Goal: Task Accomplishment & Management: Use online tool/utility

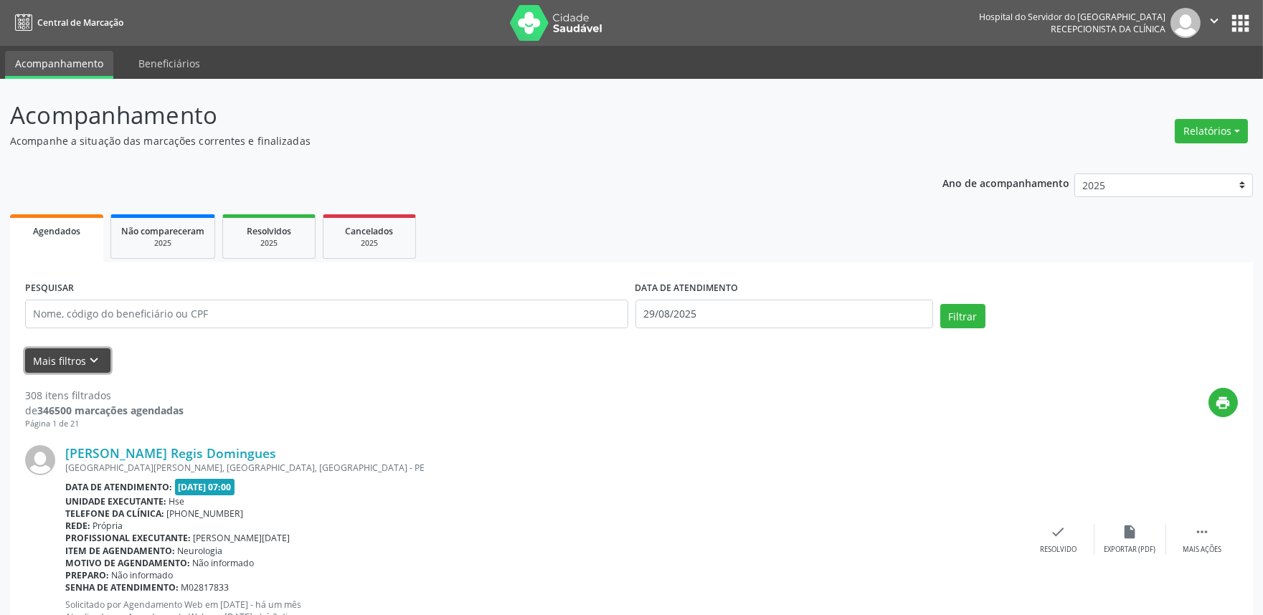
click at [70, 366] on button "Mais filtros keyboard_arrow_down" at bounding box center [67, 361] width 85 height 25
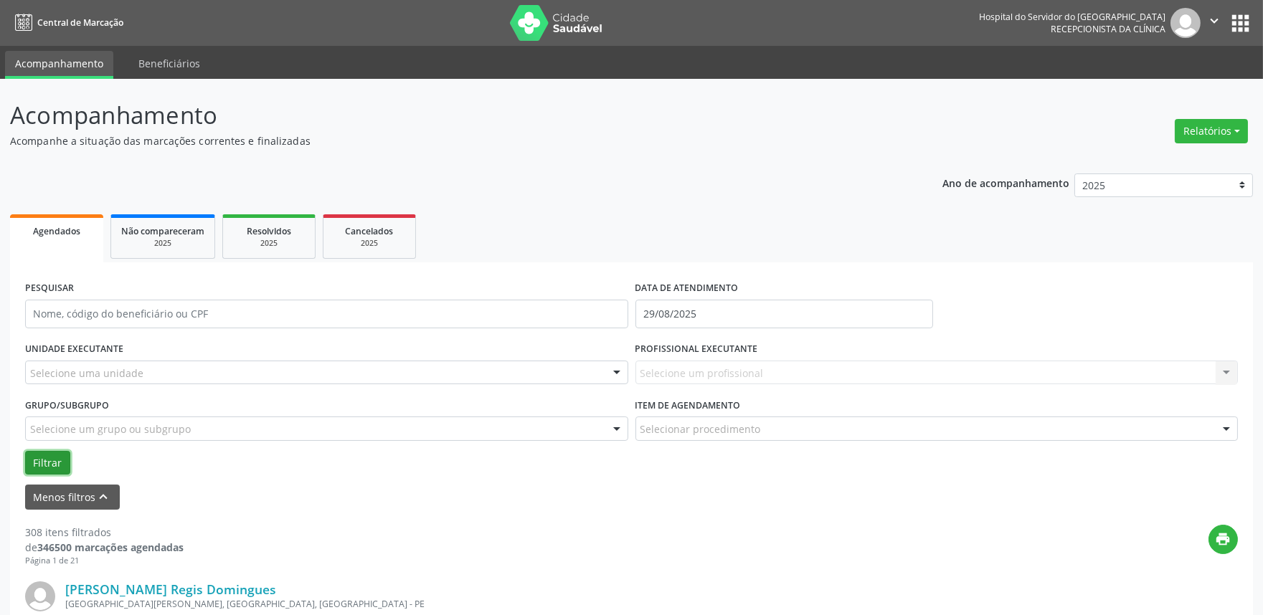
click at [39, 462] on button "Filtrar" at bounding box center [47, 463] width 45 height 24
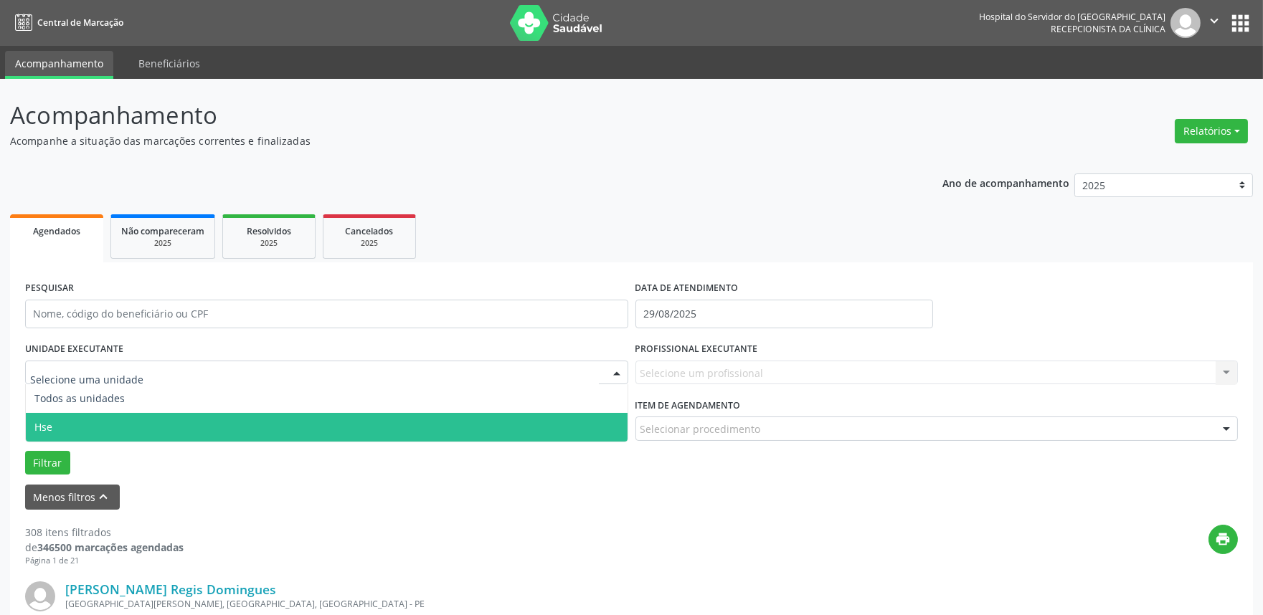
click at [62, 438] on span "Hse" at bounding box center [327, 427] width 602 height 29
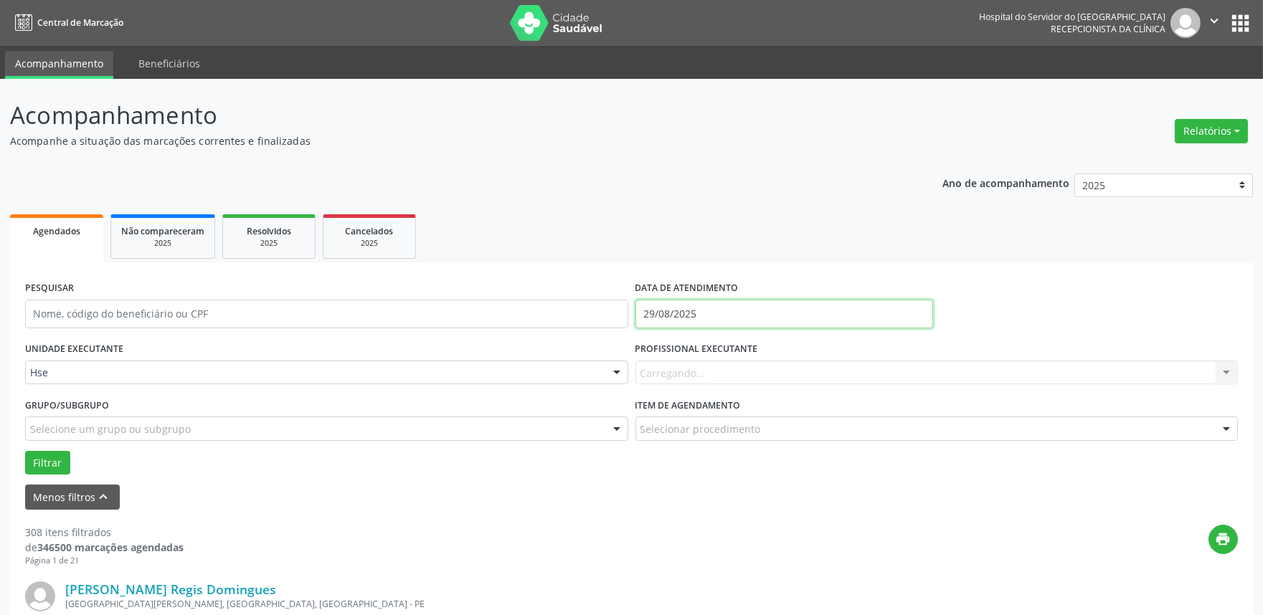
click at [758, 317] on input "29/08/2025" at bounding box center [785, 314] width 298 height 29
click at [809, 504] on span "29" at bounding box center [809, 503] width 28 height 28
type input "29/08/2025"
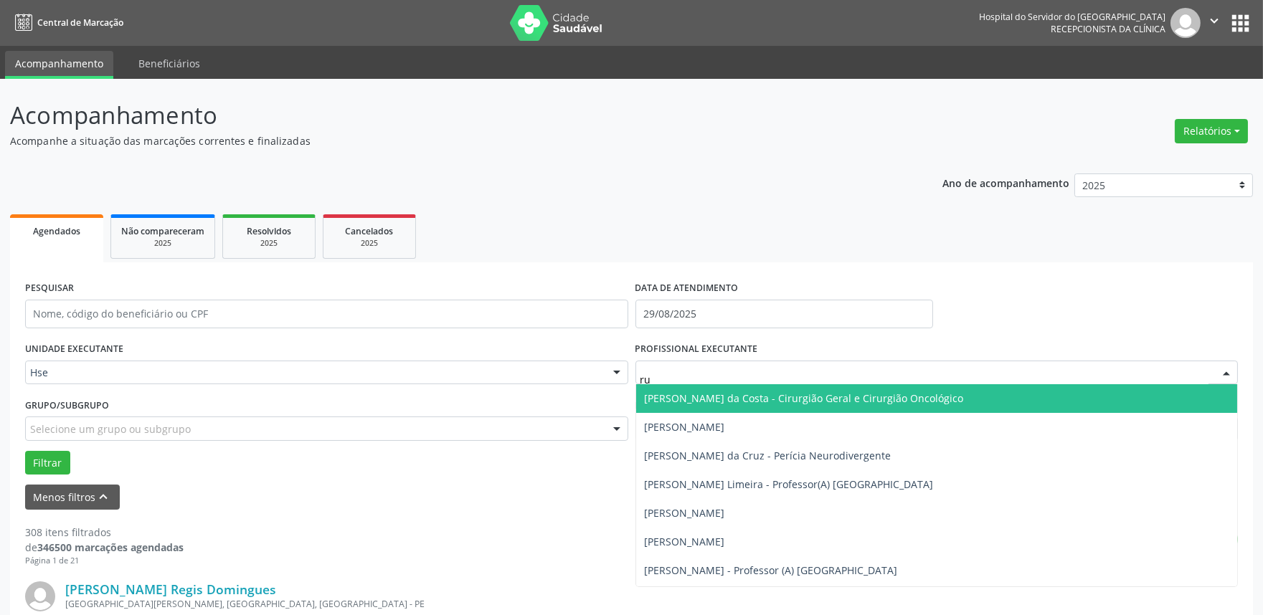
type input "rui"
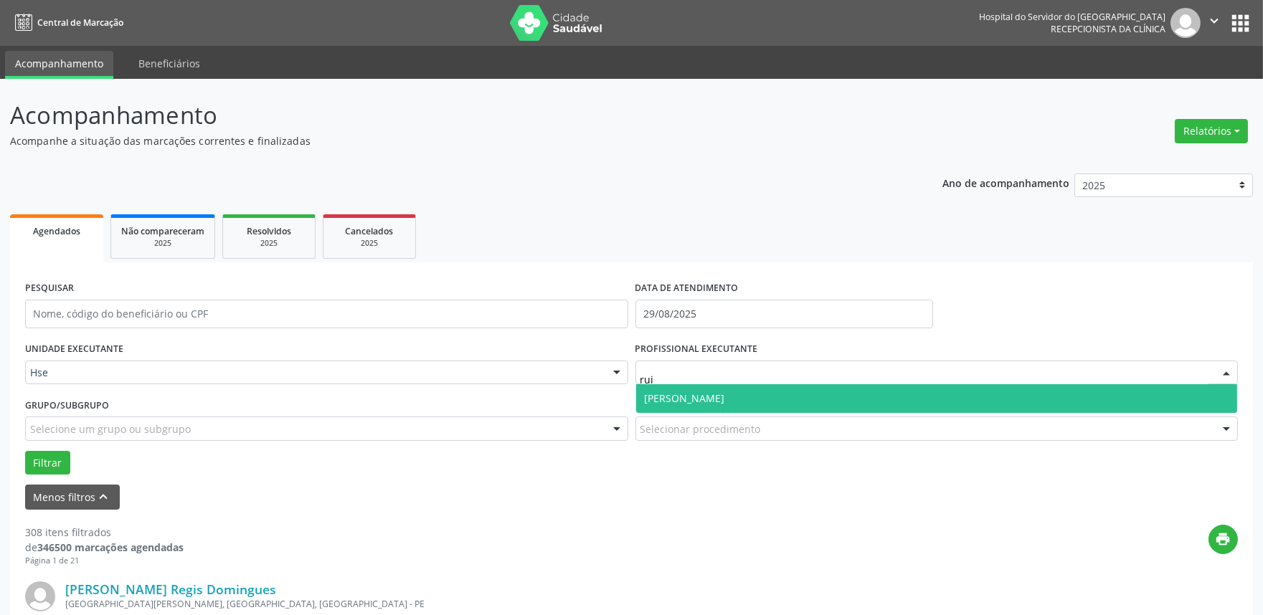
click at [679, 404] on span "[PERSON_NAME]" at bounding box center [685, 399] width 80 height 14
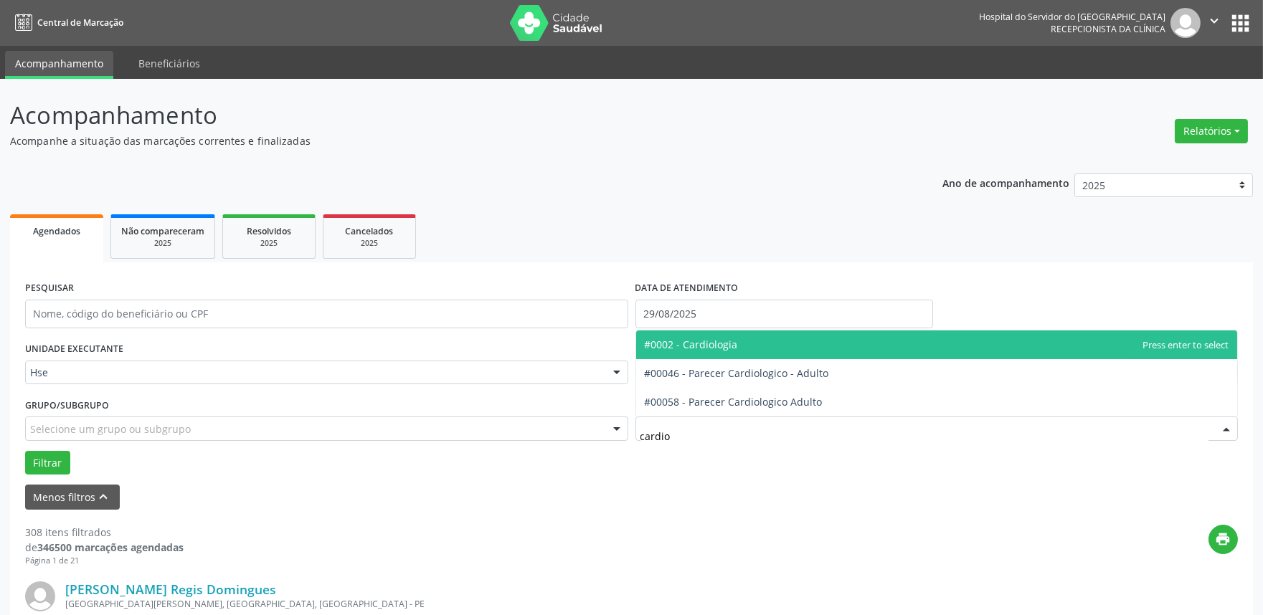
click at [714, 344] on span "#0002 - Cardiologia" at bounding box center [691, 345] width 93 height 14
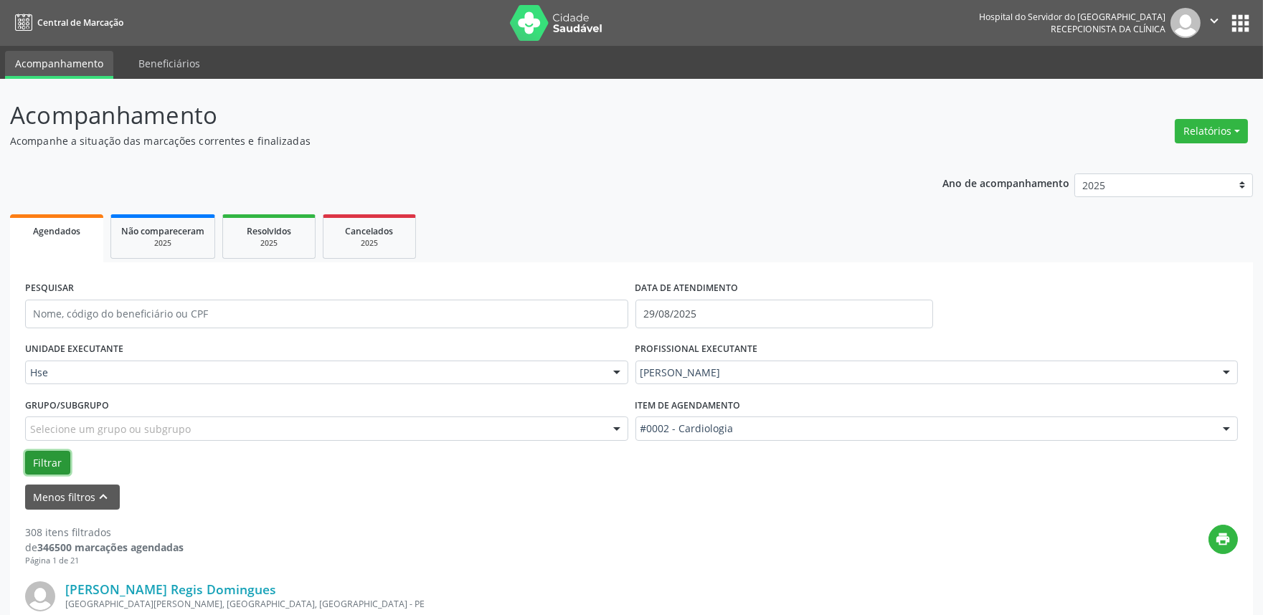
click at [34, 459] on button "Filtrar" at bounding box center [47, 463] width 45 height 24
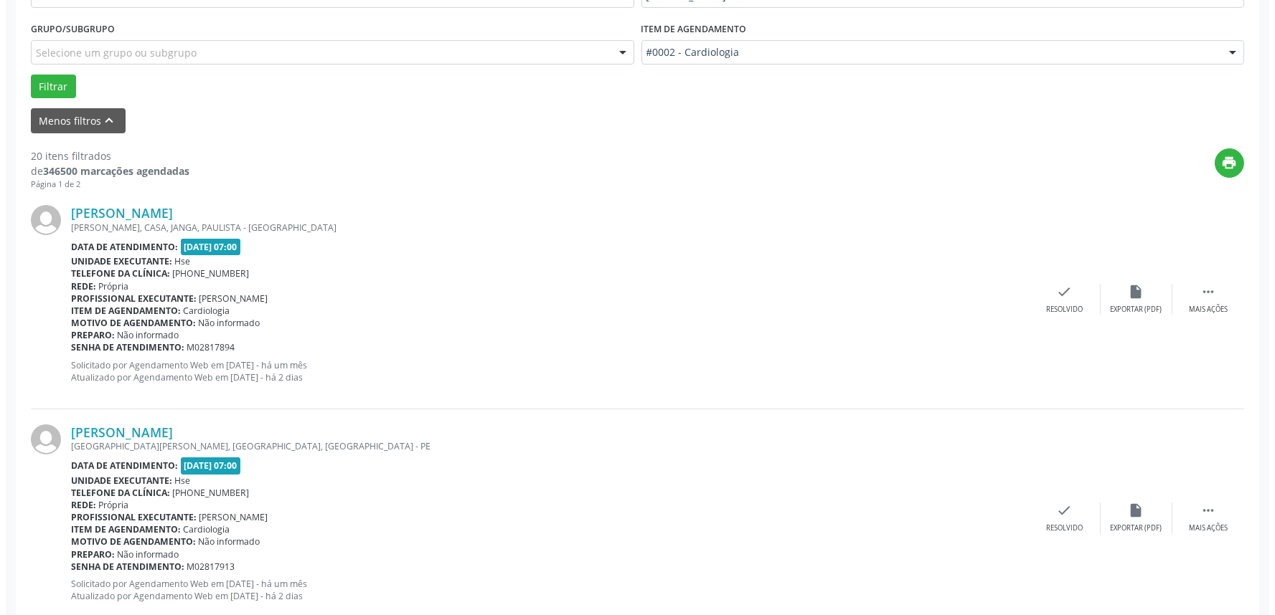
scroll to position [398, 0]
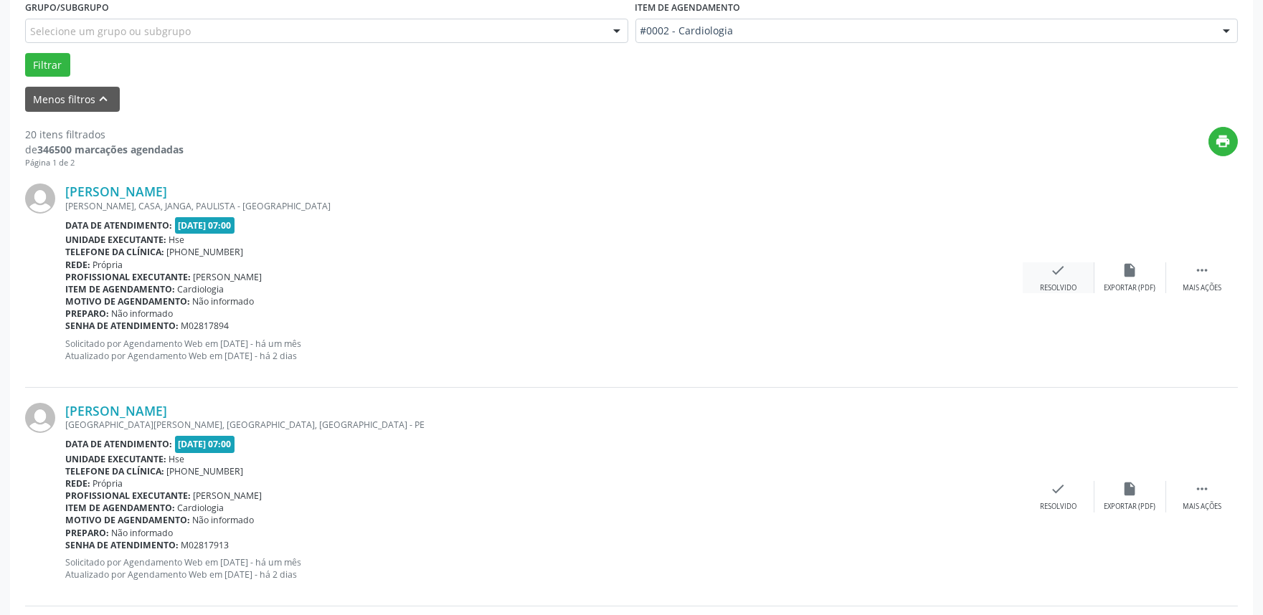
click at [1071, 280] on div "check Resolvido" at bounding box center [1059, 278] width 72 height 31
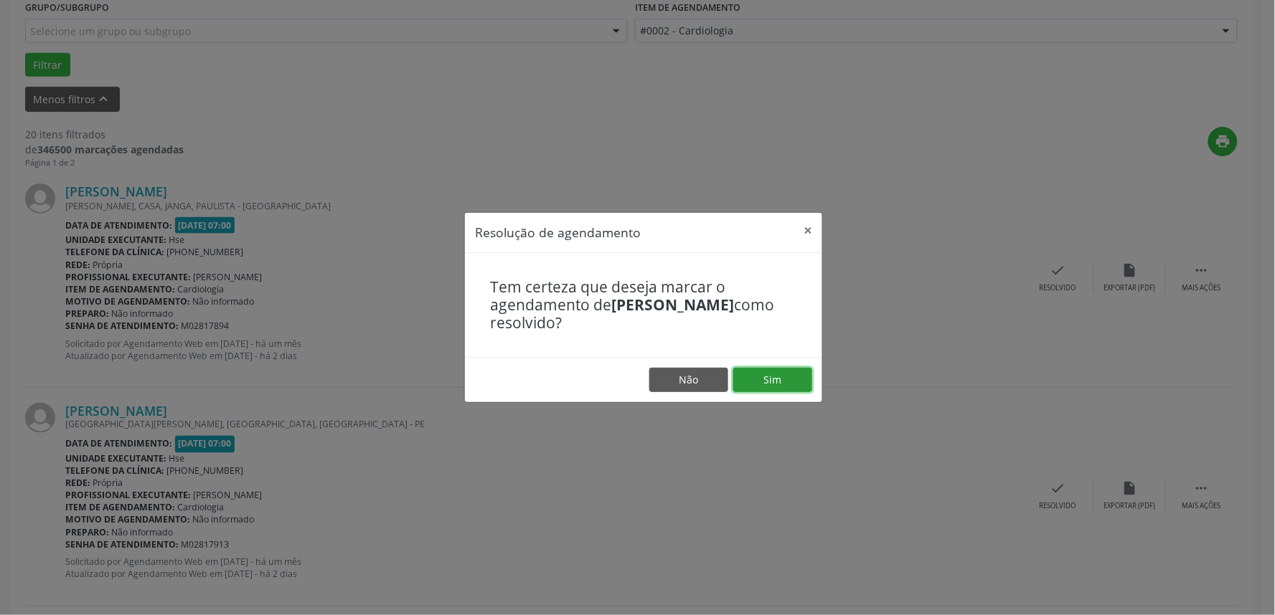
click at [776, 371] on button "Sim" at bounding box center [772, 380] width 79 height 24
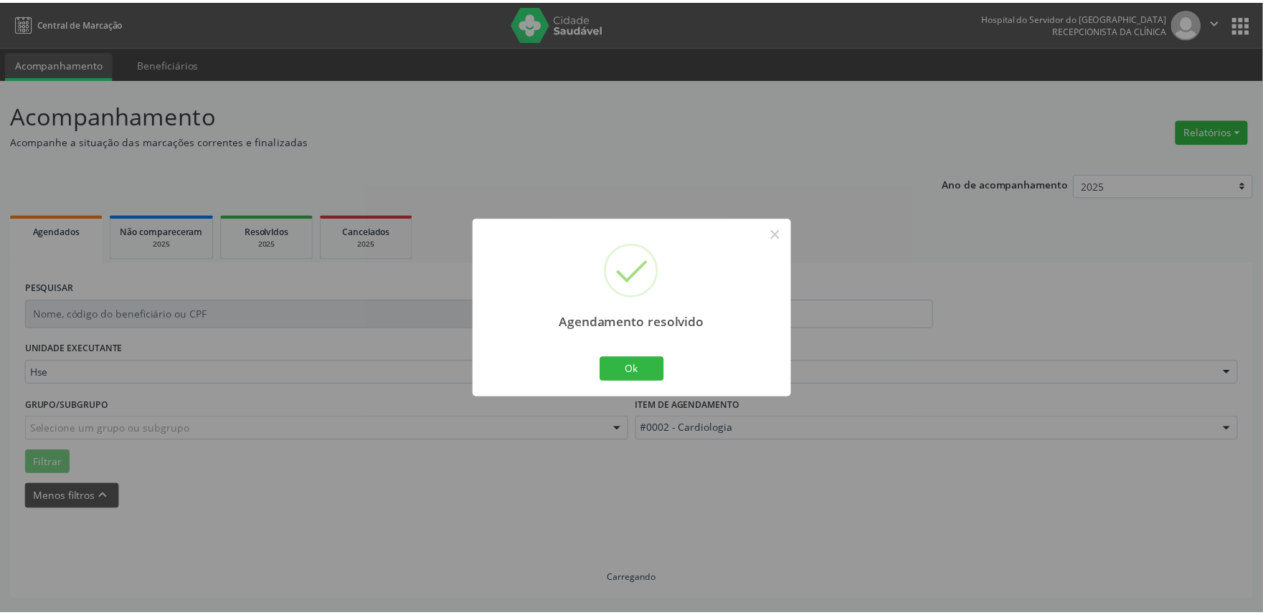
scroll to position [0, 0]
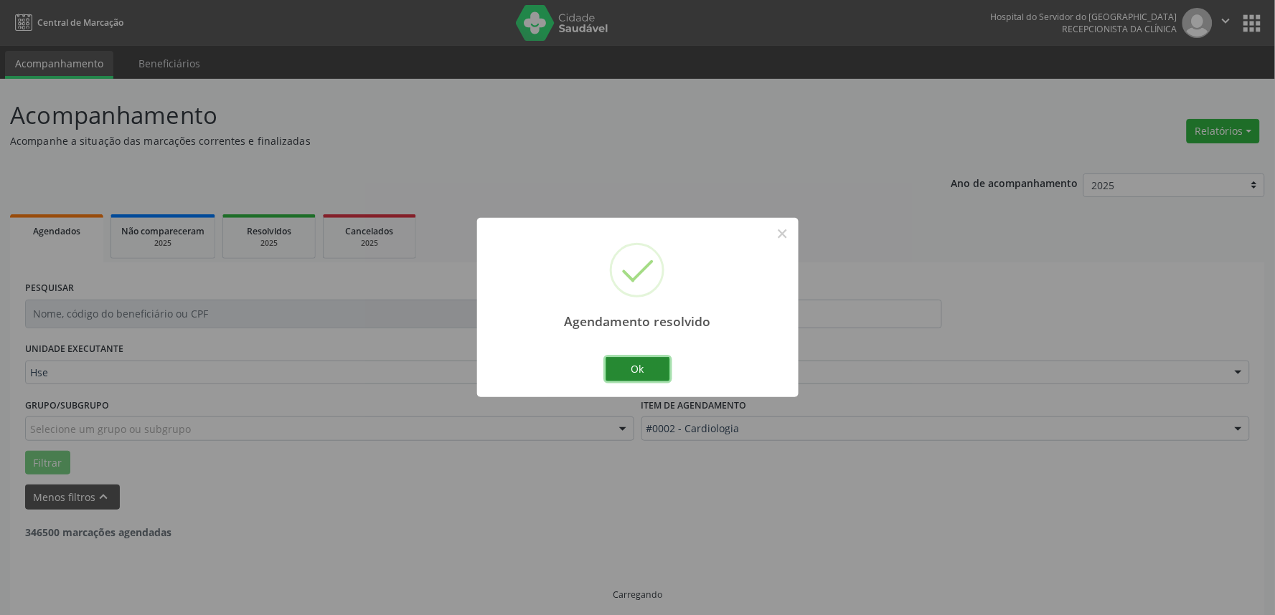
click at [659, 374] on button "Ok" at bounding box center [637, 369] width 65 height 24
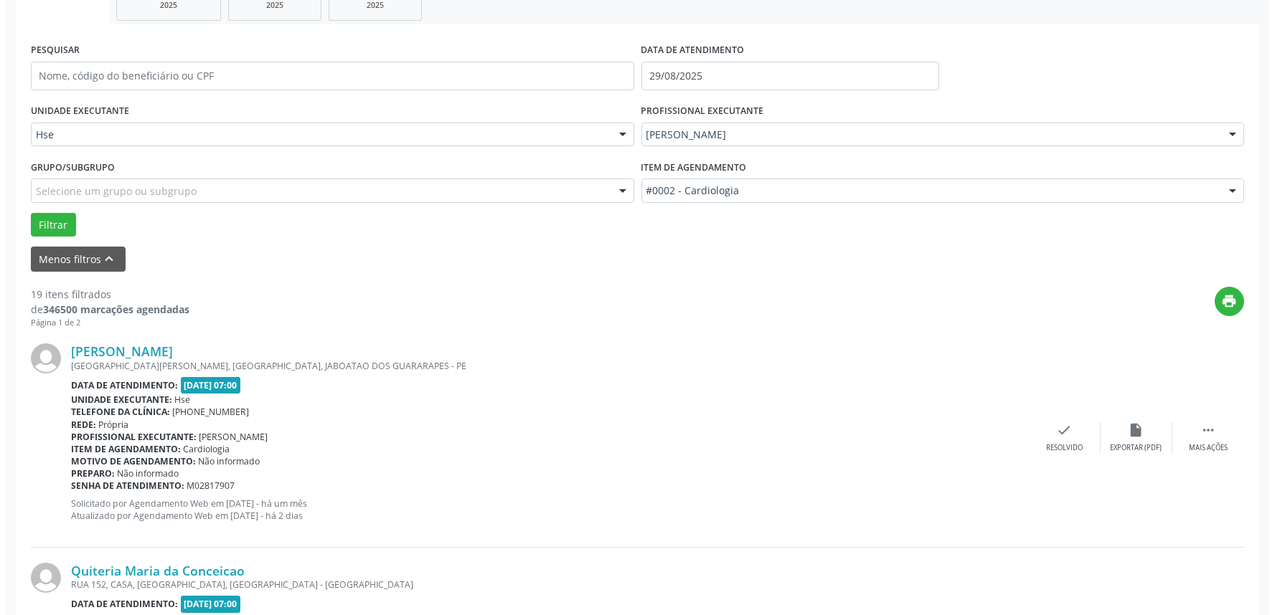
scroll to position [239, 0]
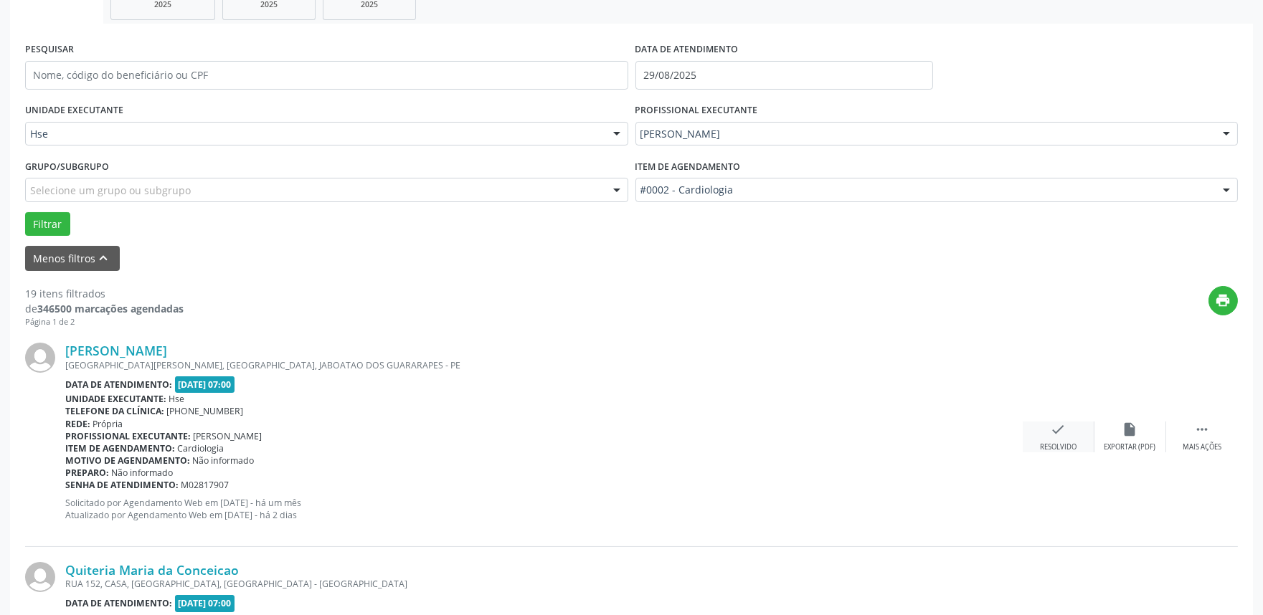
click at [1052, 439] on div "check Resolvido" at bounding box center [1059, 437] width 72 height 31
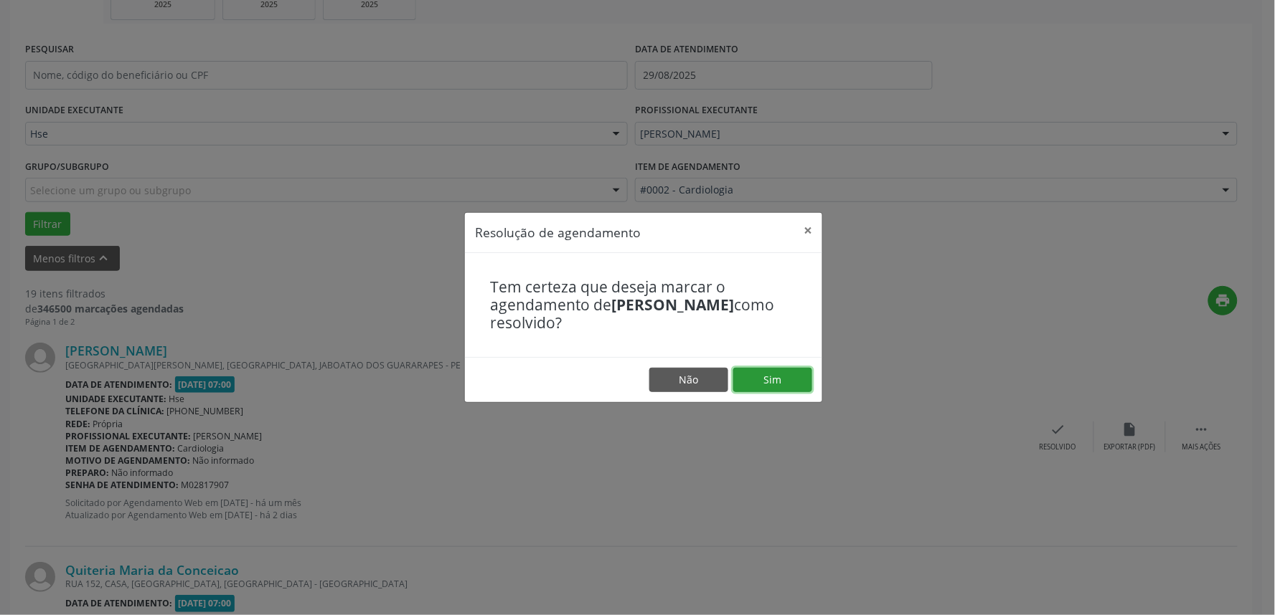
click at [753, 377] on button "Sim" at bounding box center [772, 380] width 79 height 24
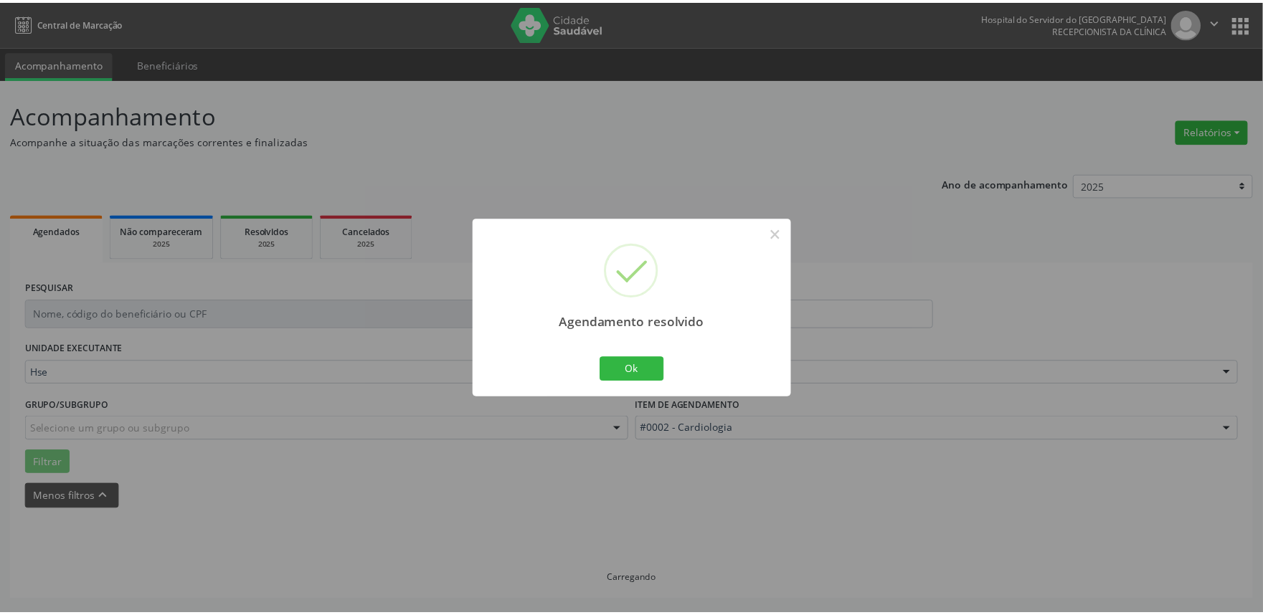
scroll to position [0, 0]
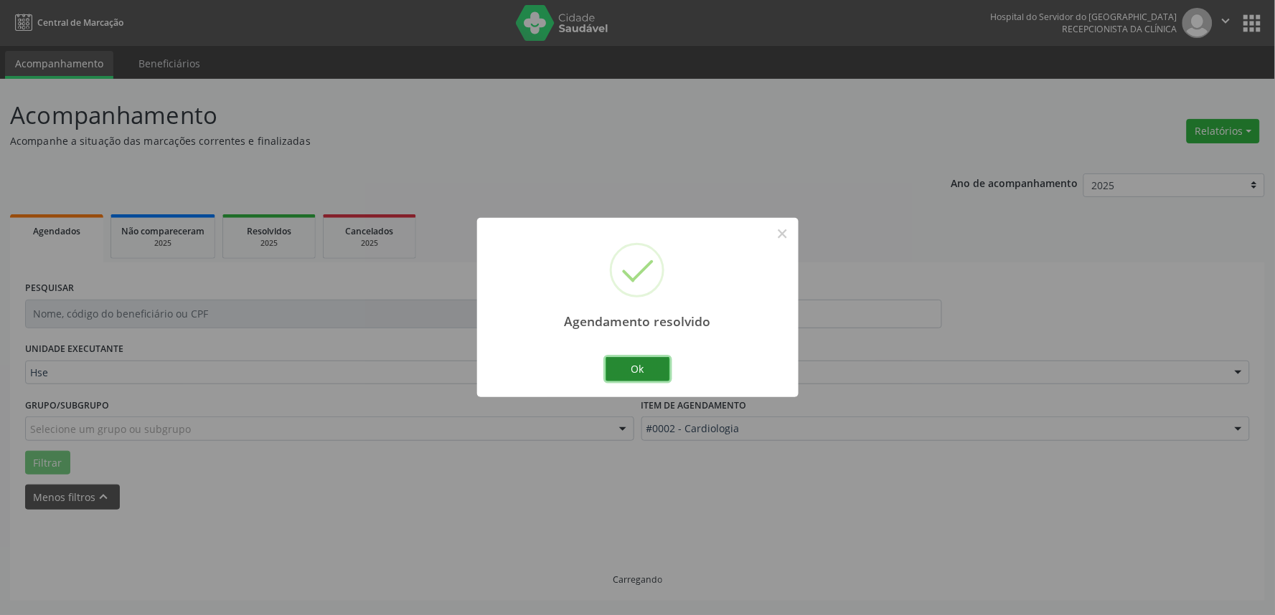
click at [629, 374] on button "Ok" at bounding box center [637, 369] width 65 height 24
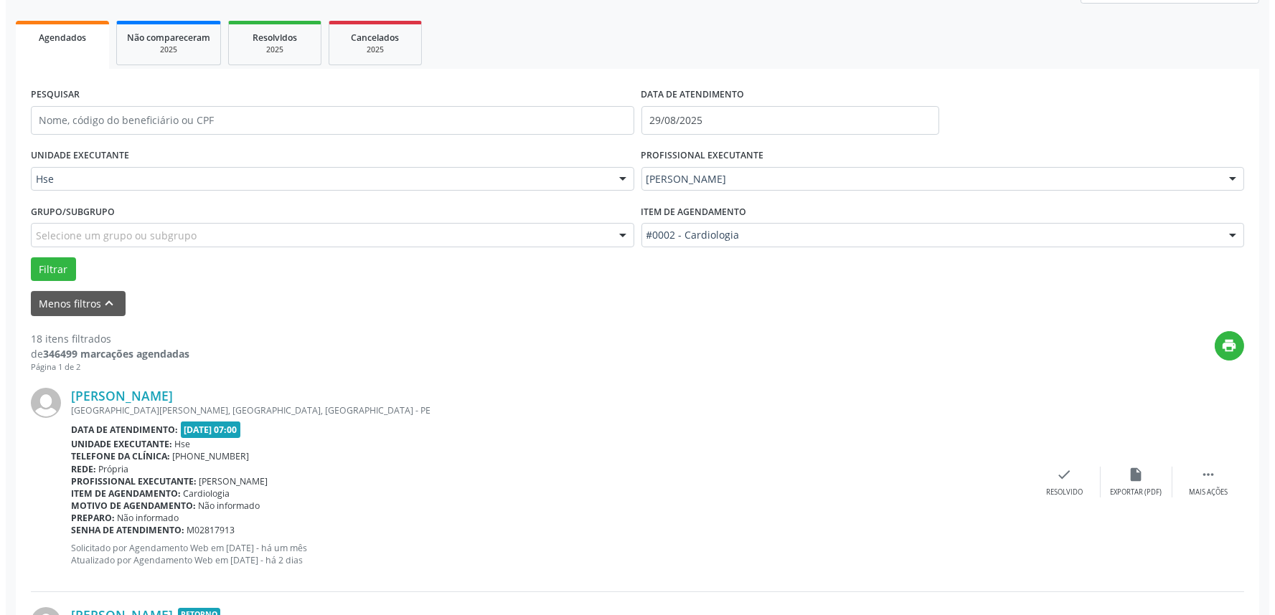
scroll to position [239, 0]
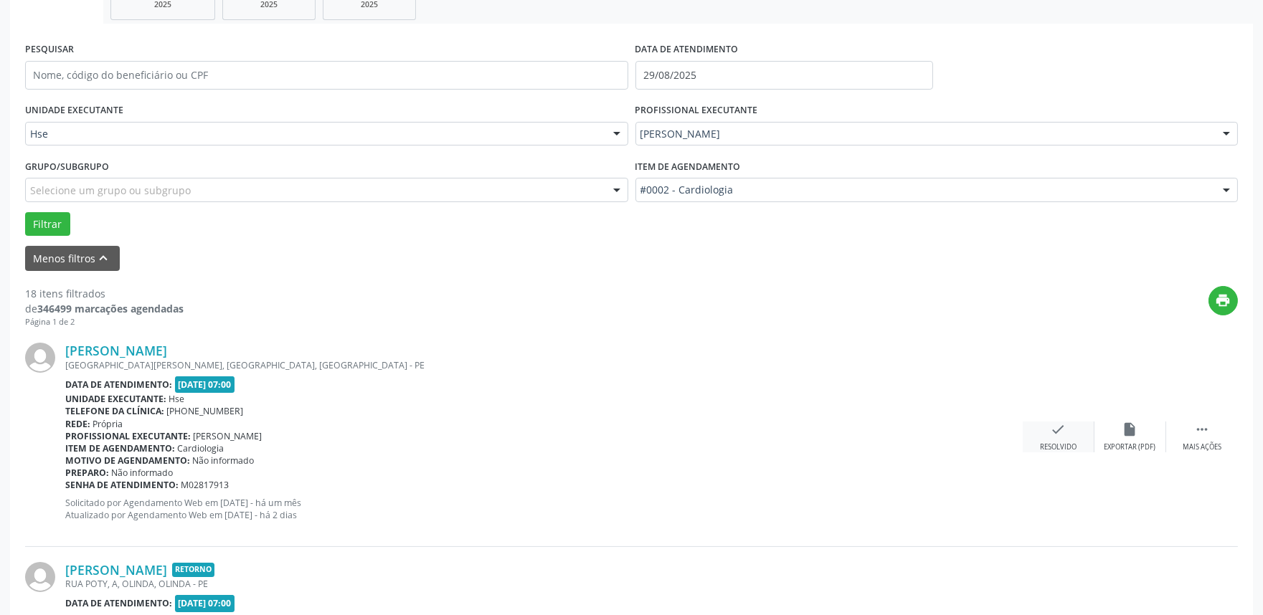
click at [1060, 435] on icon "check" at bounding box center [1059, 430] width 16 height 16
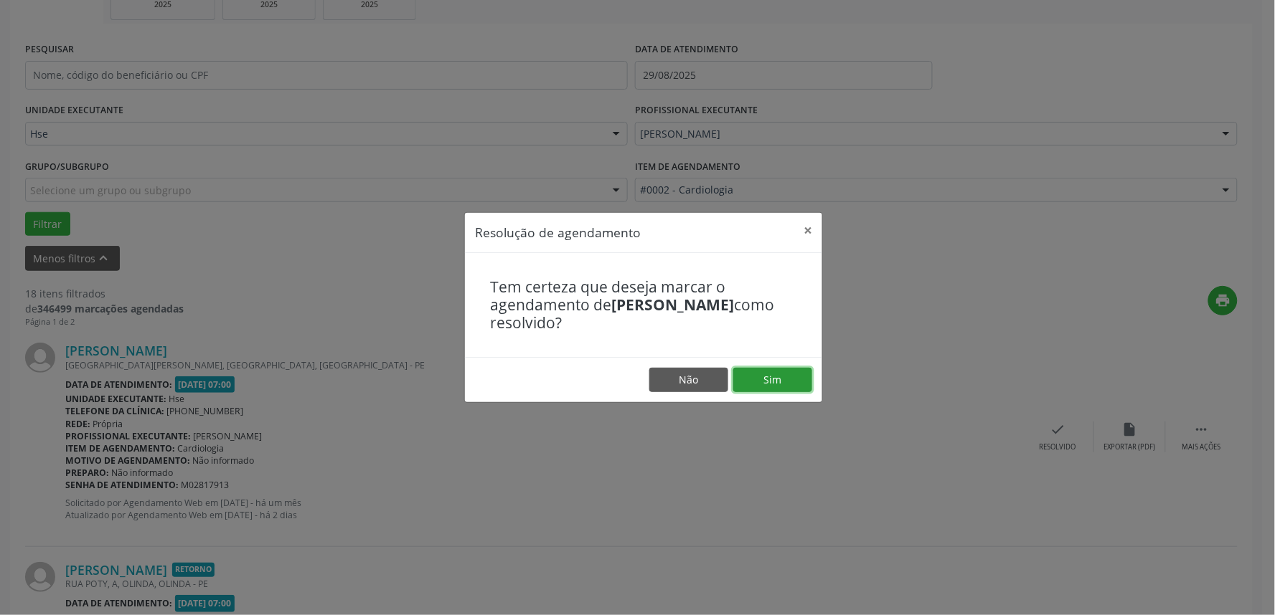
click at [773, 380] on button "Sim" at bounding box center [772, 380] width 79 height 24
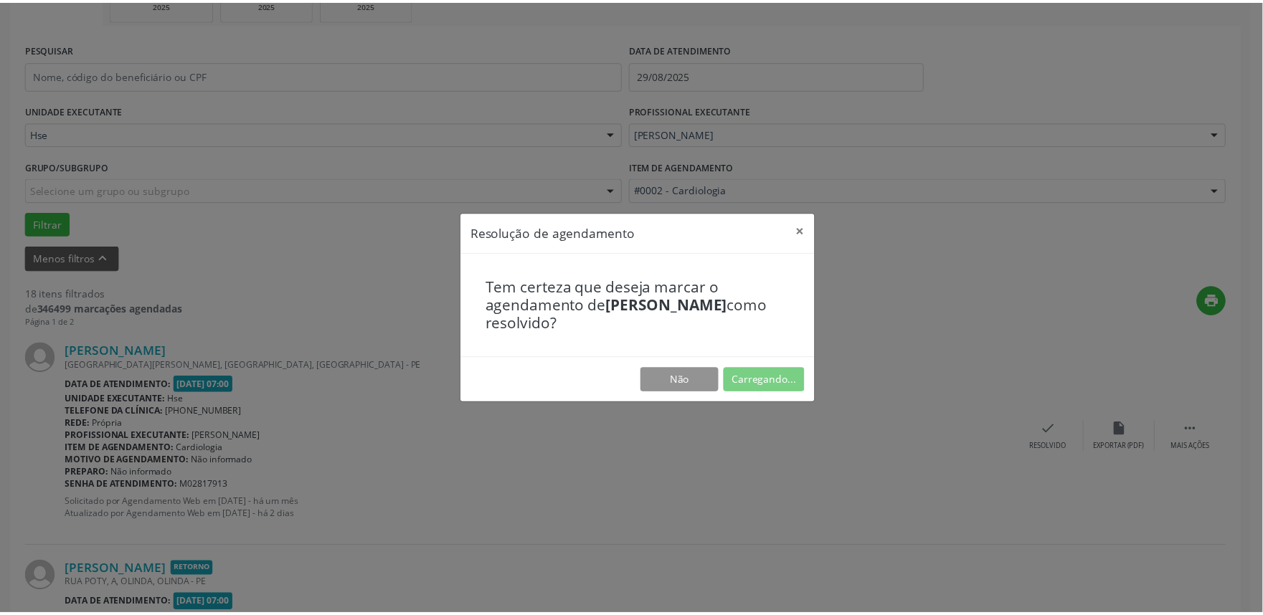
scroll to position [0, 0]
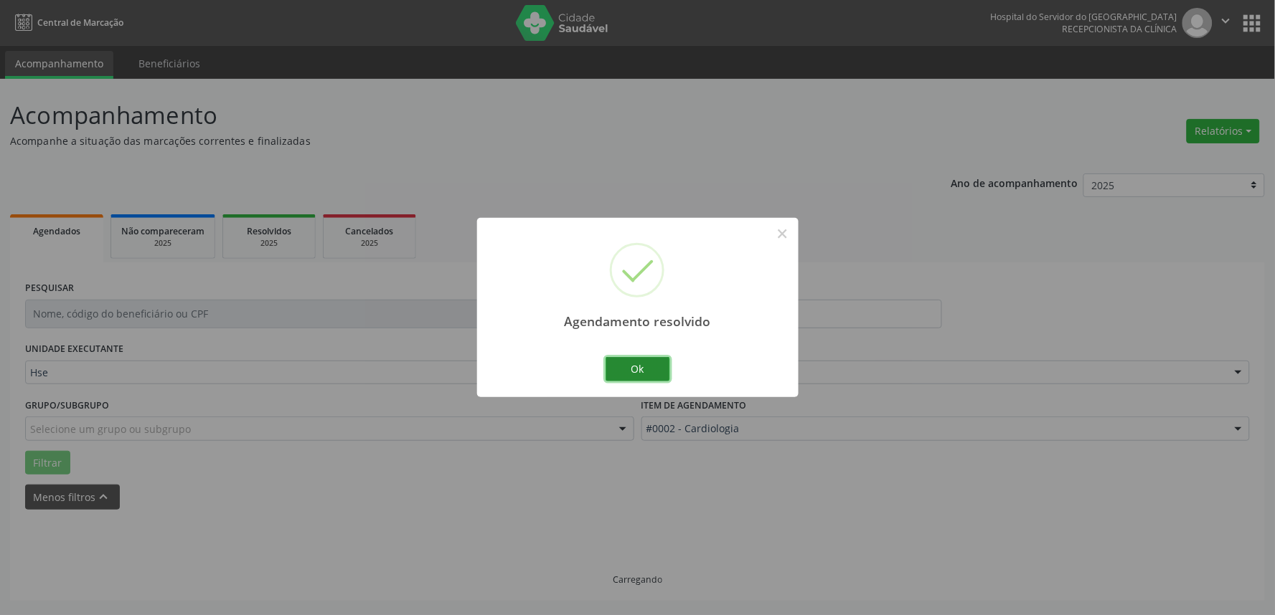
click at [625, 369] on button "Ok" at bounding box center [637, 369] width 65 height 24
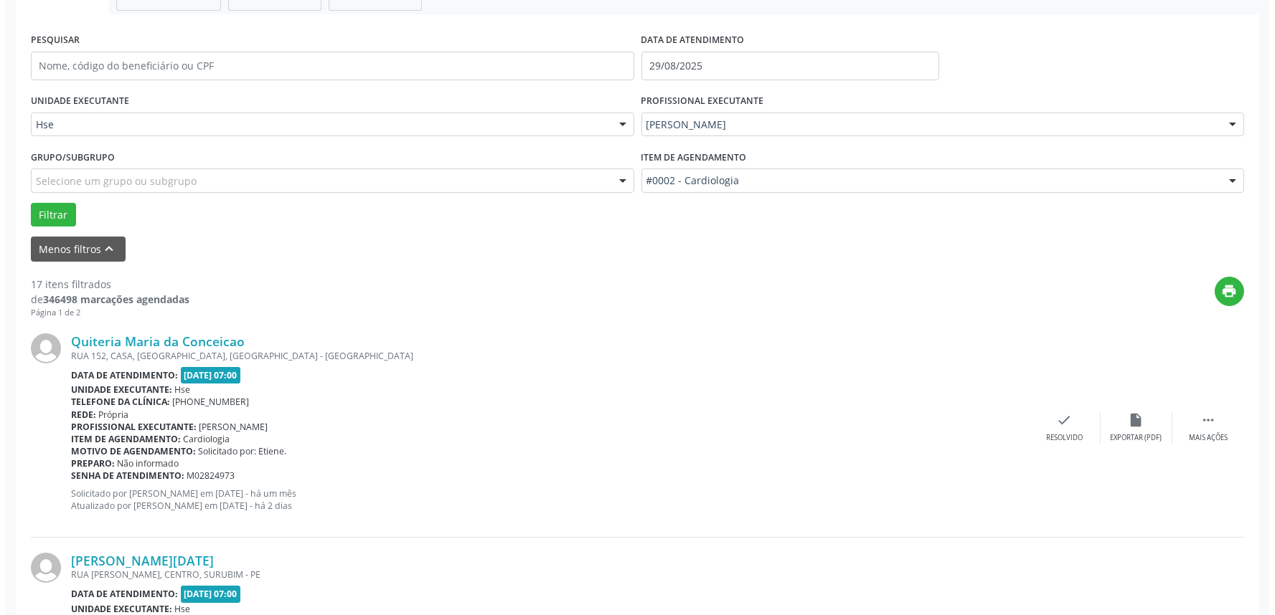
scroll to position [328, 0]
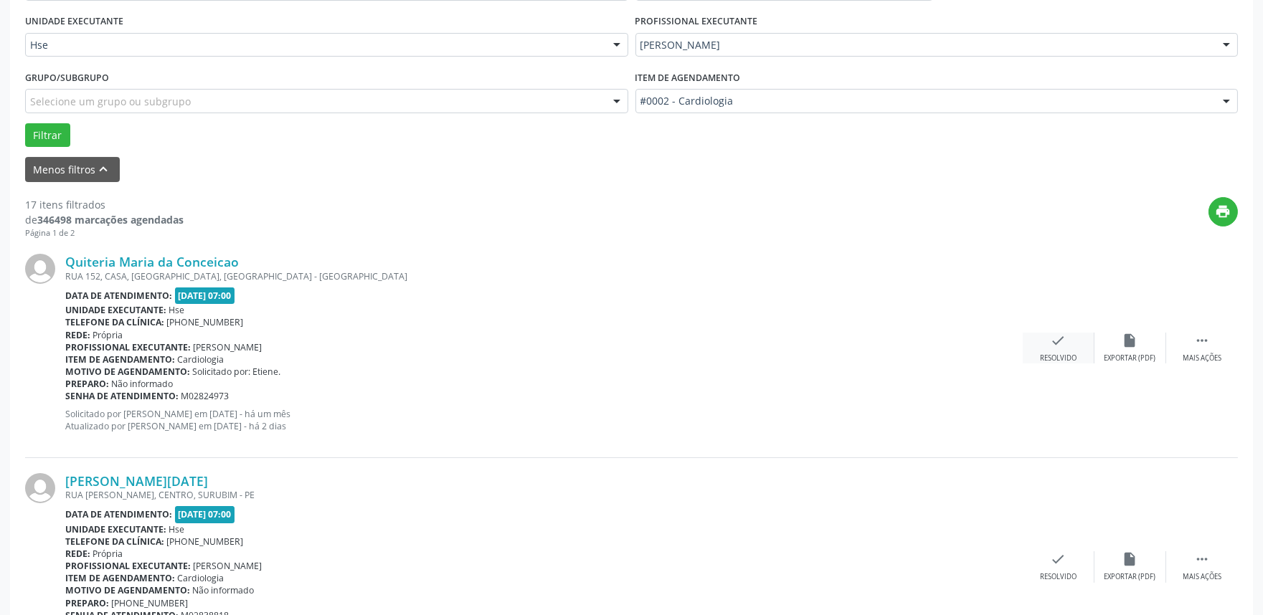
click at [1055, 348] on div "check Resolvido" at bounding box center [1059, 348] width 72 height 31
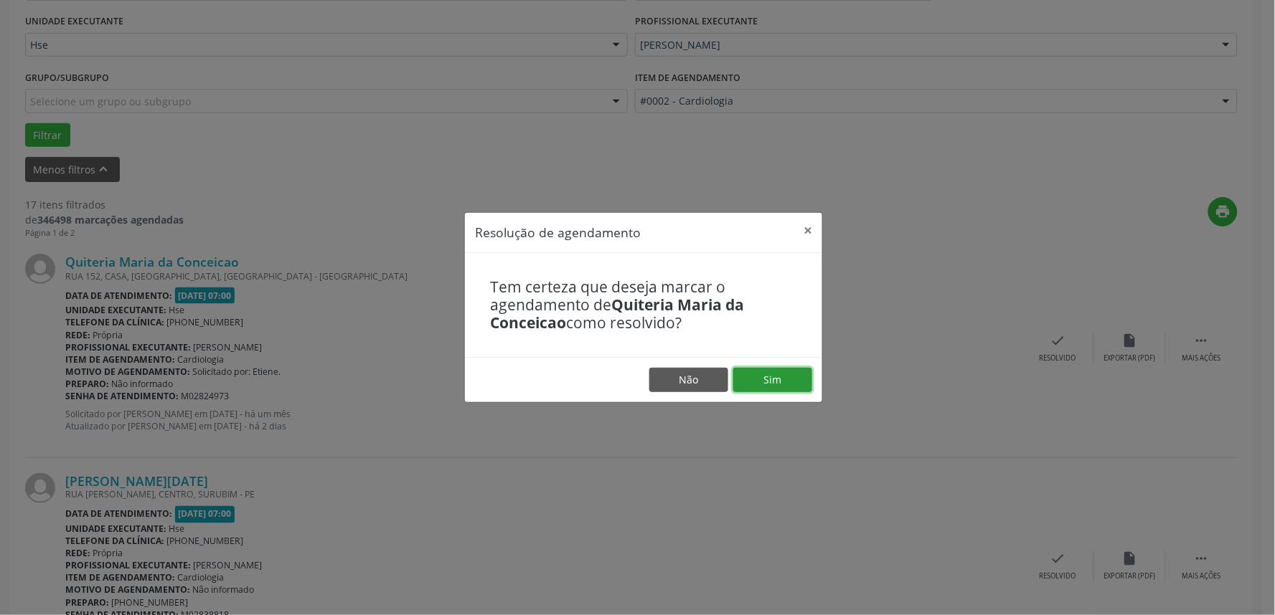
click at [758, 384] on button "Sim" at bounding box center [772, 380] width 79 height 24
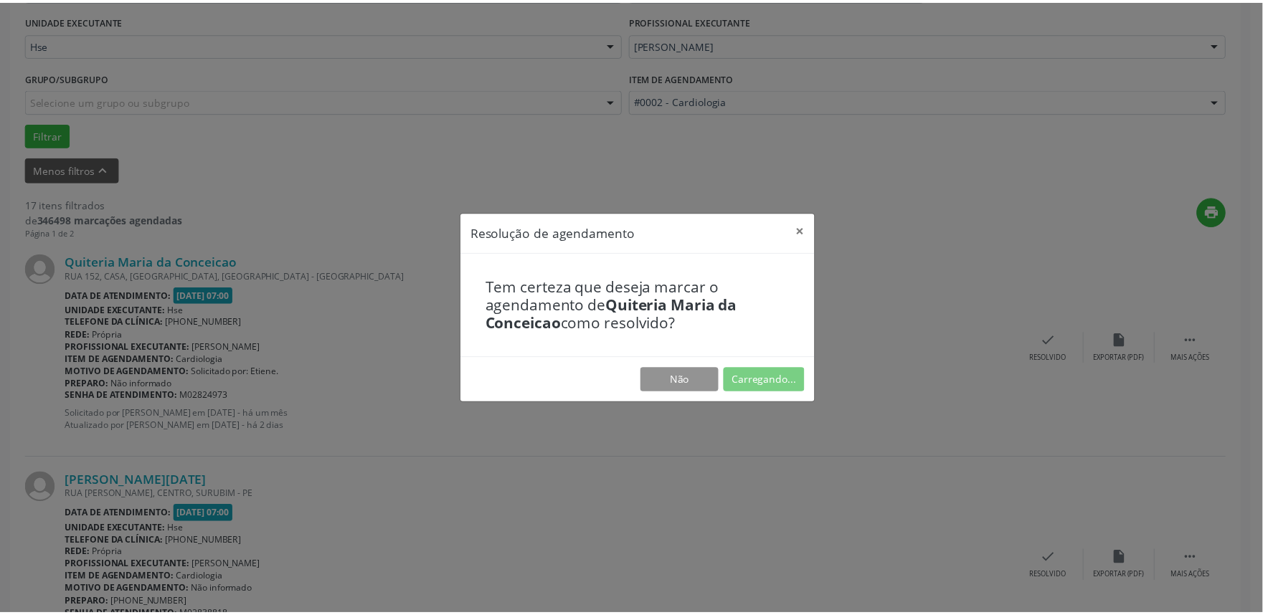
scroll to position [0, 0]
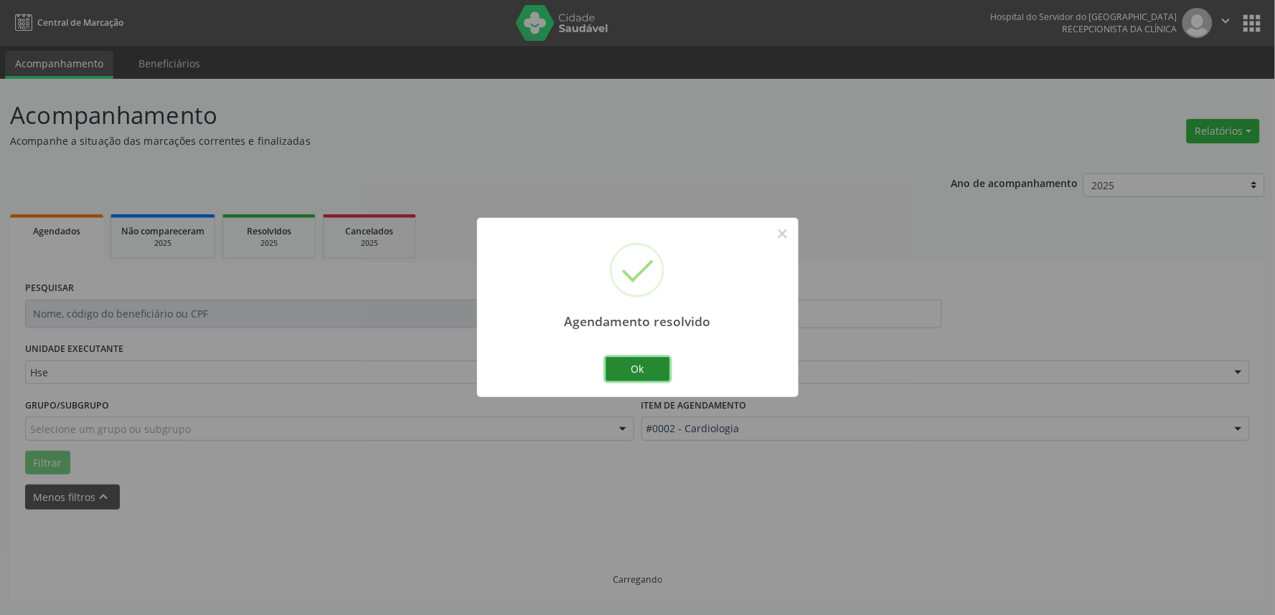
click at [641, 364] on button "Ok" at bounding box center [637, 369] width 65 height 24
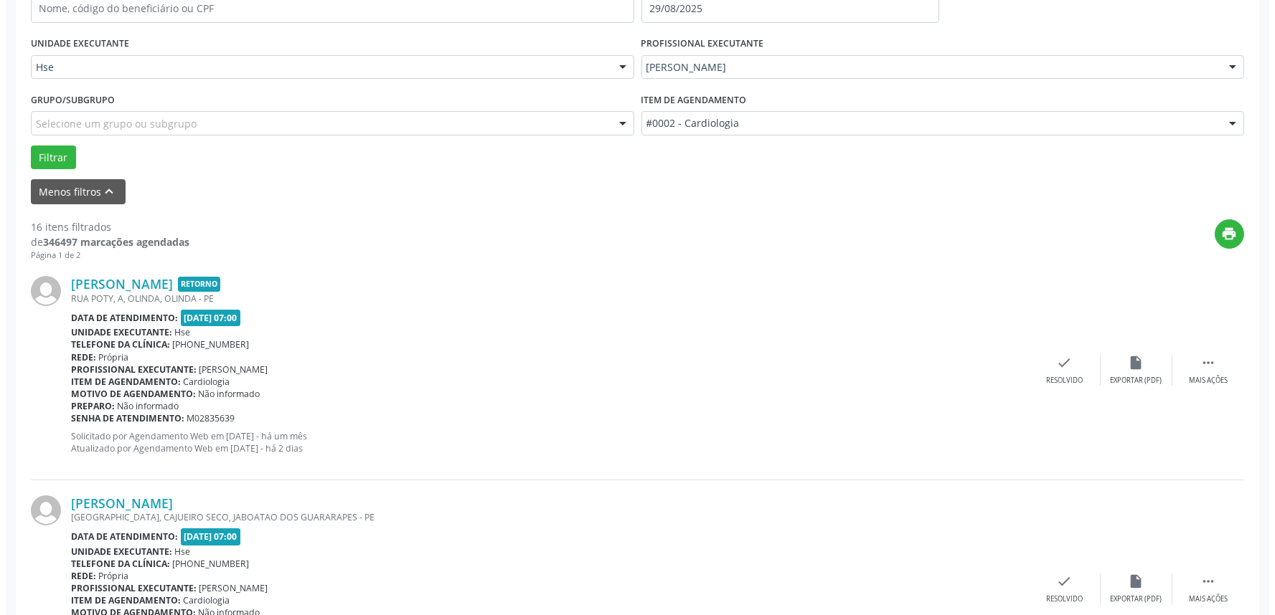
scroll to position [318, 0]
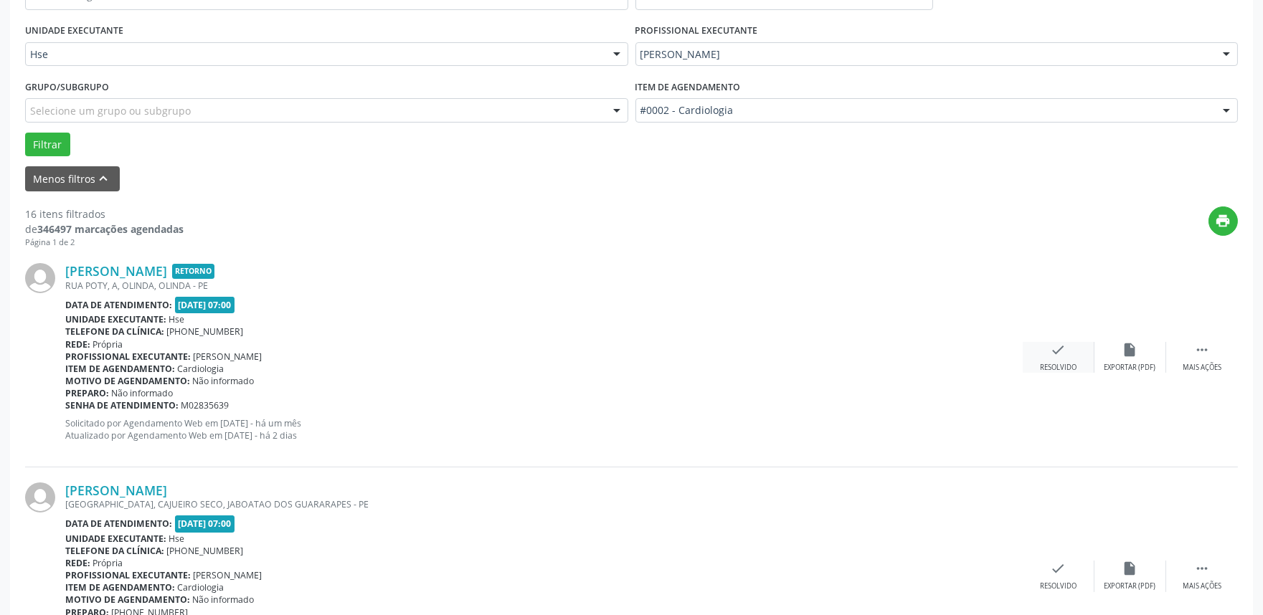
click at [1067, 359] on div "check Resolvido" at bounding box center [1059, 357] width 72 height 31
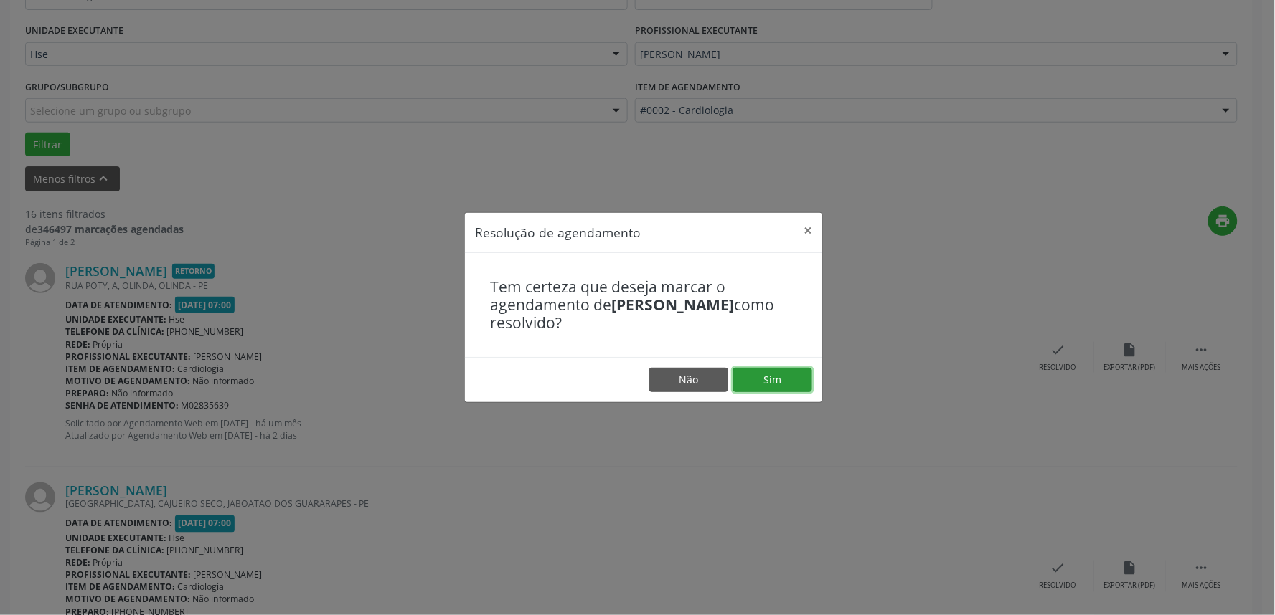
click at [755, 368] on button "Sim" at bounding box center [772, 380] width 79 height 24
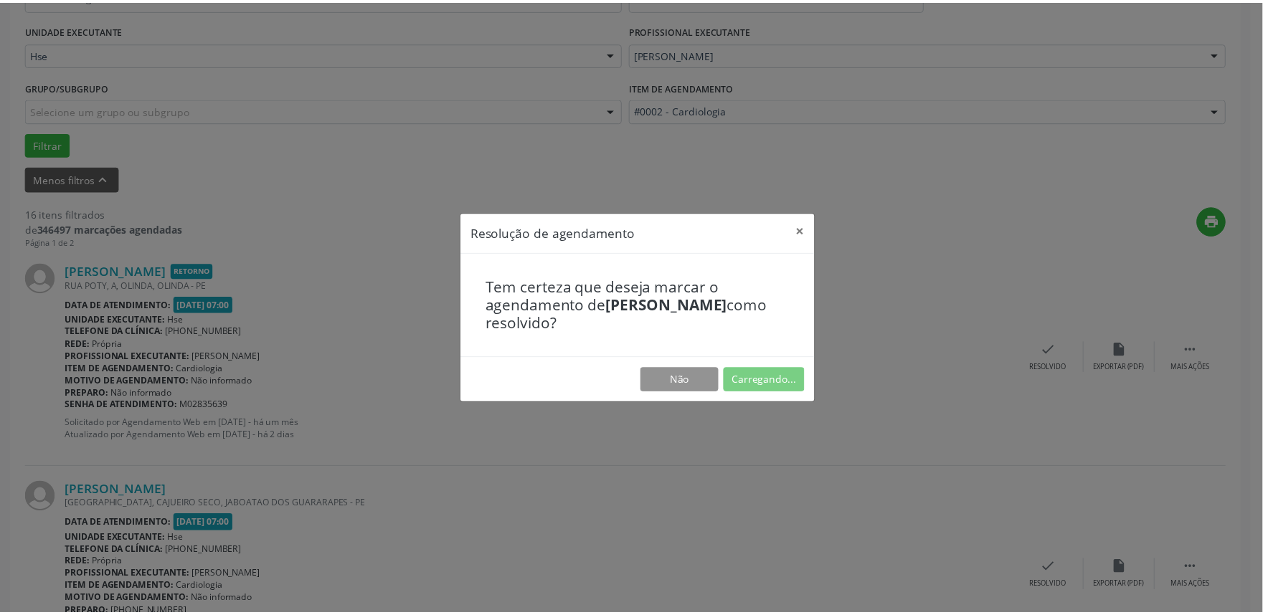
scroll to position [0, 0]
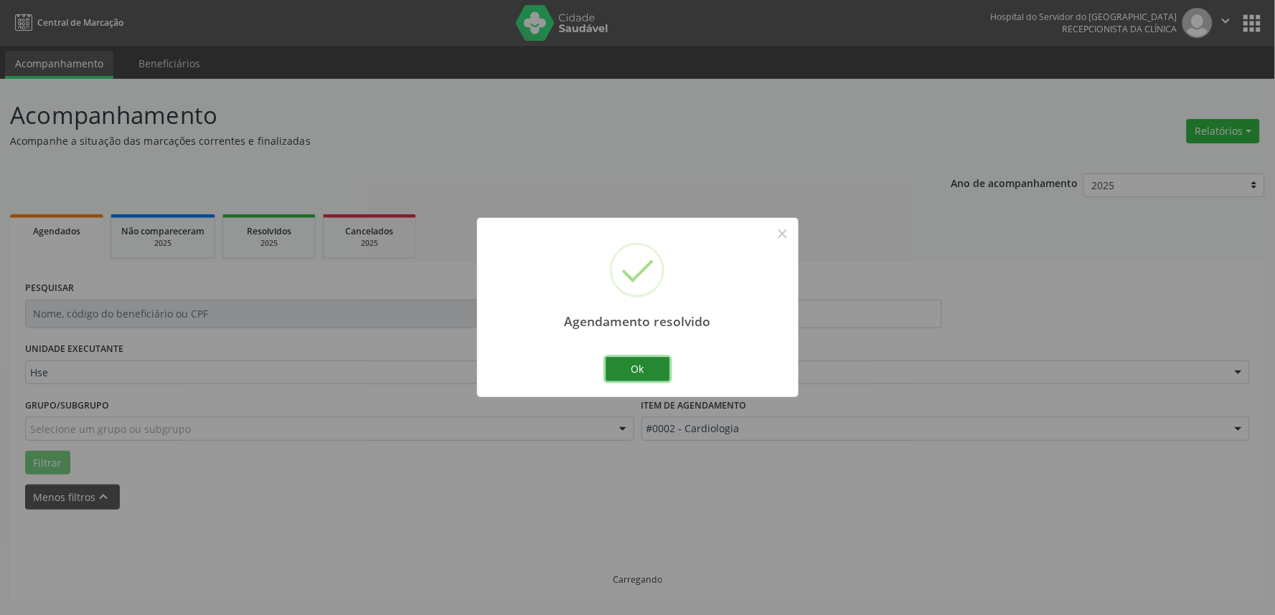
click at [641, 367] on button "Ok" at bounding box center [637, 369] width 65 height 24
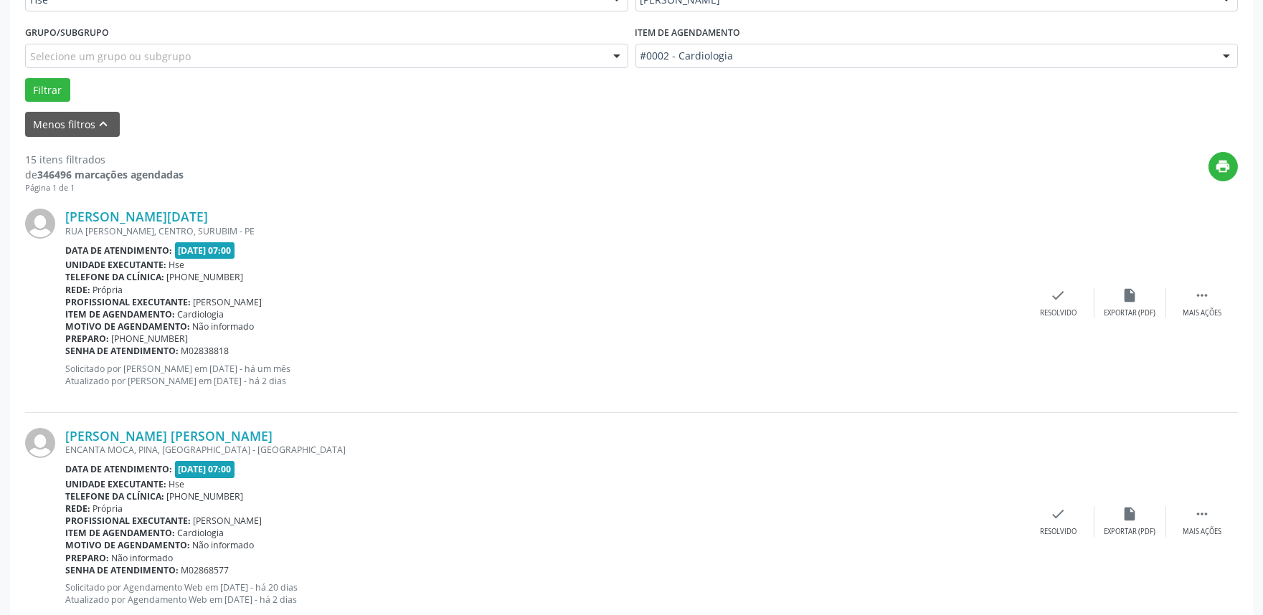
scroll to position [398, 0]
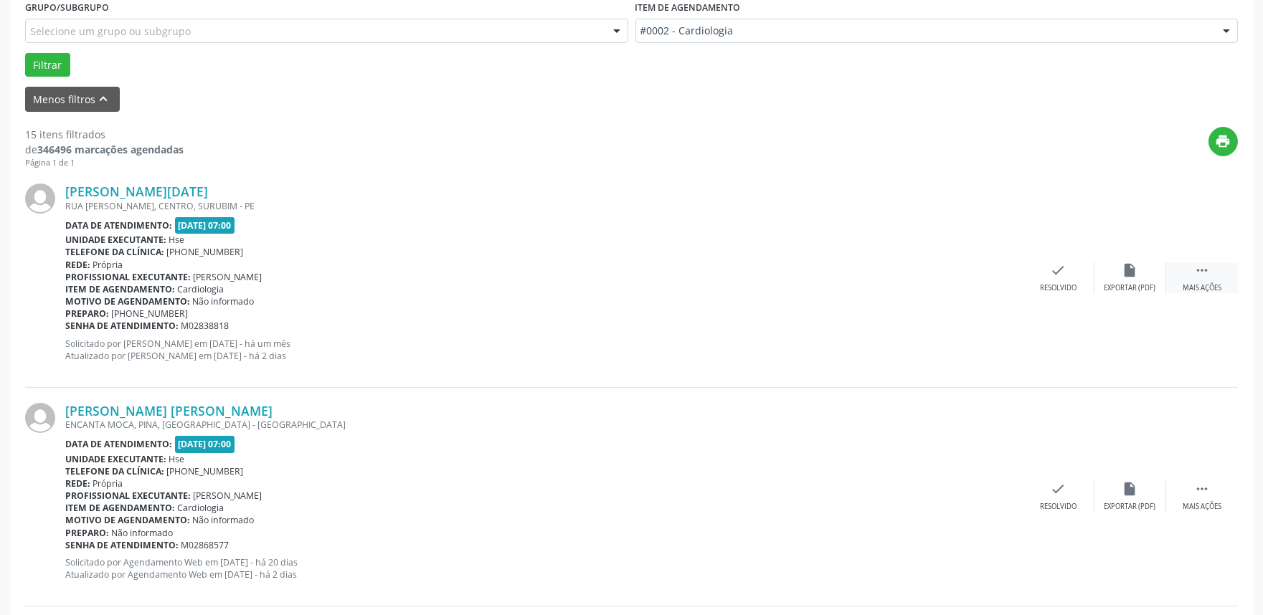
click at [1201, 284] on div "Mais ações" at bounding box center [1202, 288] width 39 height 10
click at [1136, 284] on div "Não compareceu" at bounding box center [1130, 288] width 61 height 10
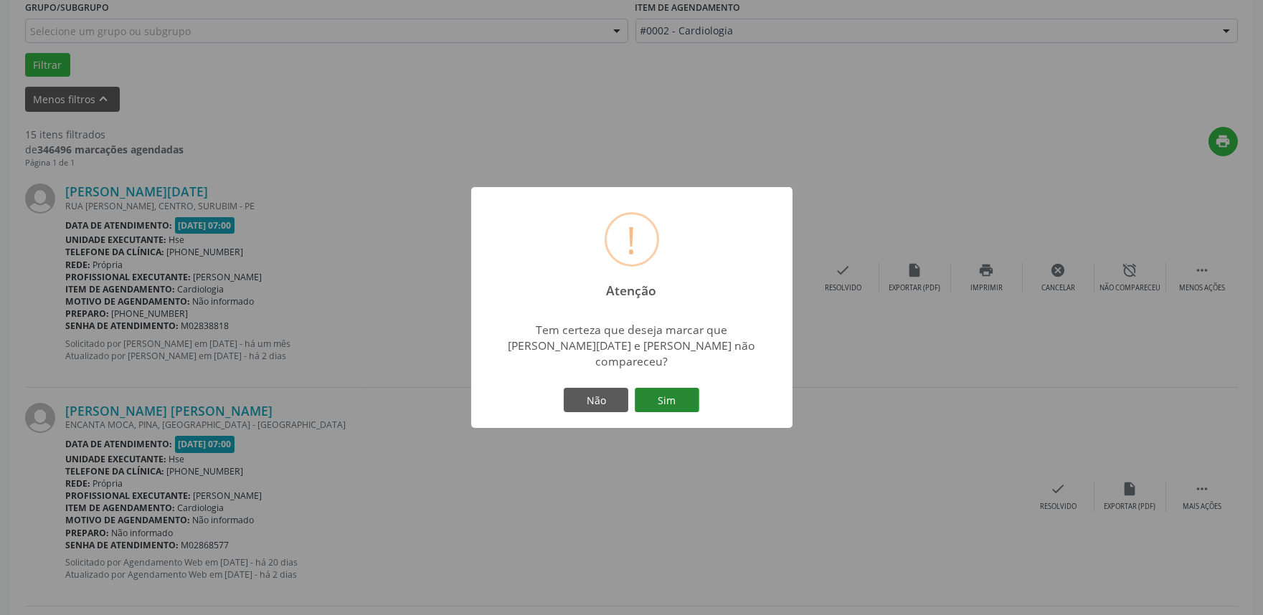
click at [654, 393] on button "Sim" at bounding box center [667, 400] width 65 height 24
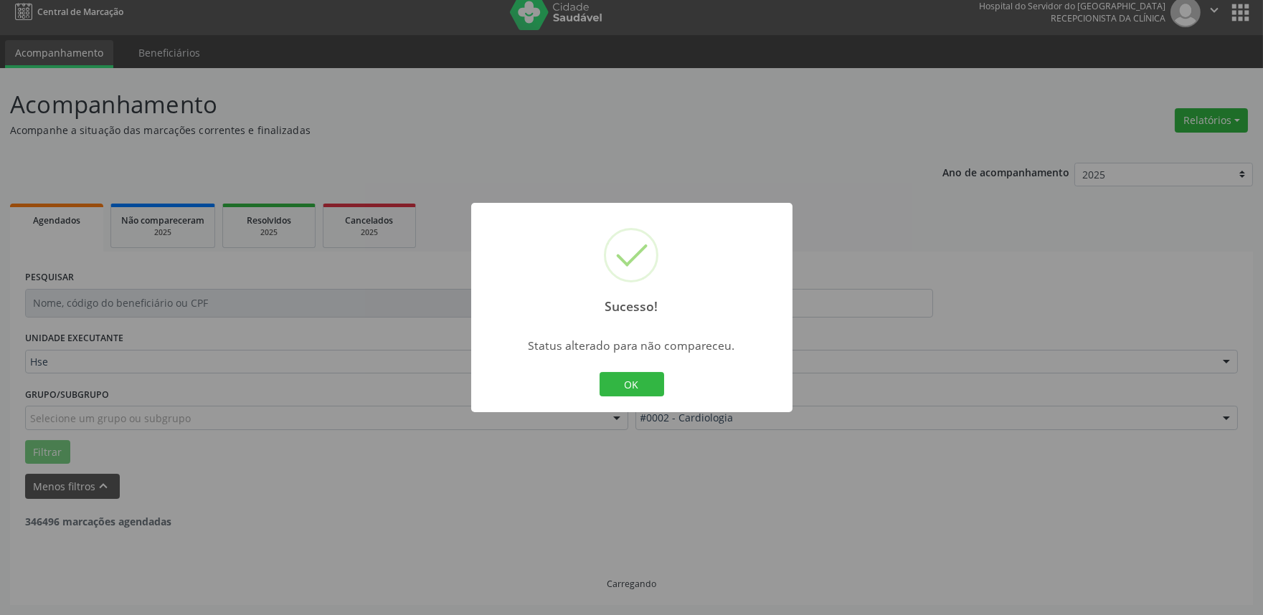
scroll to position [9, 0]
click at [630, 381] on button "OK" at bounding box center [632, 384] width 65 height 24
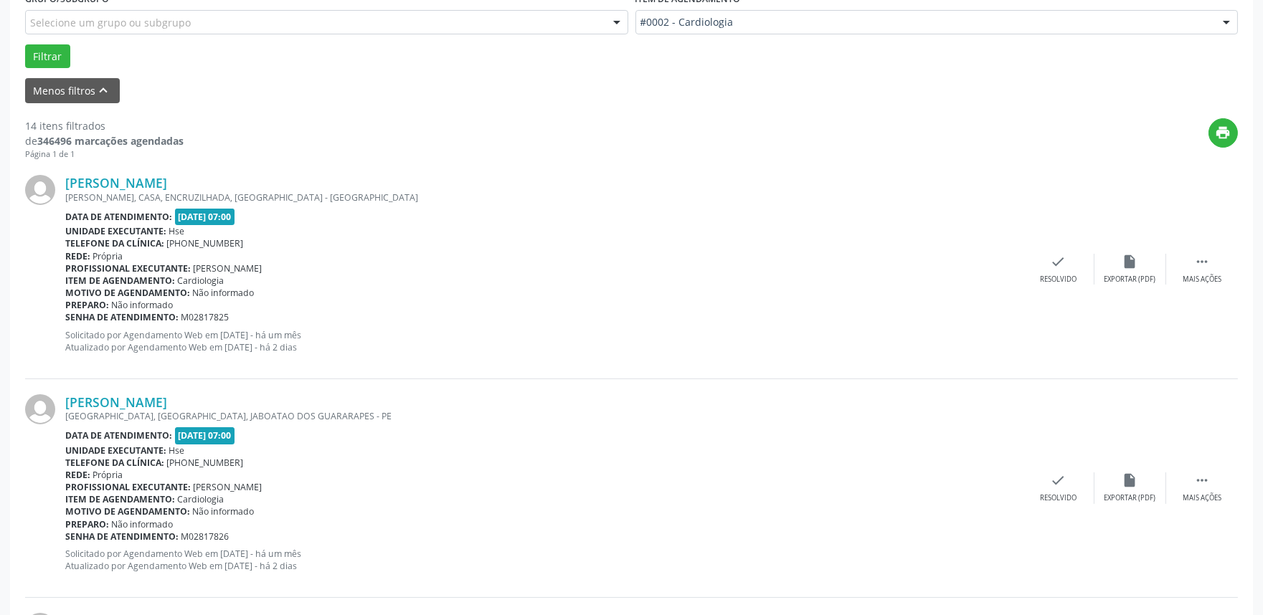
scroll to position [407, 0]
click at [1198, 267] on icon "" at bounding box center [1202, 261] width 16 height 16
click at [1137, 276] on div "Não compareceu" at bounding box center [1130, 279] width 61 height 10
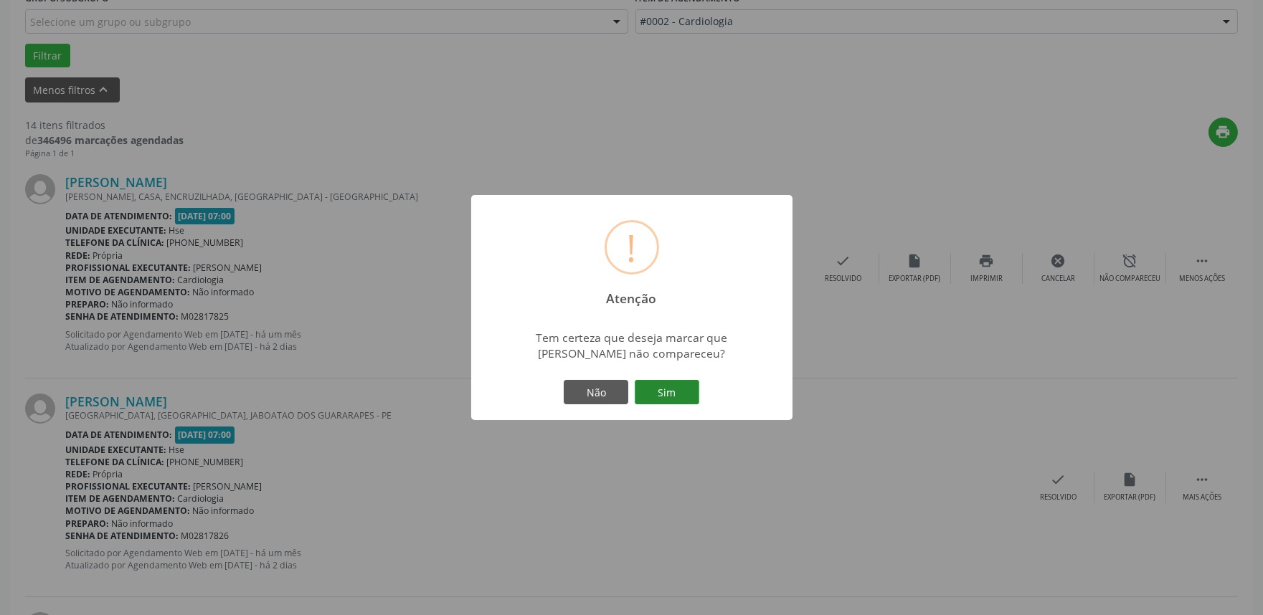
click at [668, 390] on button "Sim" at bounding box center [667, 392] width 65 height 24
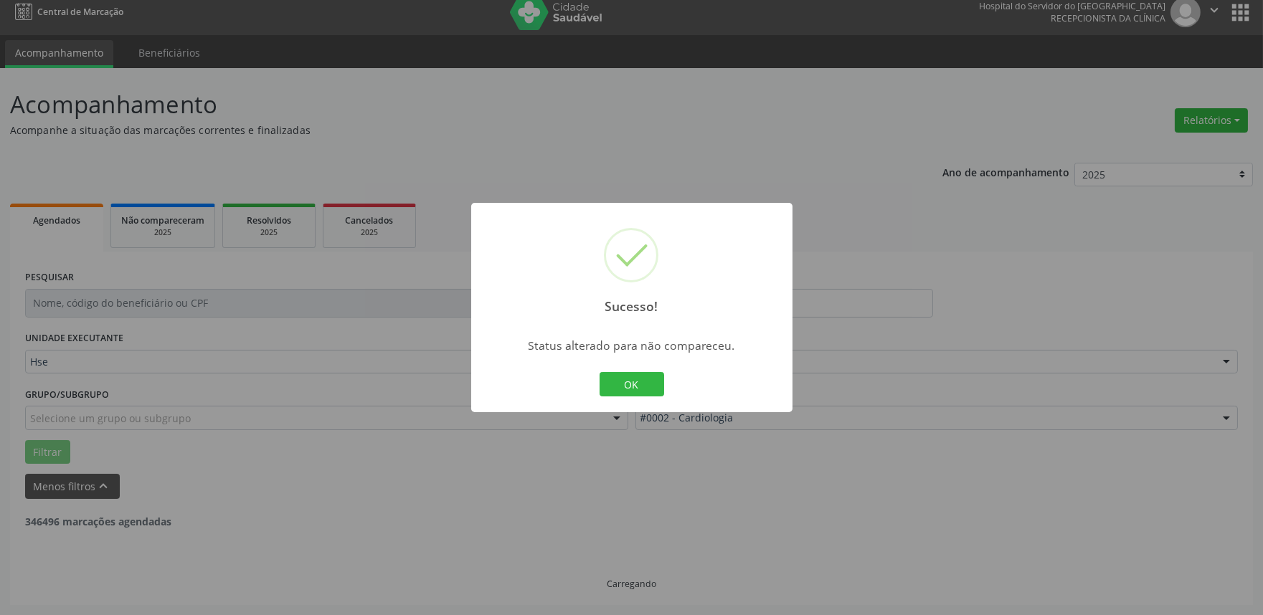
scroll to position [9, 0]
click at [636, 385] on button "OK" at bounding box center [632, 384] width 65 height 24
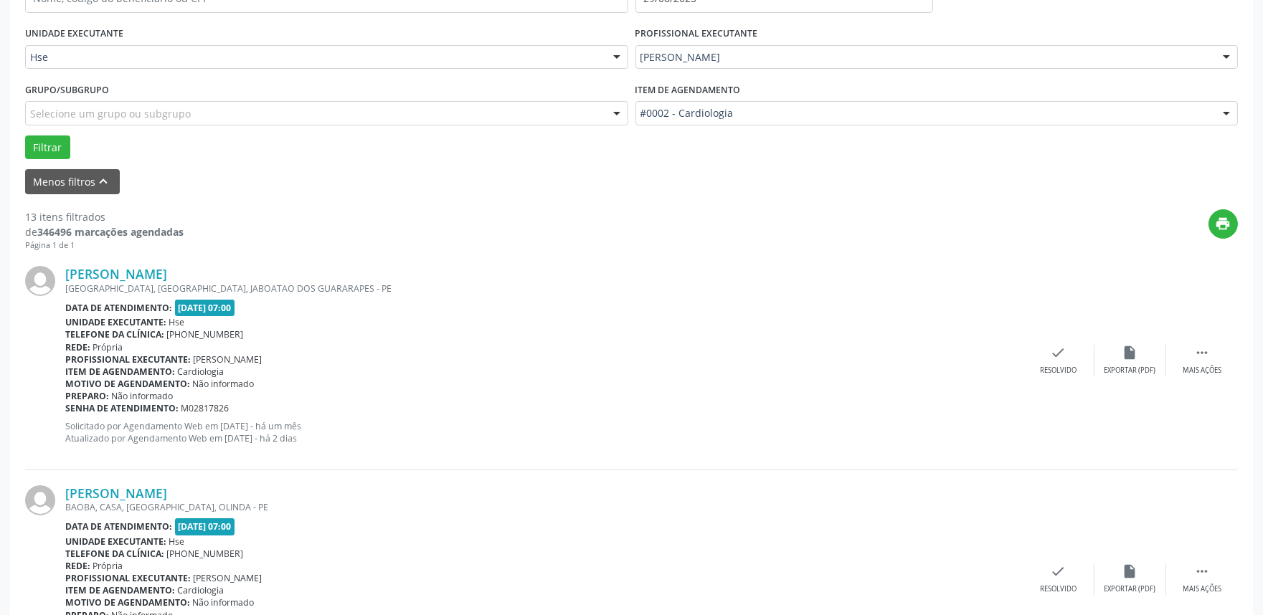
scroll to position [407, 0]
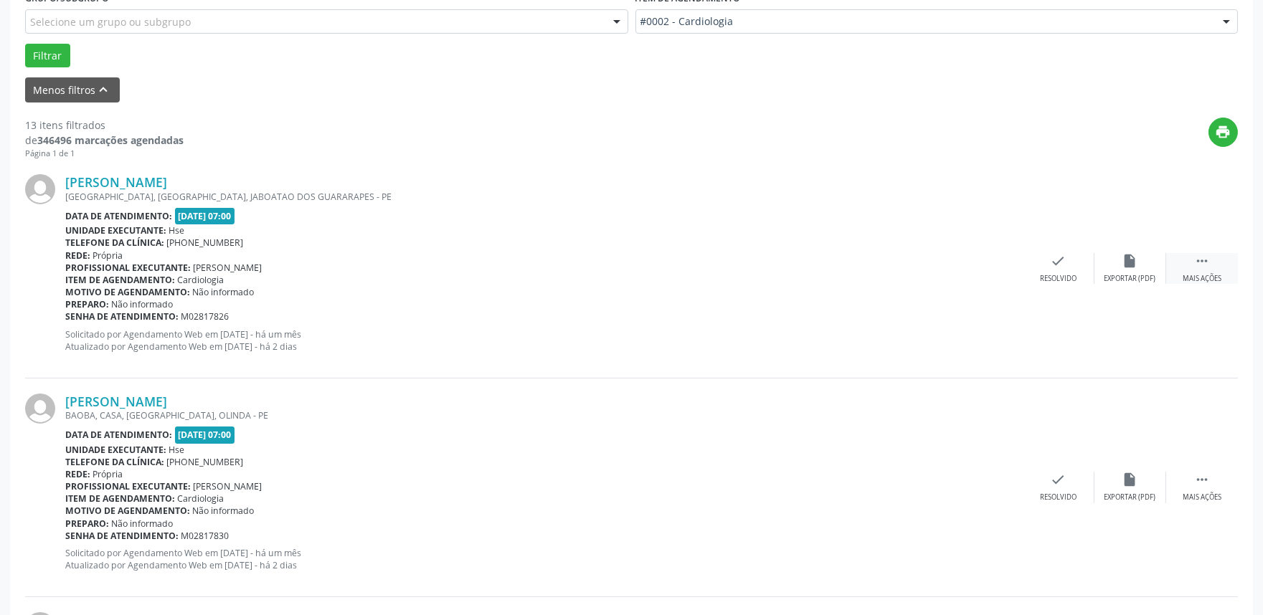
click at [1203, 268] on icon "" at bounding box center [1202, 261] width 16 height 16
click at [1128, 269] on div "alarm_off Não compareceu" at bounding box center [1131, 268] width 72 height 31
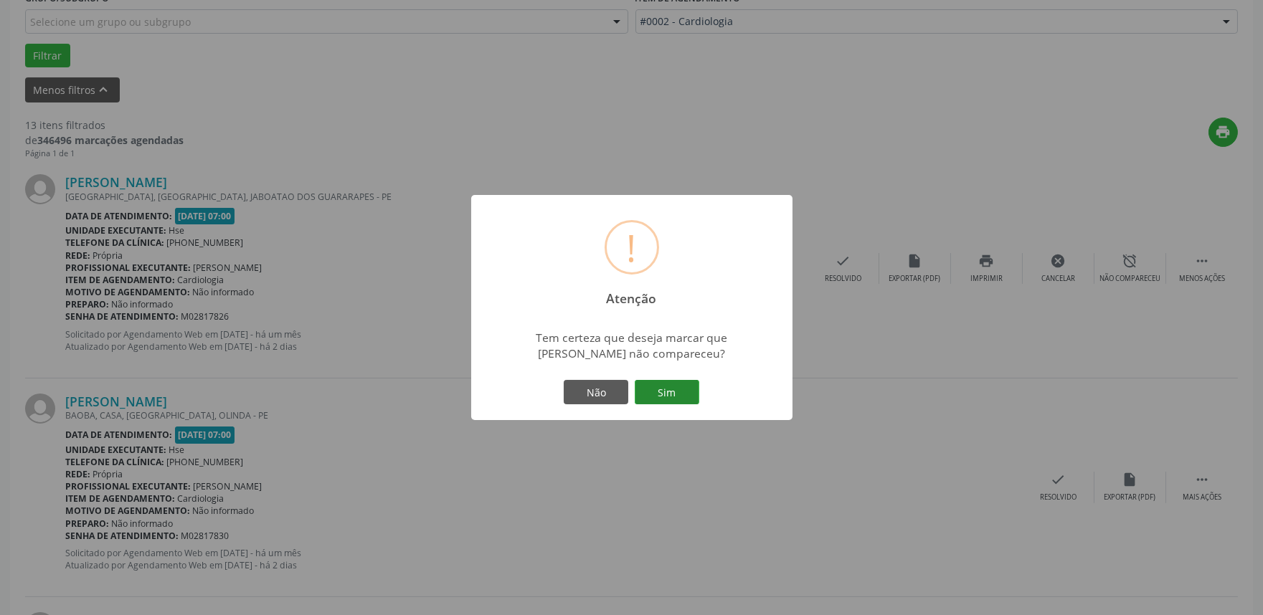
click at [680, 391] on button "Sim" at bounding box center [667, 392] width 65 height 24
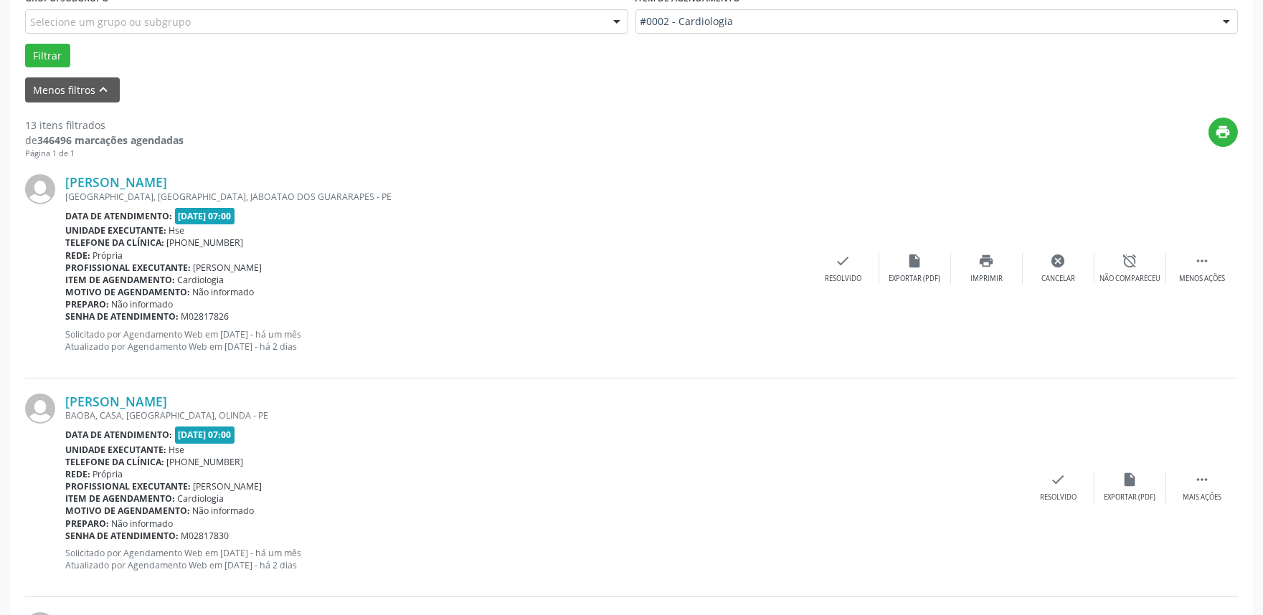
scroll to position [9, 0]
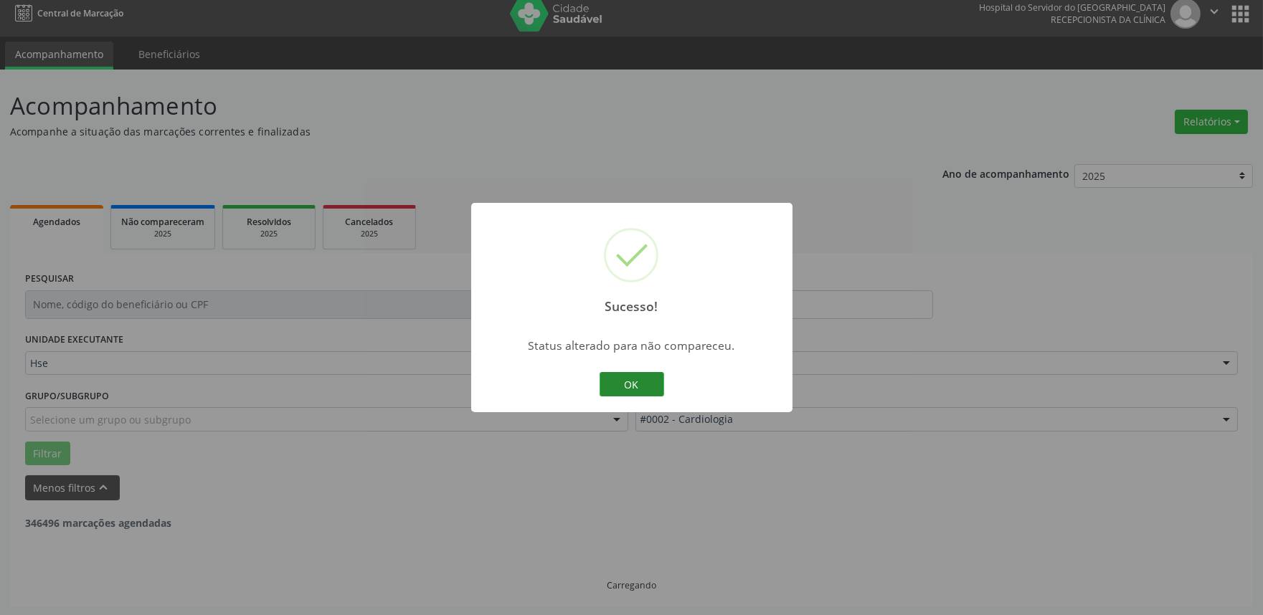
click at [626, 380] on button "OK" at bounding box center [632, 384] width 65 height 24
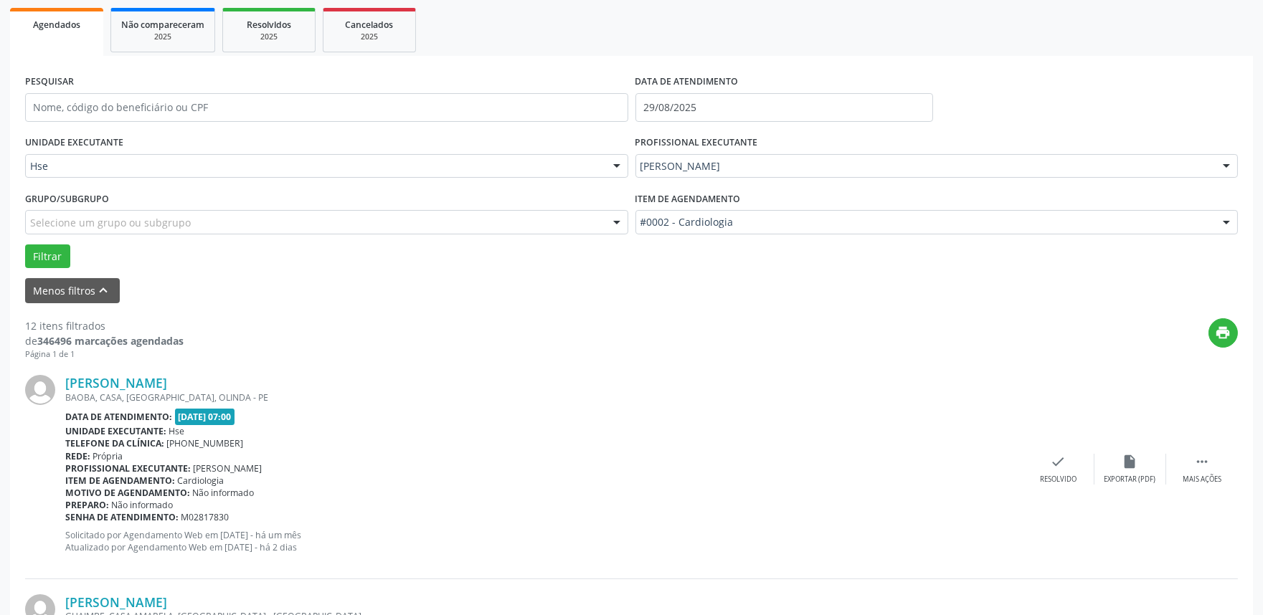
scroll to position [248, 0]
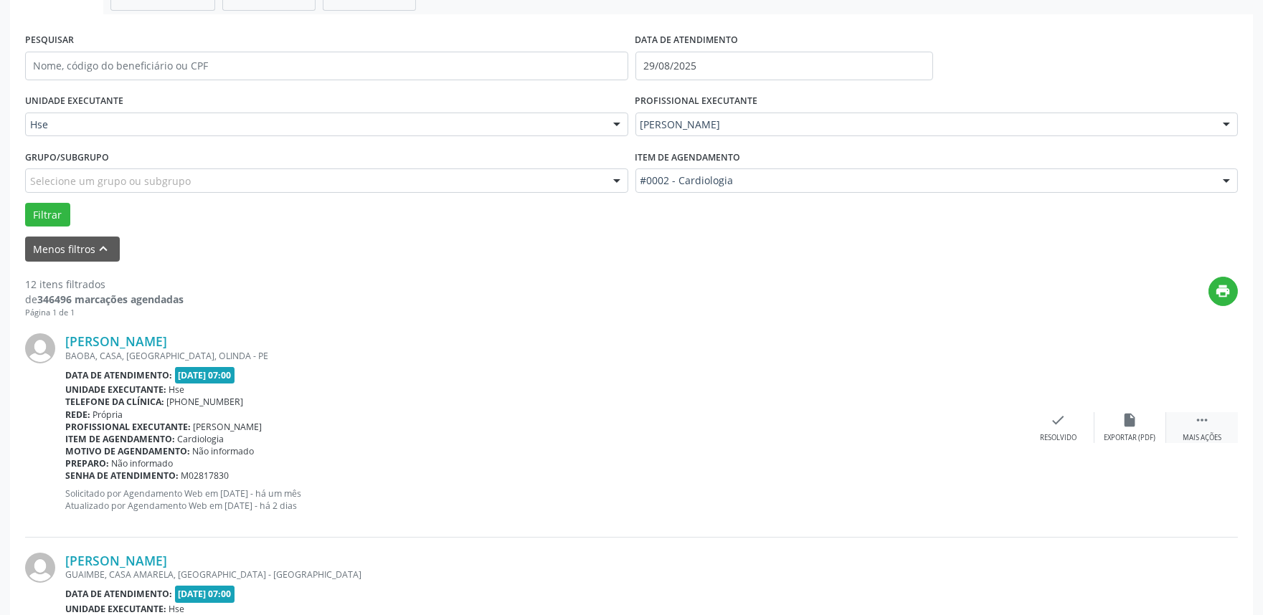
click at [1210, 426] on div " Mais ações" at bounding box center [1202, 427] width 72 height 31
click at [1141, 425] on div "alarm_off Não compareceu" at bounding box center [1131, 427] width 72 height 31
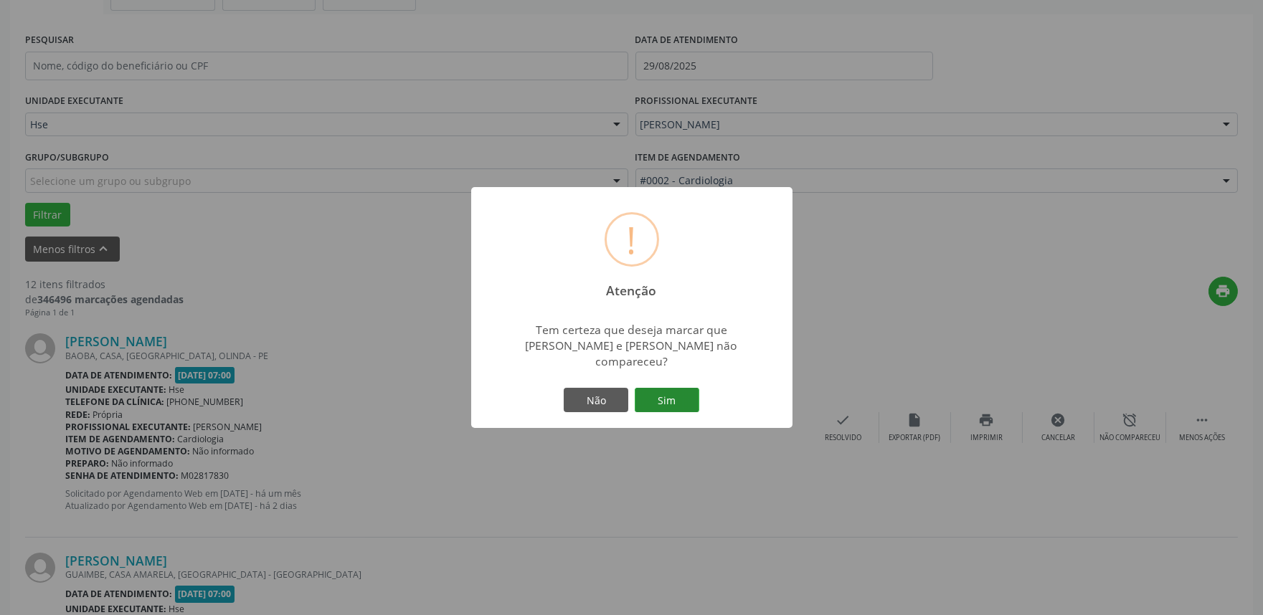
click at [680, 391] on button "Sim" at bounding box center [667, 400] width 65 height 24
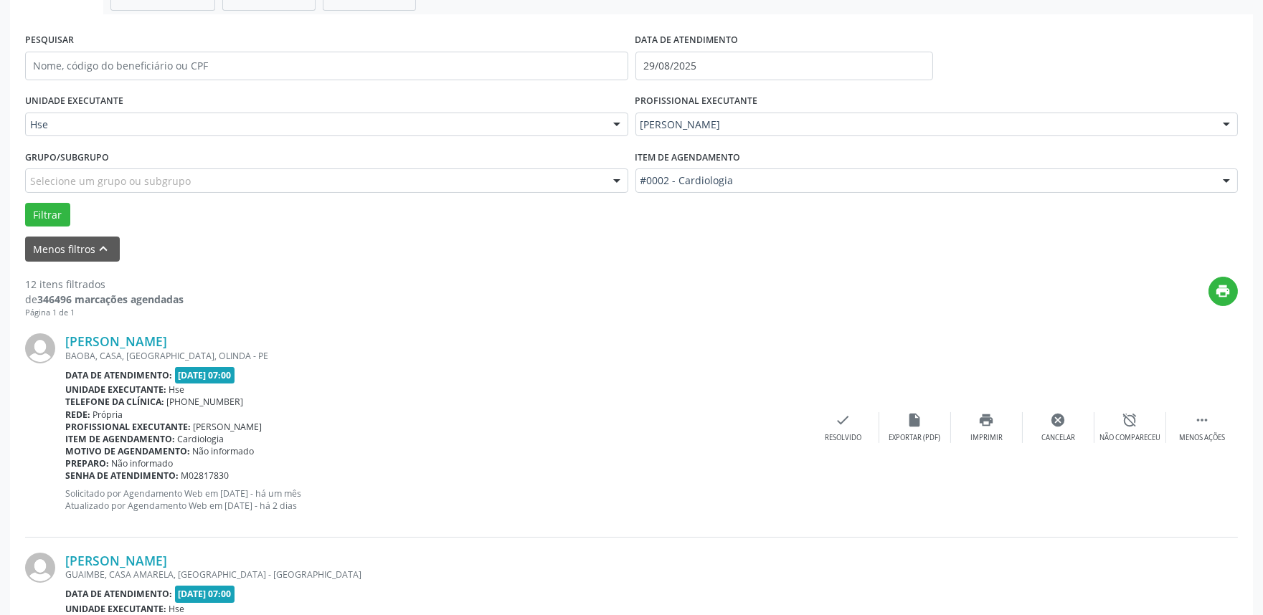
scroll to position [9, 0]
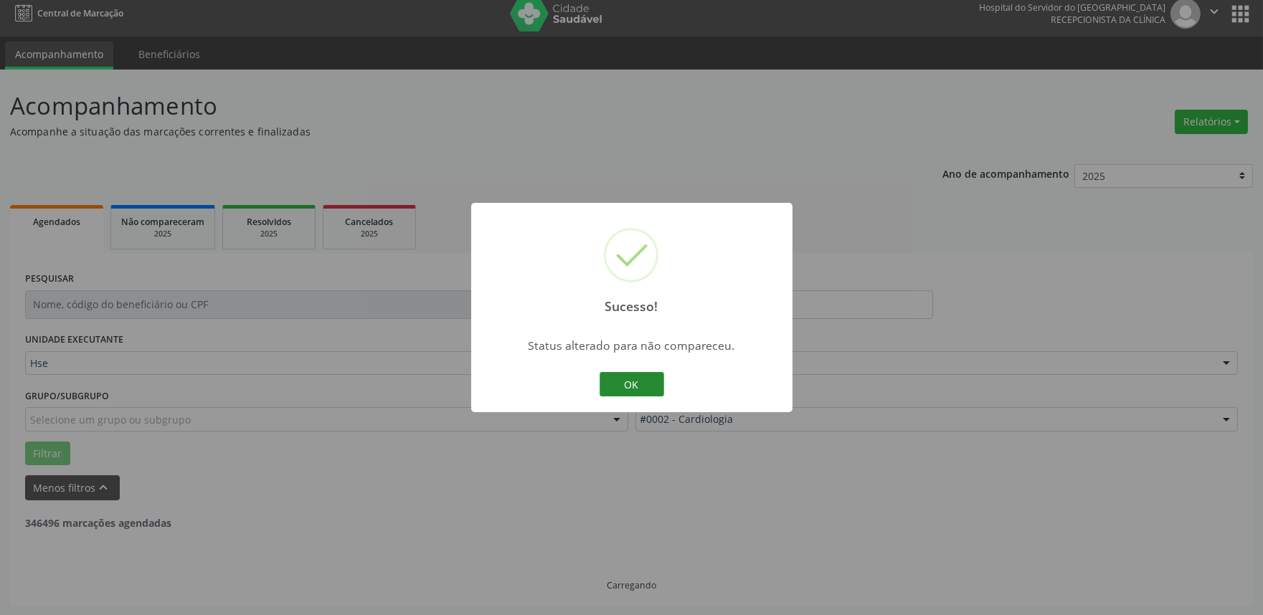
click at [655, 385] on button "OK" at bounding box center [632, 384] width 65 height 24
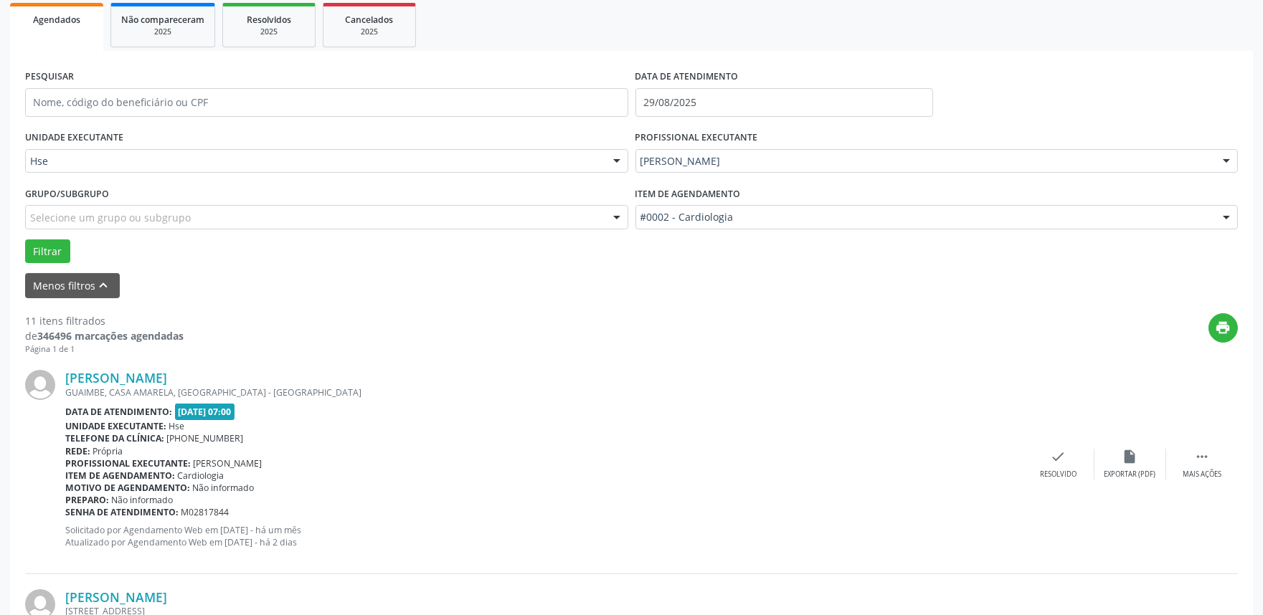
scroll to position [248, 0]
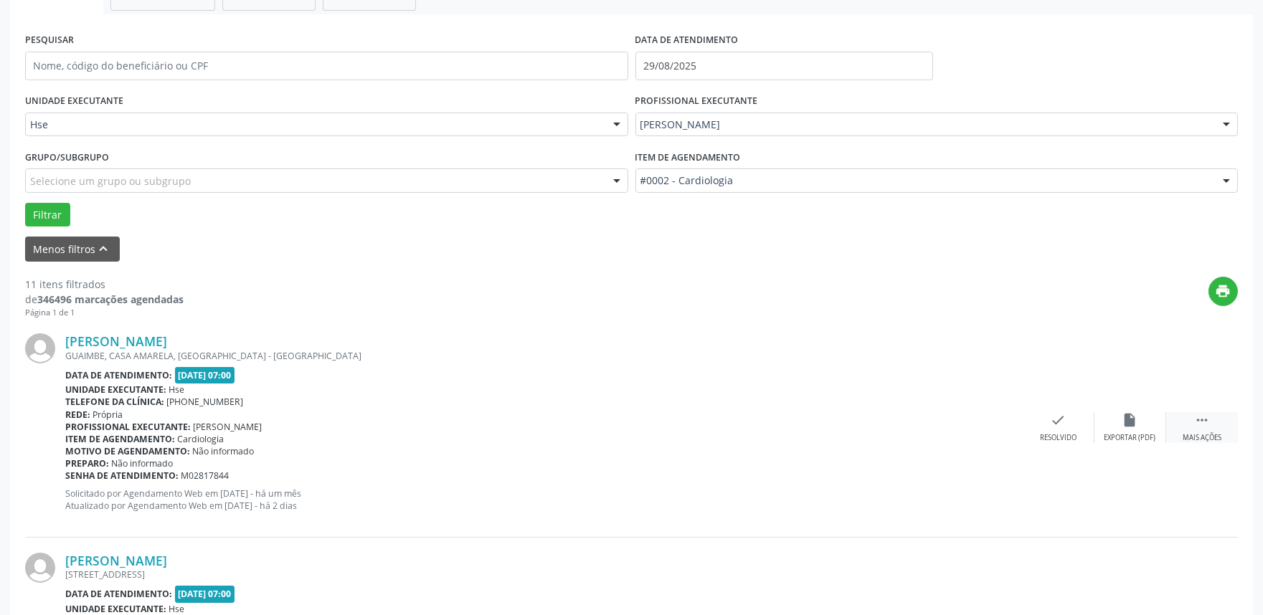
click at [1202, 425] on icon "" at bounding box center [1202, 420] width 16 height 16
click at [1131, 426] on icon "alarm_off" at bounding box center [1131, 420] width 16 height 16
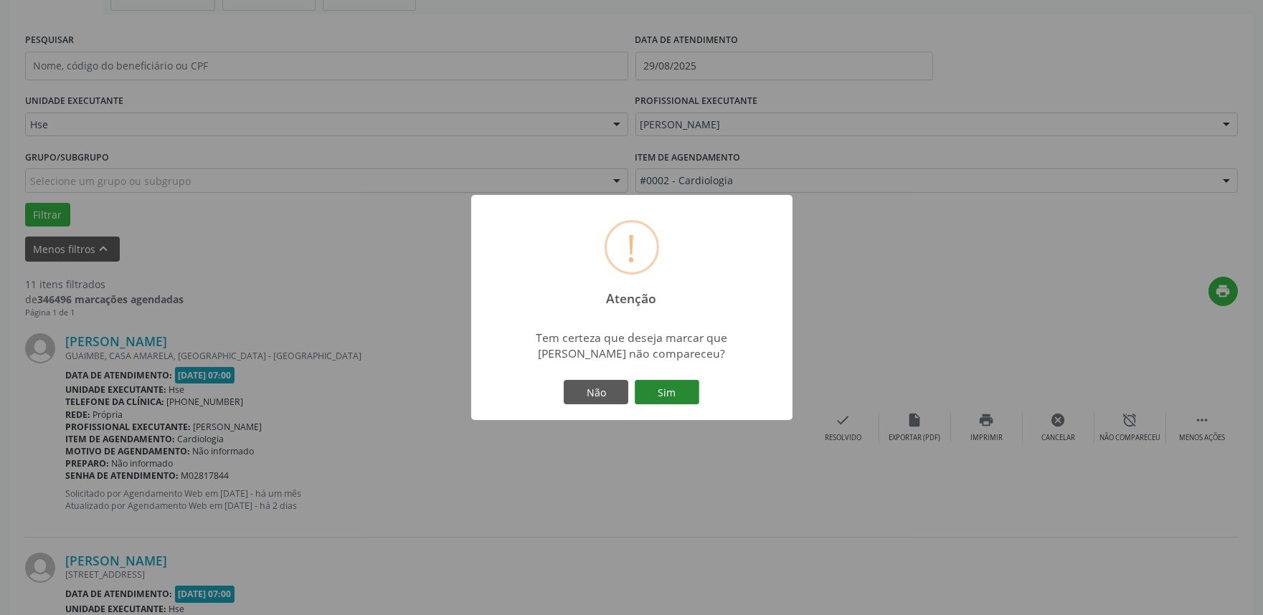
click at [675, 398] on button "Sim" at bounding box center [667, 392] width 65 height 24
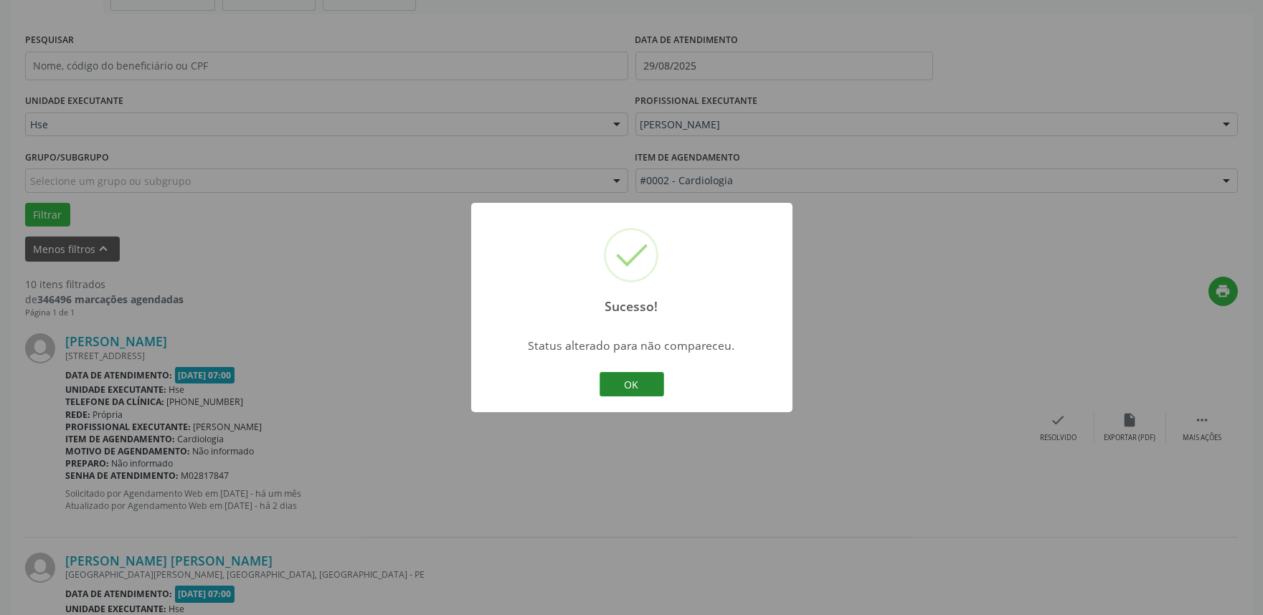
click at [618, 382] on button "OK" at bounding box center [632, 384] width 65 height 24
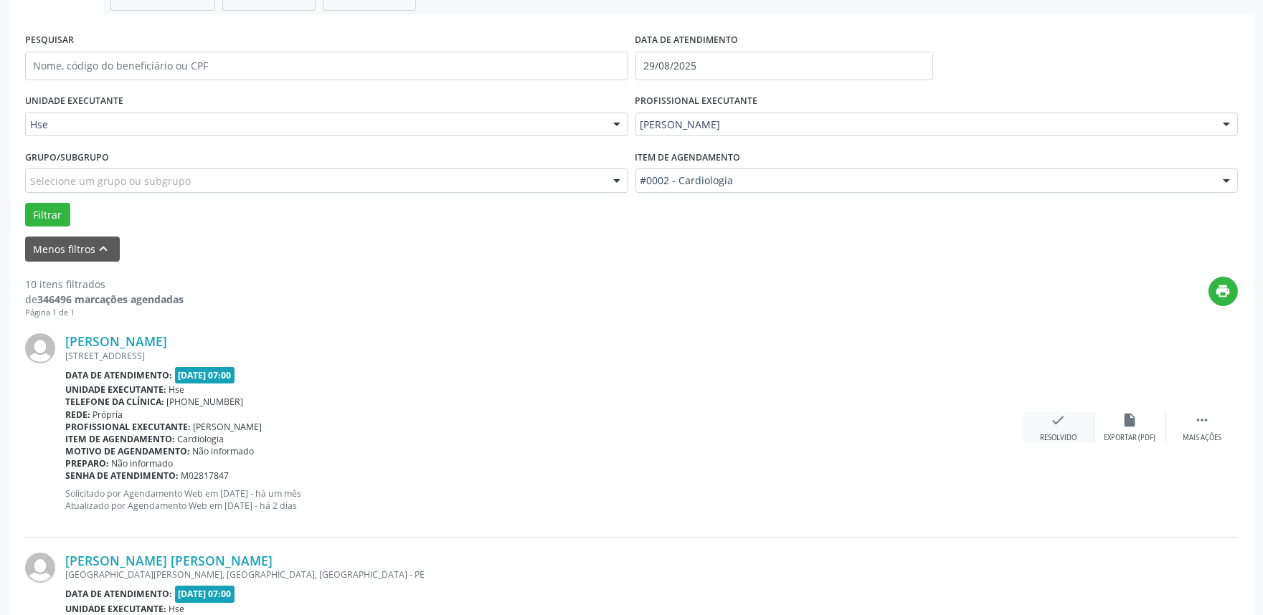
click at [1052, 434] on div "Resolvido" at bounding box center [1058, 438] width 37 height 10
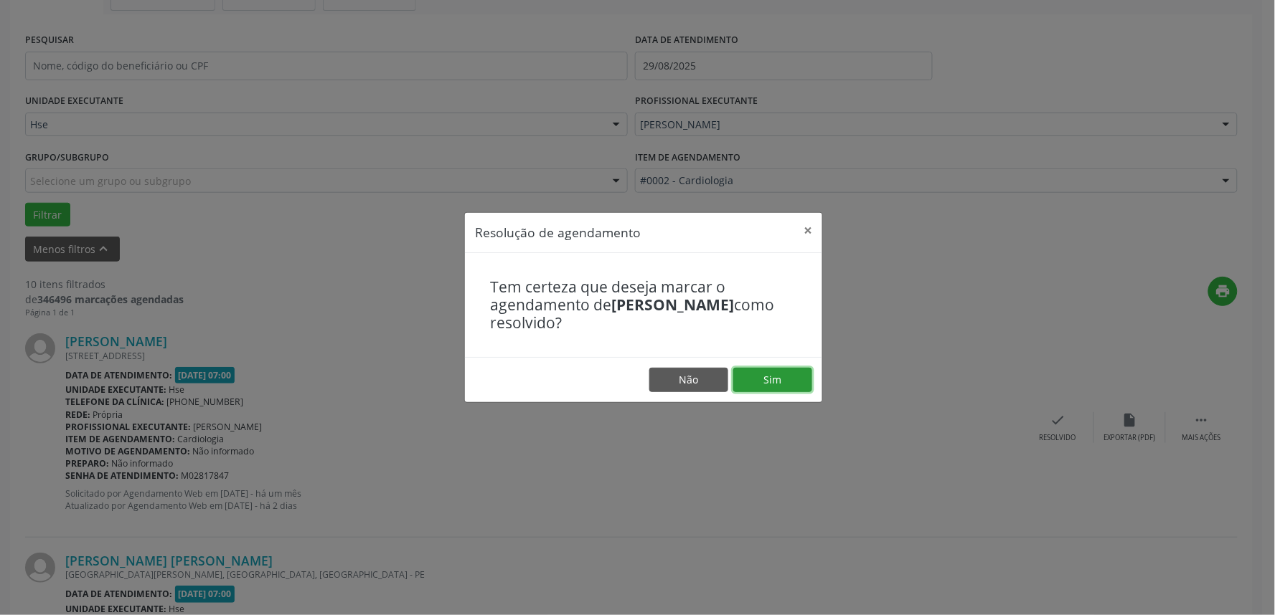
click at [798, 383] on button "Sim" at bounding box center [772, 380] width 79 height 24
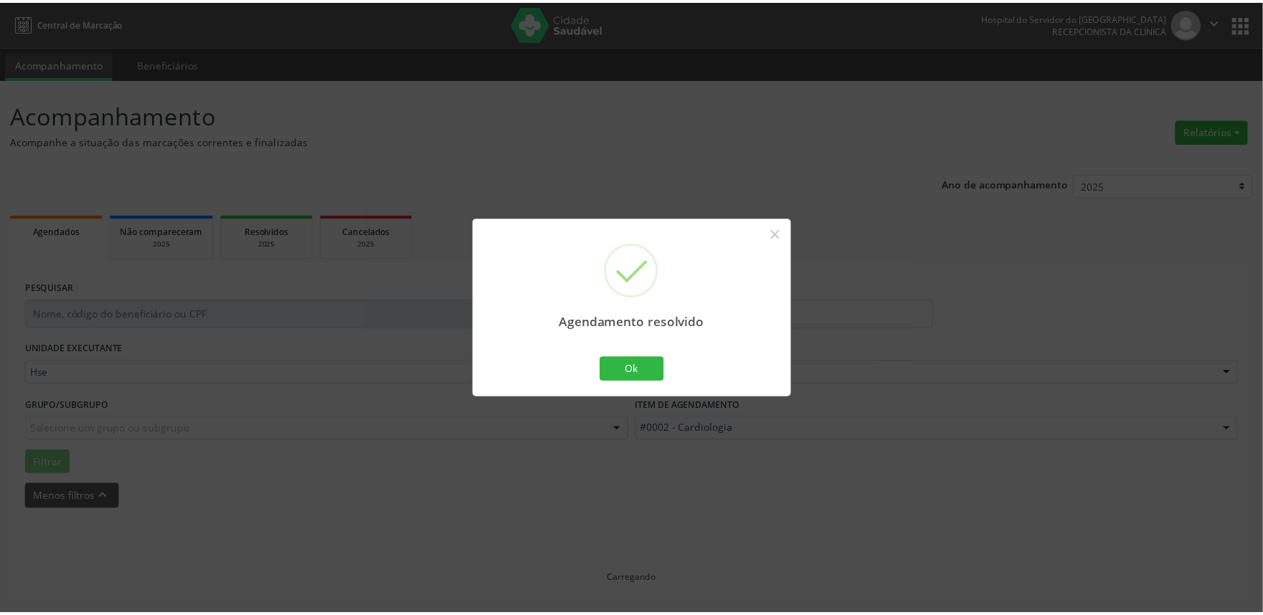
scroll to position [0, 0]
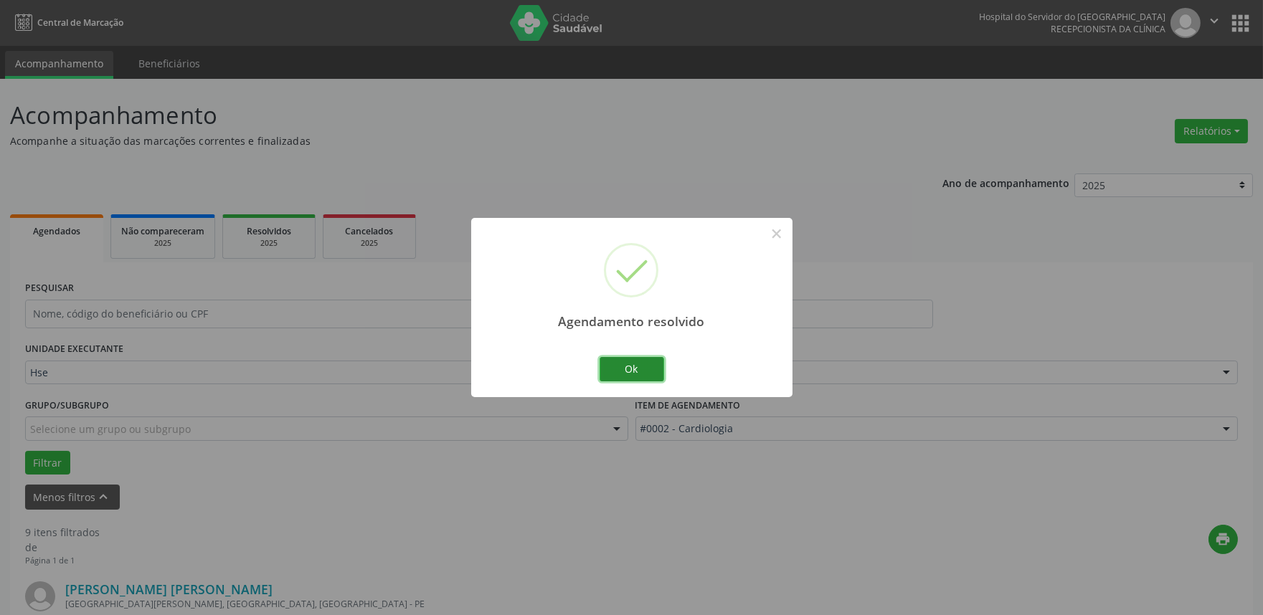
click at [656, 369] on button "Ok" at bounding box center [632, 369] width 65 height 24
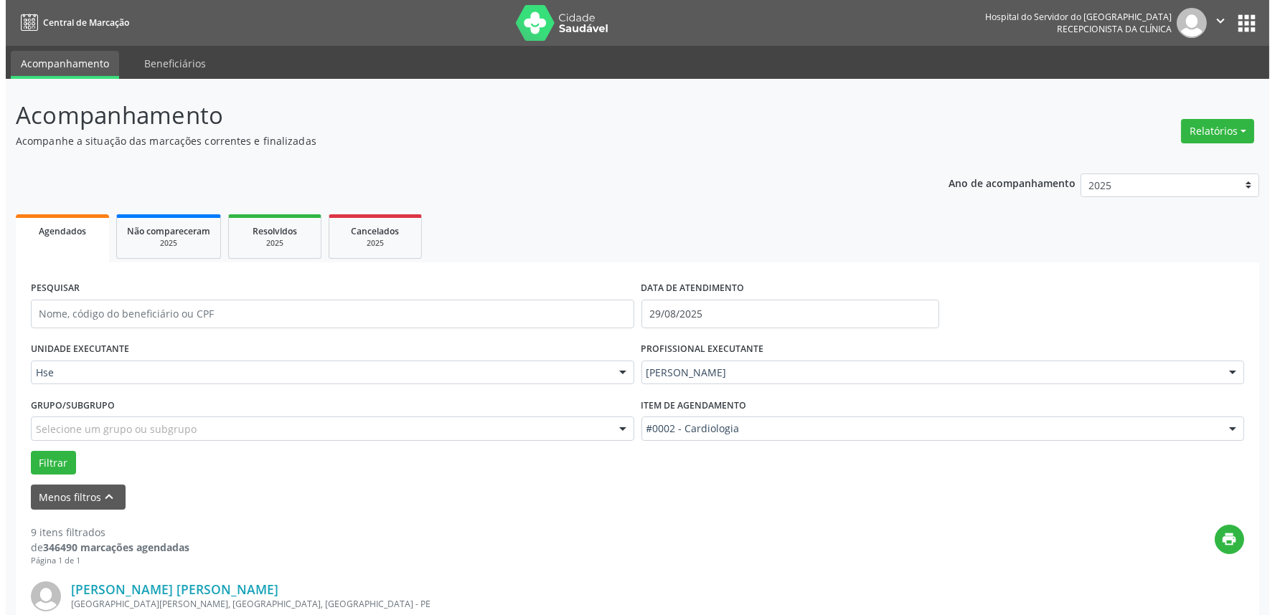
scroll to position [239, 0]
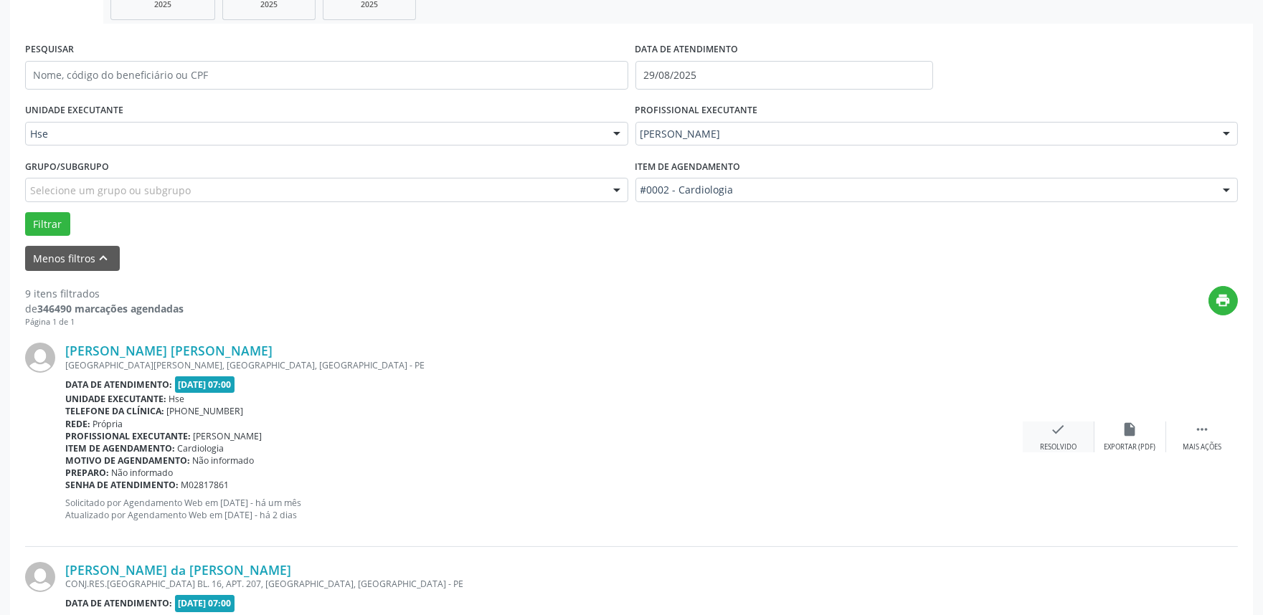
click at [1065, 436] on icon "check" at bounding box center [1059, 430] width 16 height 16
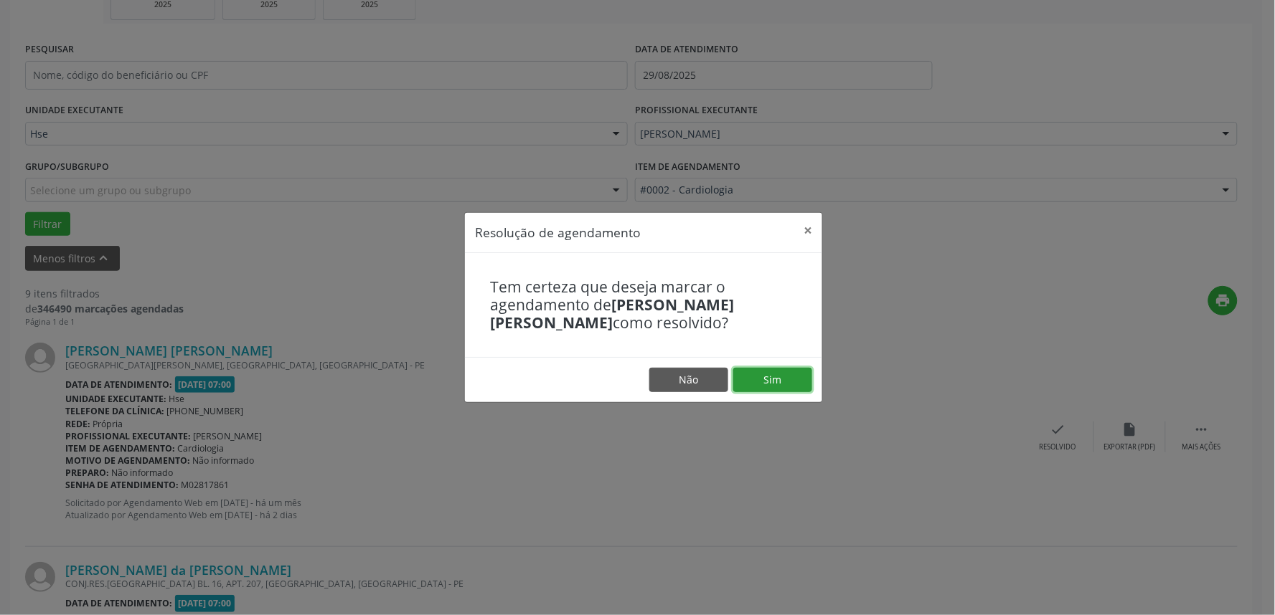
click at [754, 385] on button "Sim" at bounding box center [772, 380] width 79 height 24
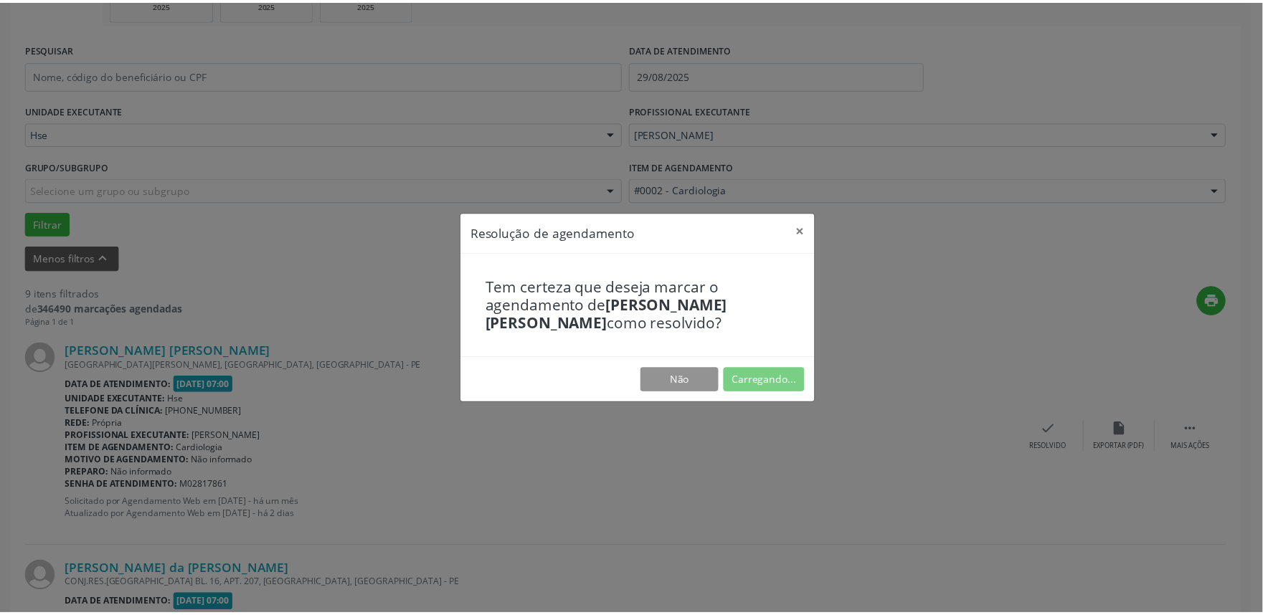
scroll to position [0, 0]
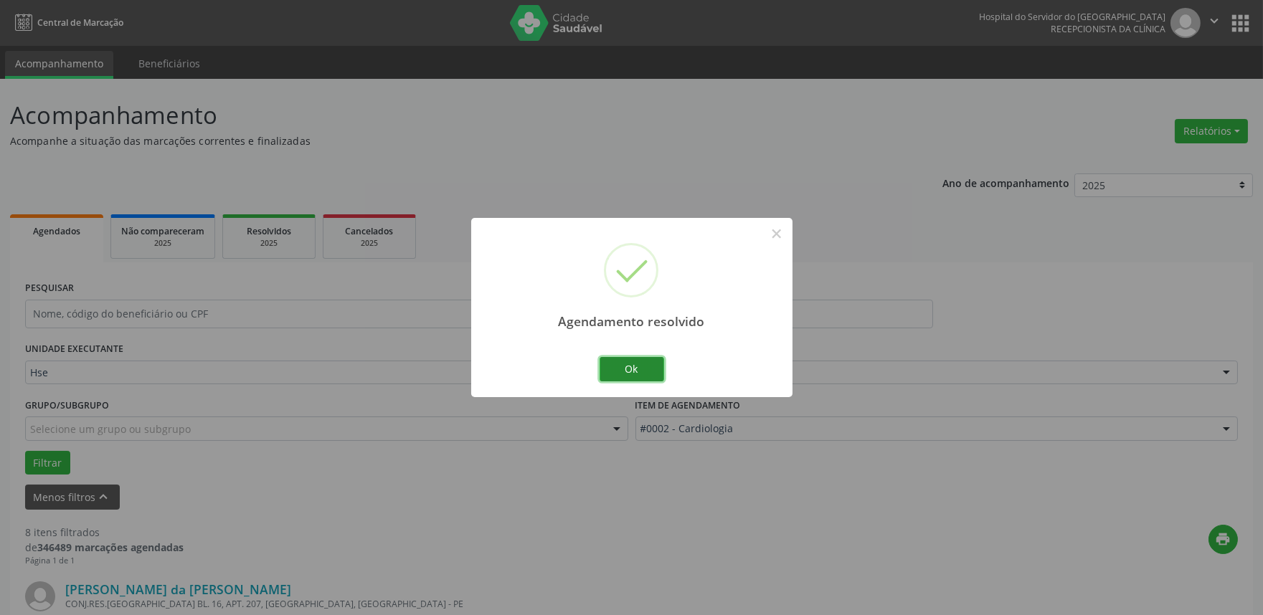
click at [618, 369] on button "Ok" at bounding box center [632, 369] width 65 height 24
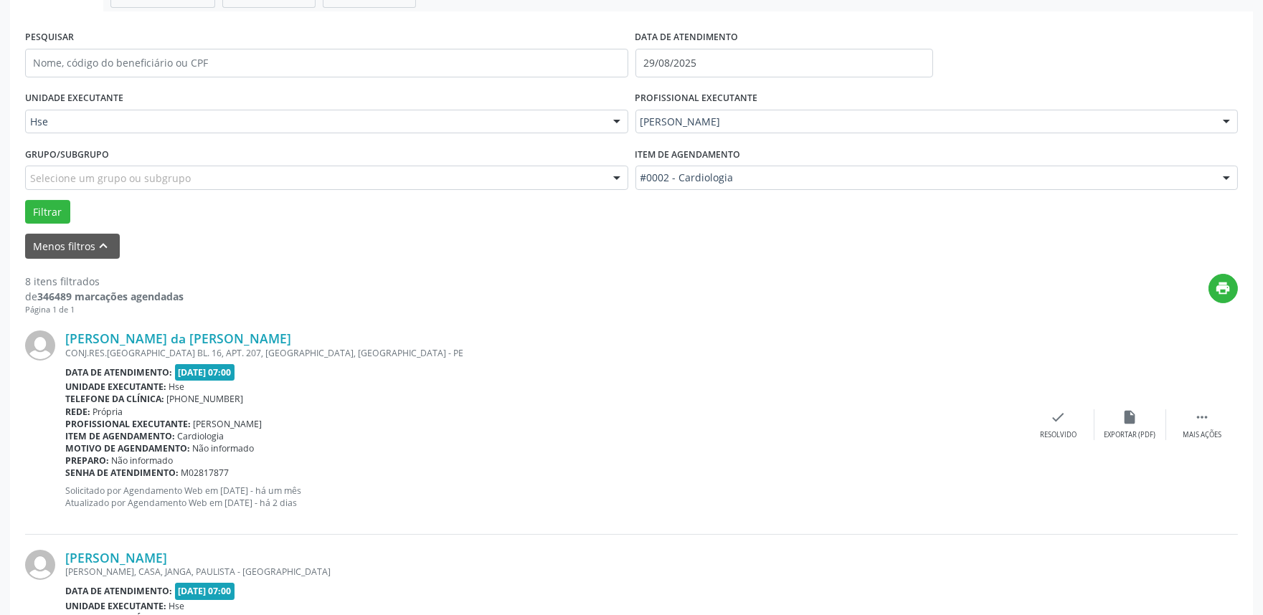
scroll to position [318, 0]
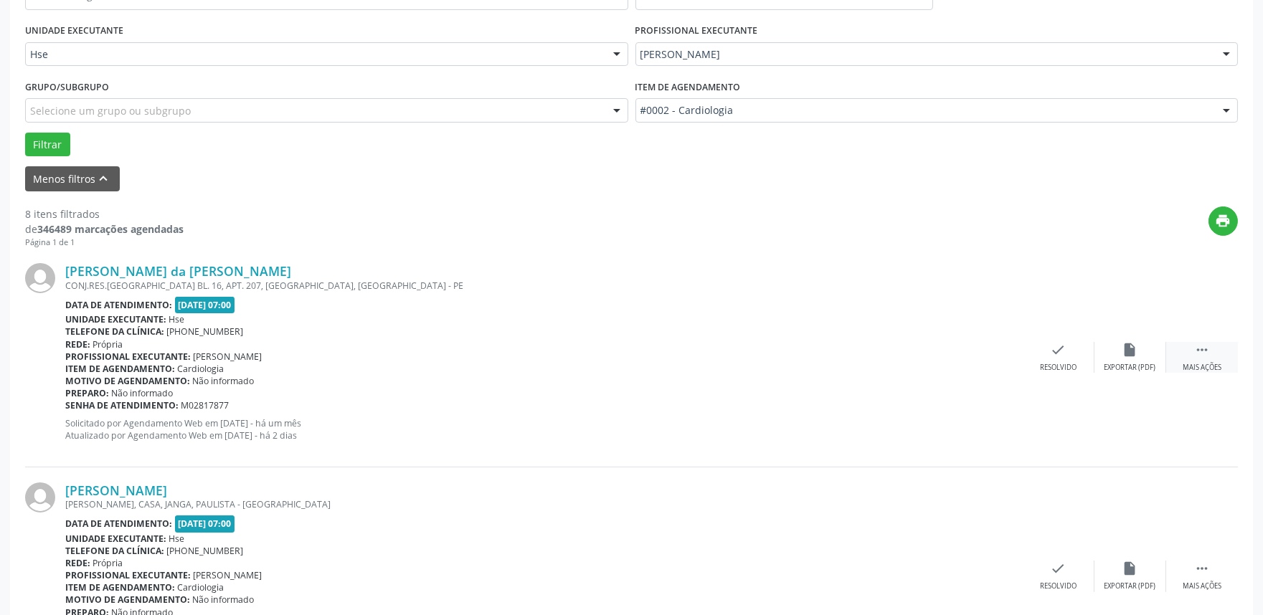
click at [1208, 357] on div " Mais ações" at bounding box center [1202, 357] width 72 height 31
click at [1134, 355] on icon "alarm_off" at bounding box center [1131, 350] width 16 height 16
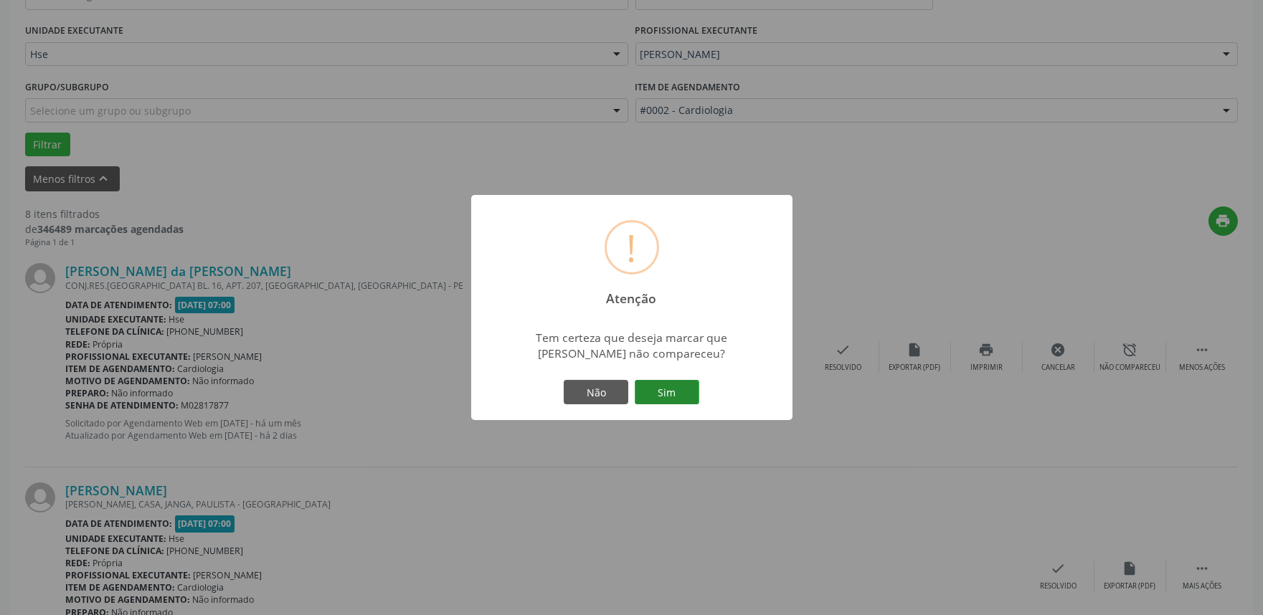
click at [681, 392] on button "Sim" at bounding box center [667, 392] width 65 height 24
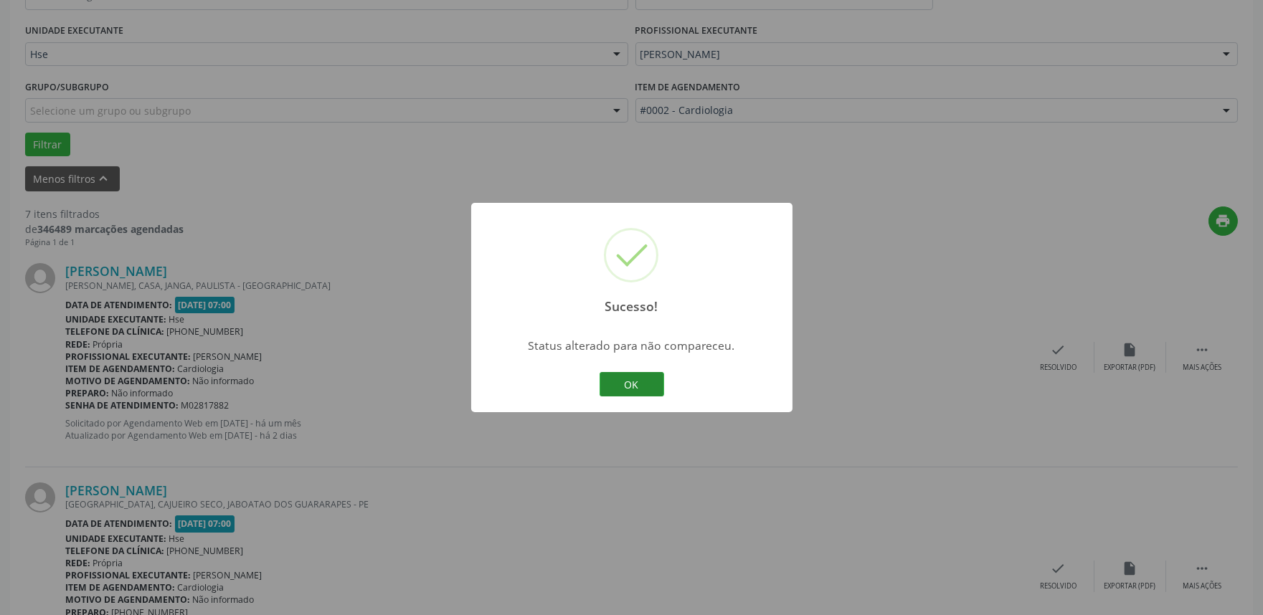
click at [636, 385] on button "OK" at bounding box center [632, 384] width 65 height 24
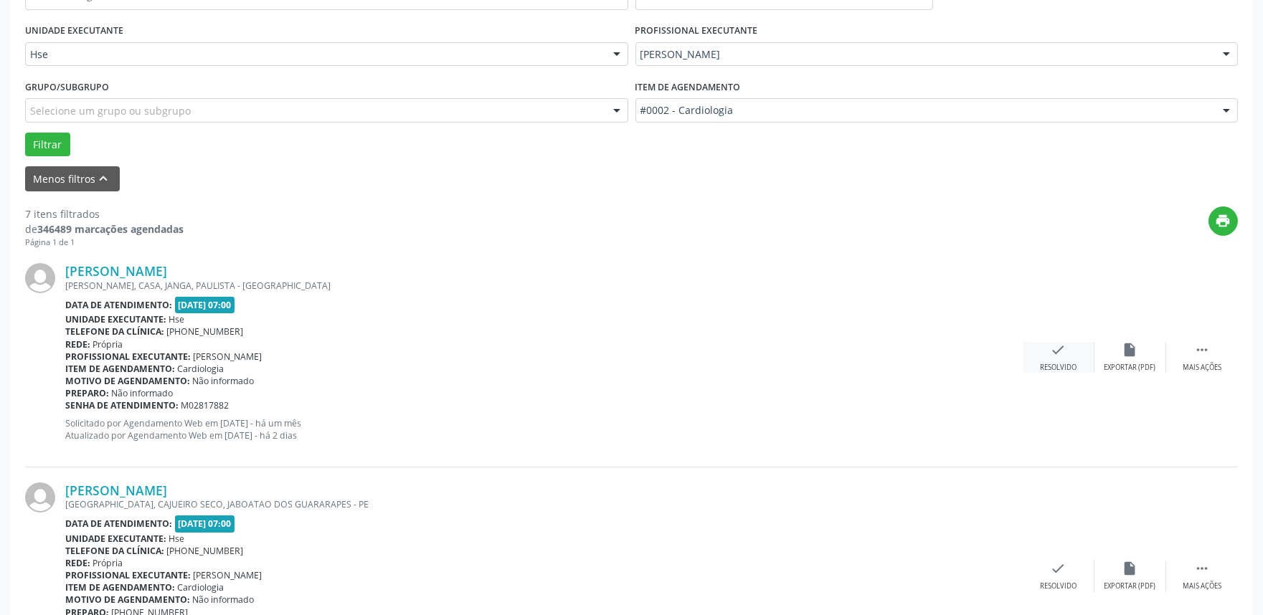
click at [1059, 364] on div "Resolvido" at bounding box center [1058, 368] width 37 height 10
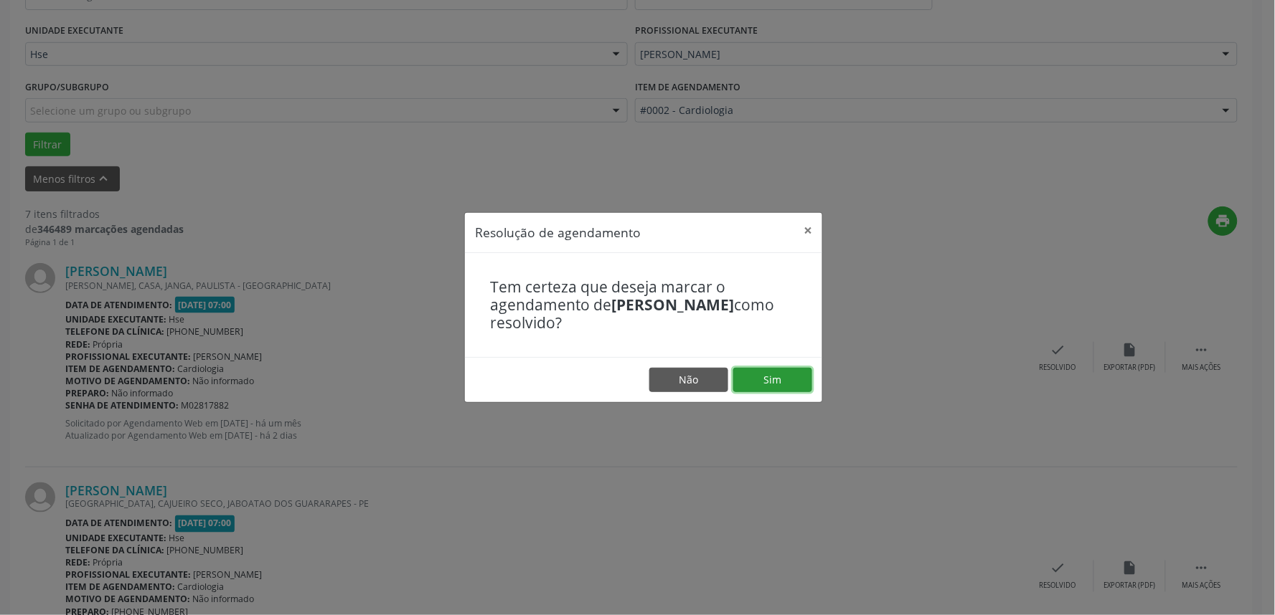
click at [797, 384] on button "Sim" at bounding box center [772, 380] width 79 height 24
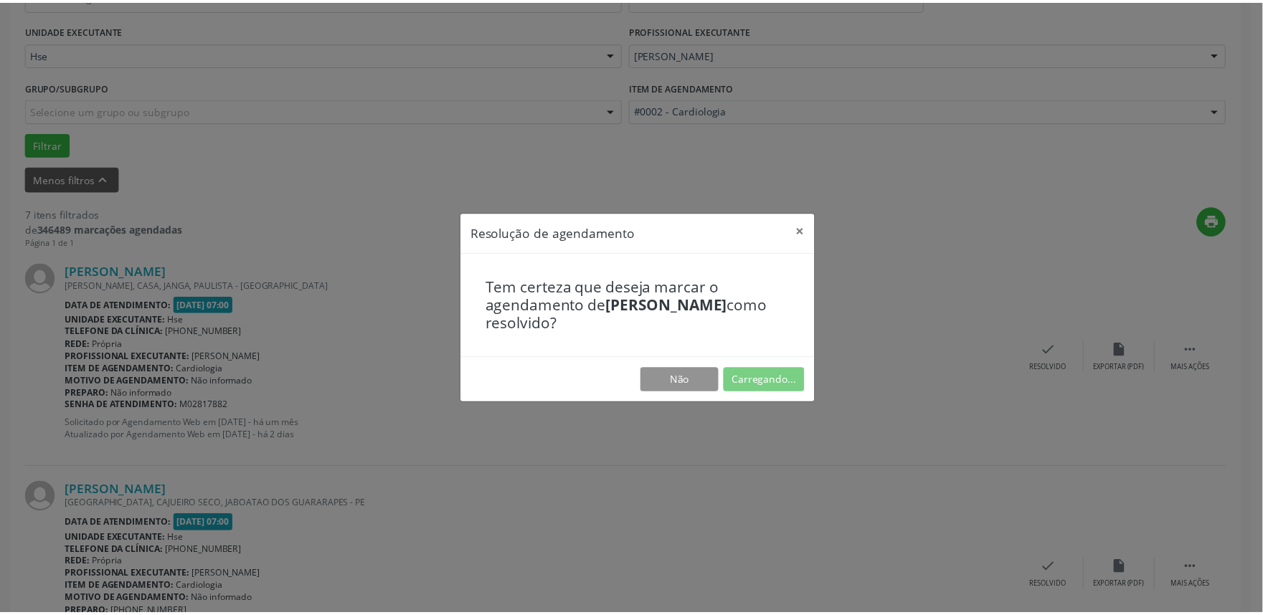
scroll to position [0, 0]
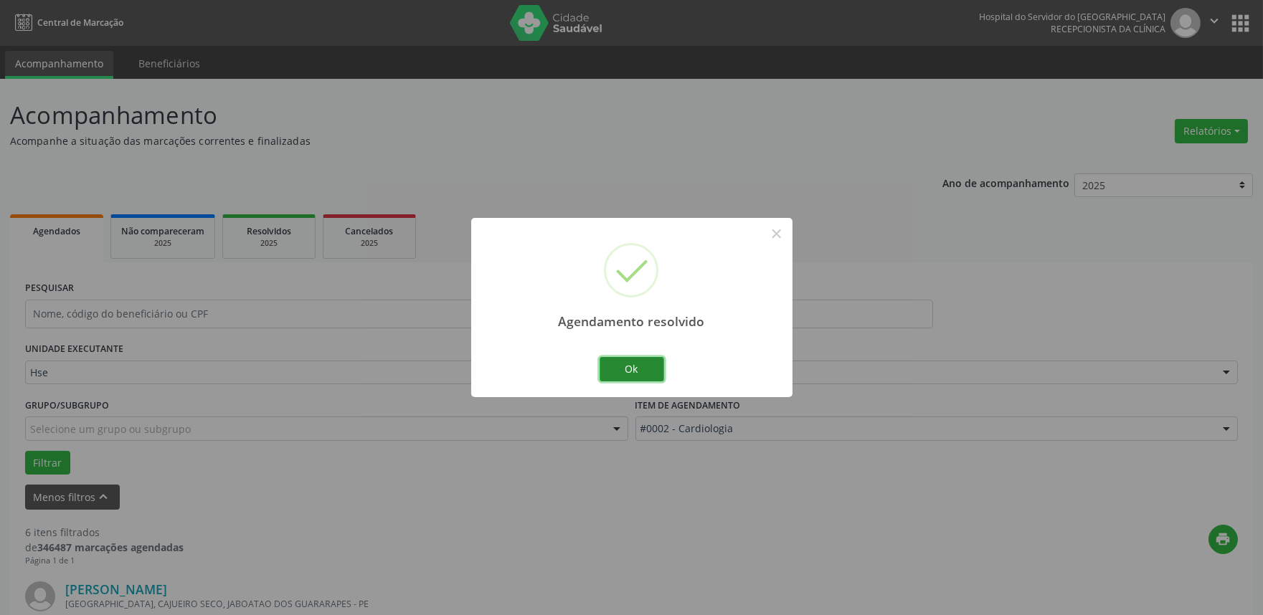
click at [651, 364] on button "Ok" at bounding box center [632, 369] width 65 height 24
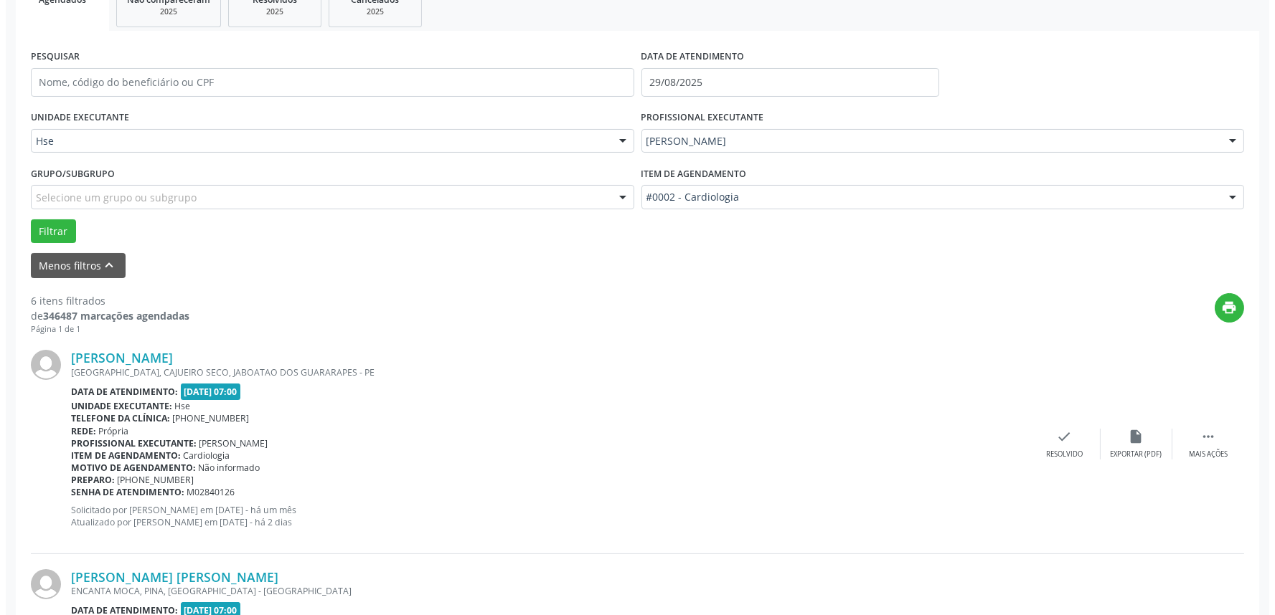
scroll to position [239, 0]
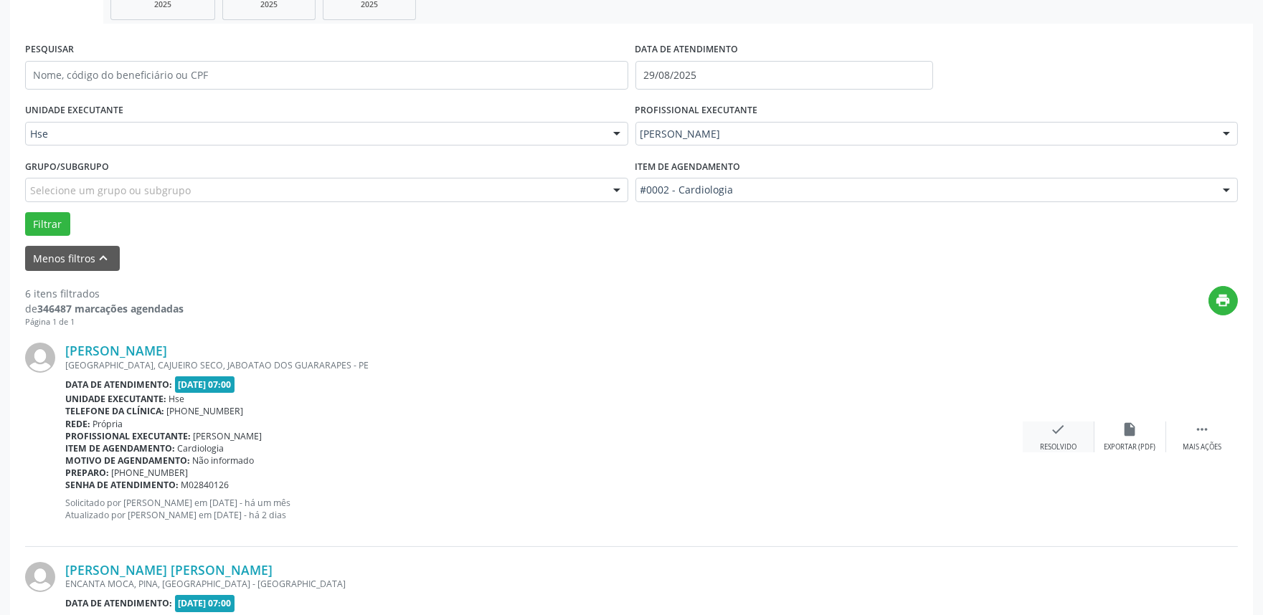
click at [1049, 438] on div "check Resolvido" at bounding box center [1059, 437] width 72 height 31
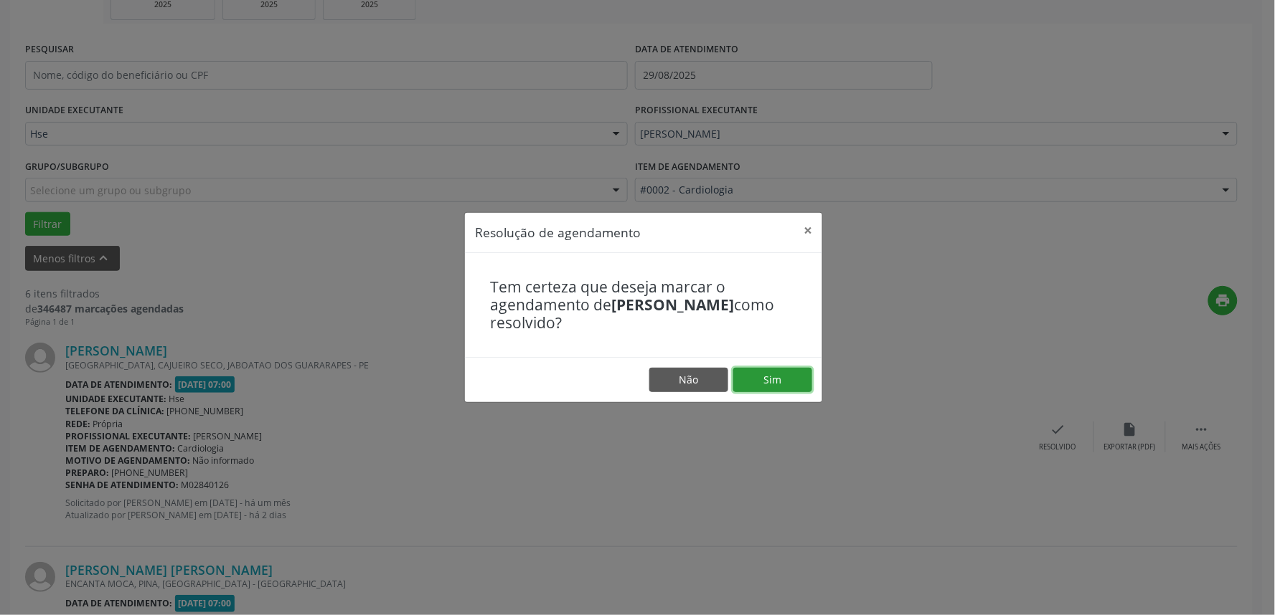
click at [747, 383] on button "Sim" at bounding box center [772, 380] width 79 height 24
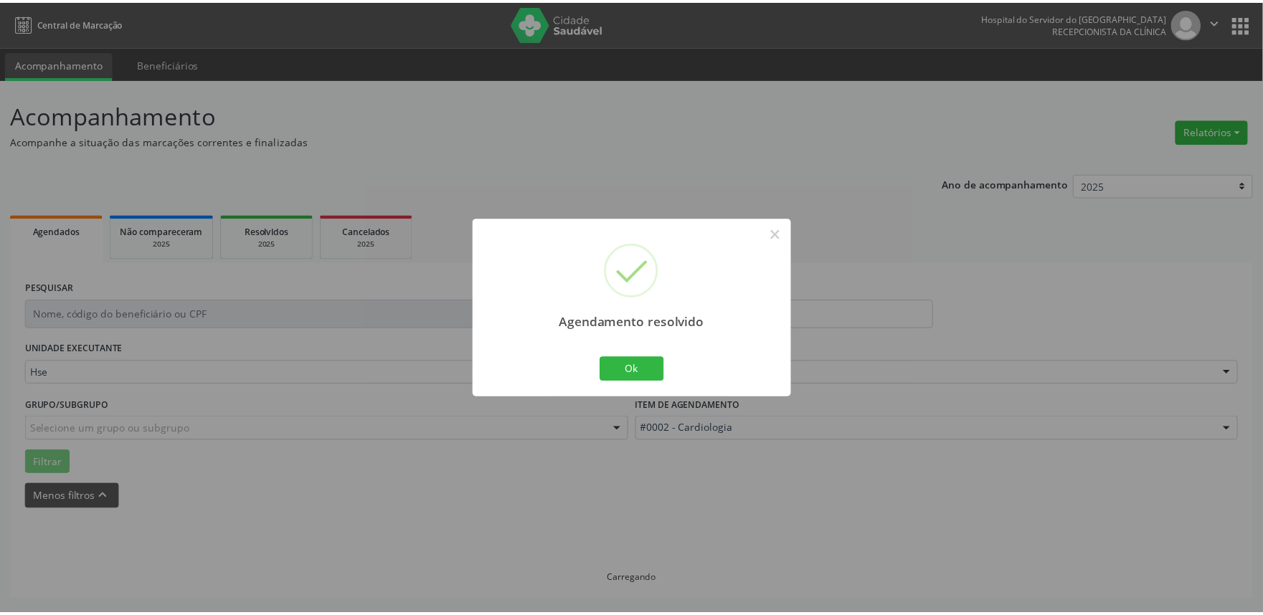
scroll to position [0, 0]
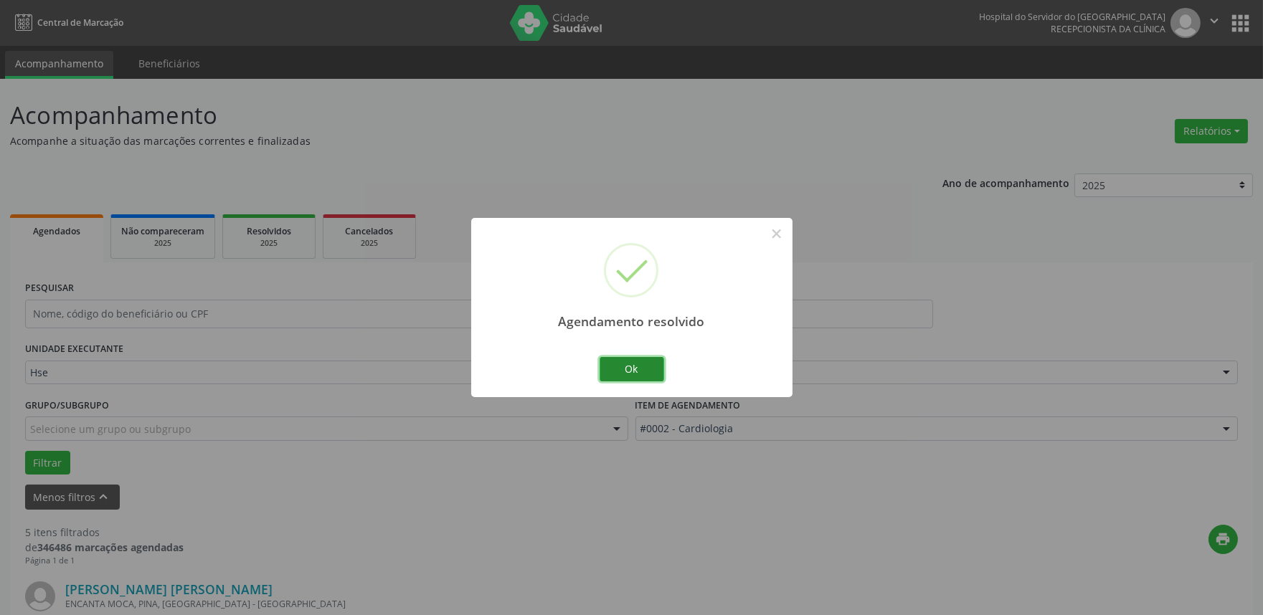
click at [623, 369] on button "Ok" at bounding box center [632, 369] width 65 height 24
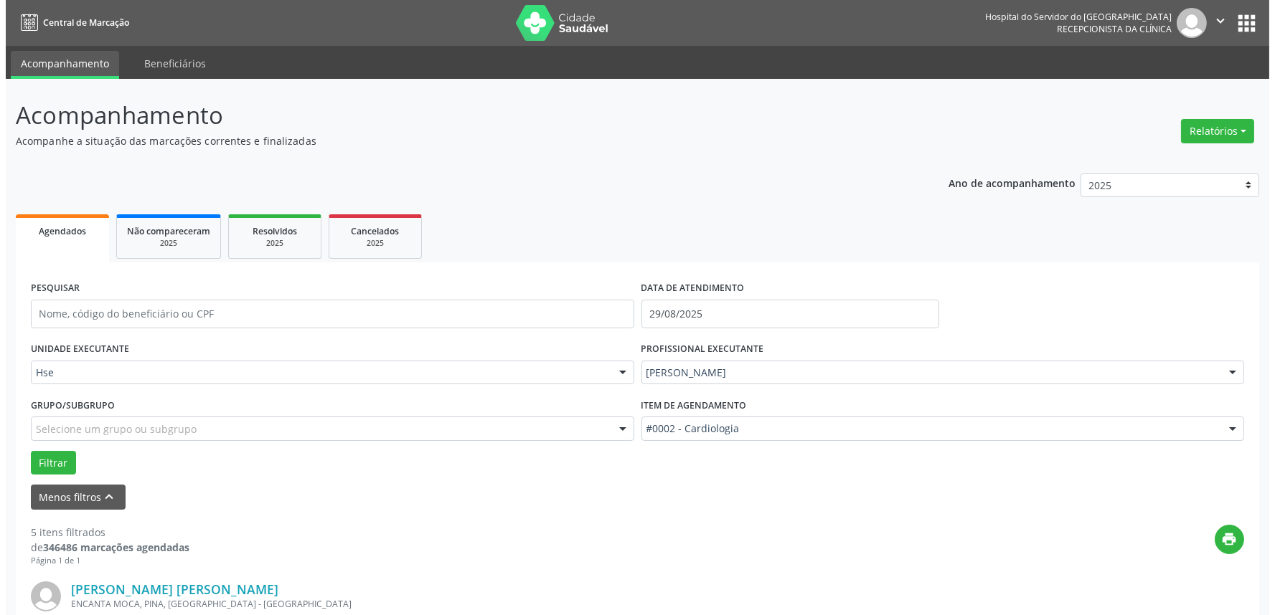
scroll to position [239, 0]
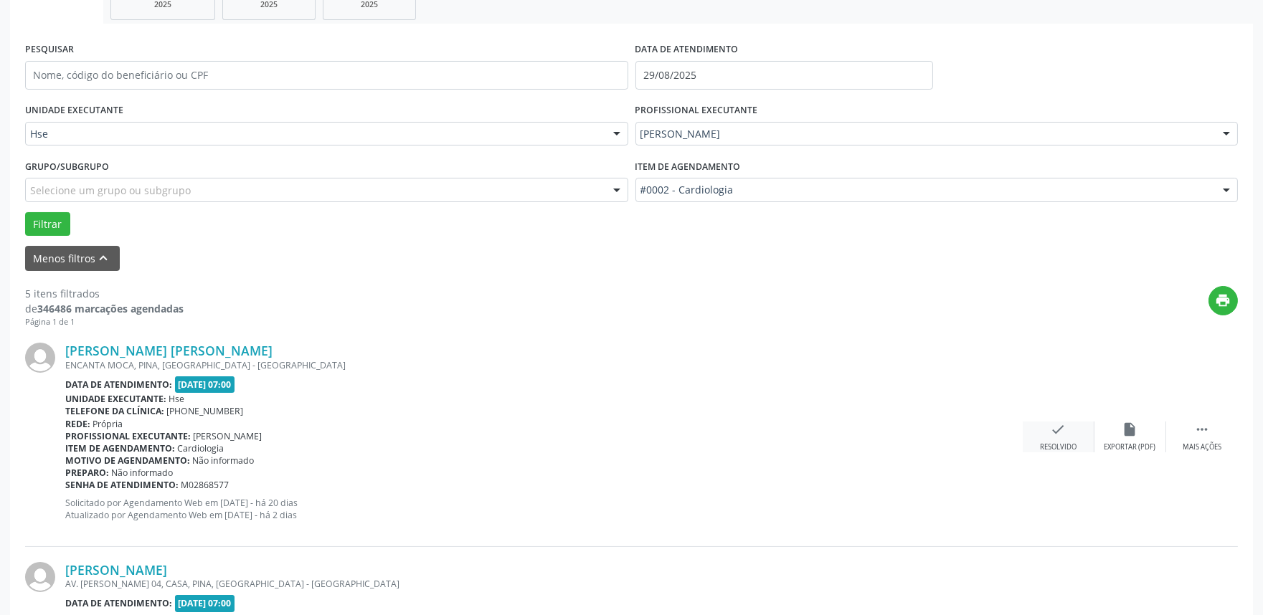
click at [1069, 428] on div "check Resolvido" at bounding box center [1059, 437] width 72 height 31
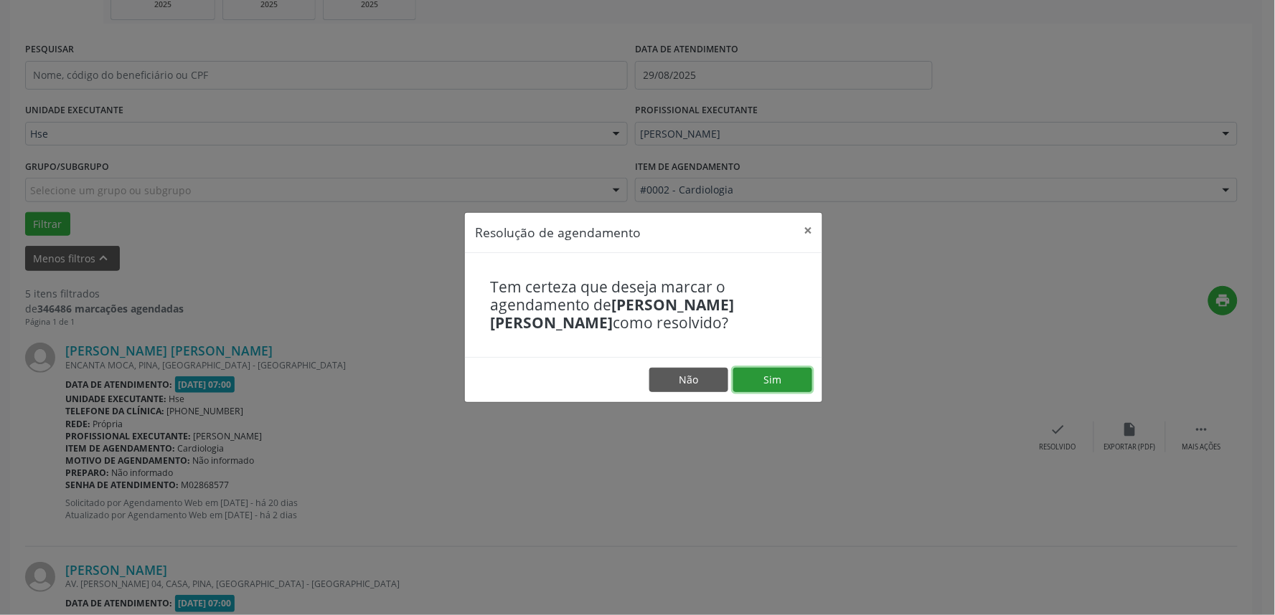
click at [748, 376] on button "Sim" at bounding box center [772, 380] width 79 height 24
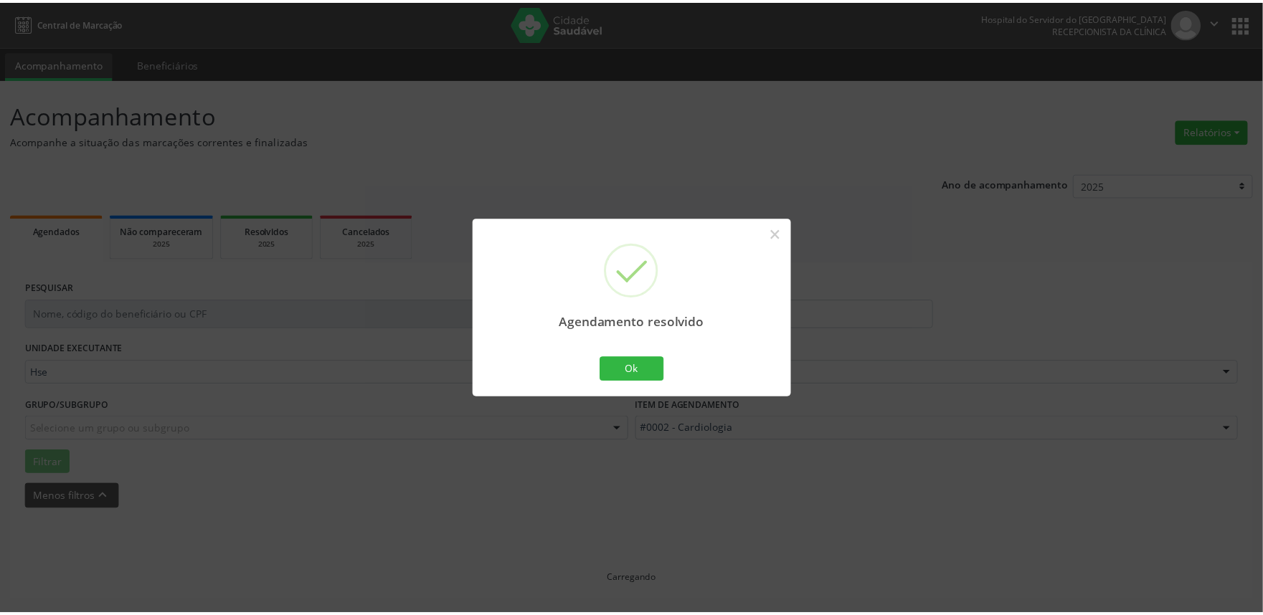
scroll to position [0, 0]
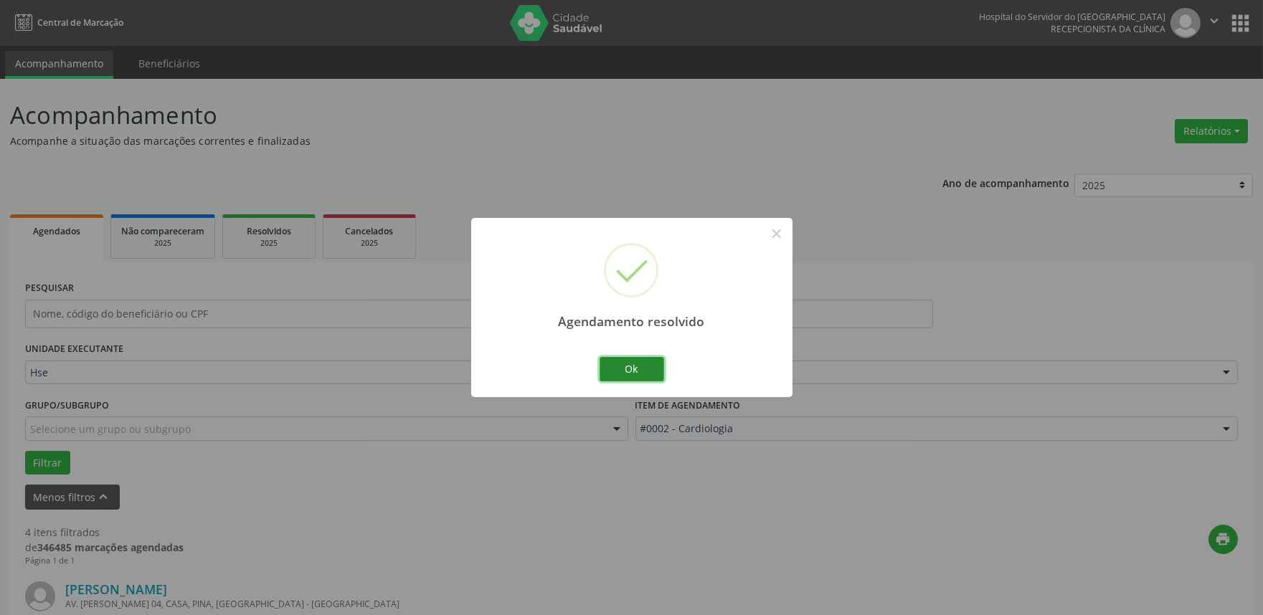
click at [615, 368] on button "Ok" at bounding box center [632, 369] width 65 height 24
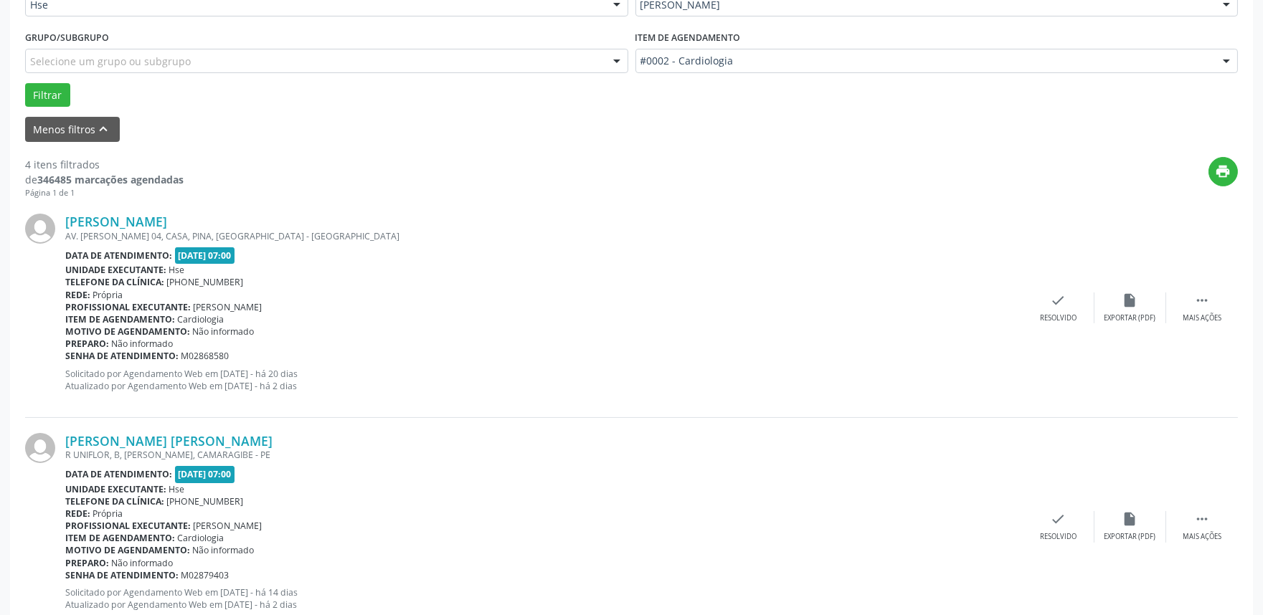
scroll to position [398, 0]
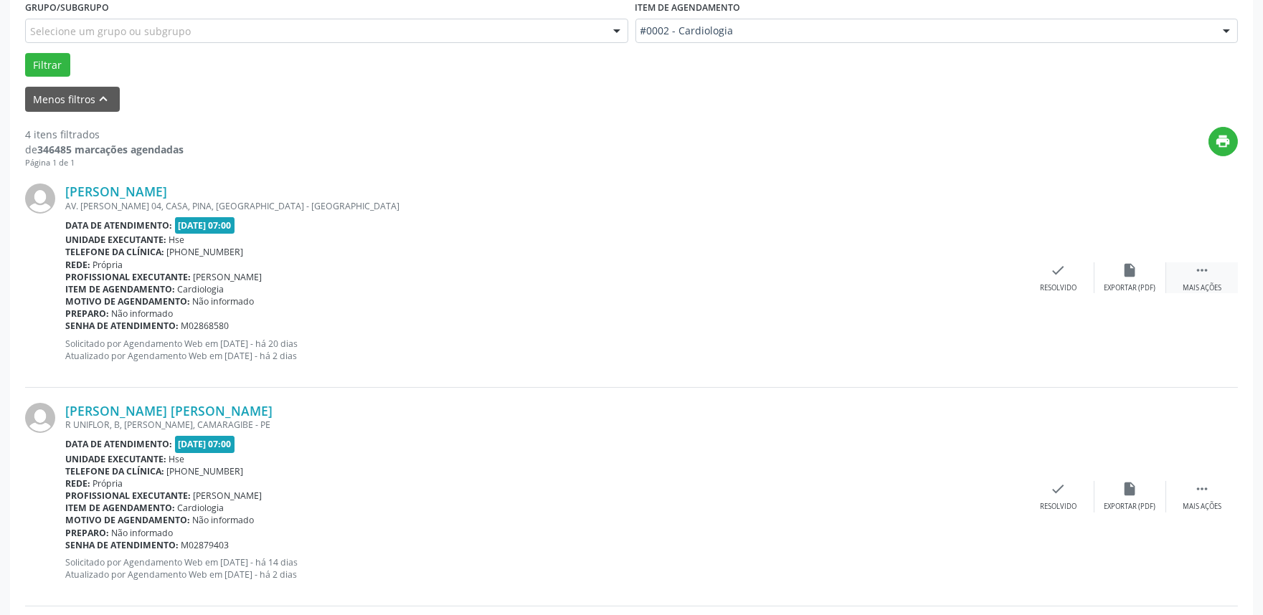
click at [1217, 284] on div "Mais ações" at bounding box center [1202, 288] width 39 height 10
click at [1143, 273] on div "alarm_off Não compareceu" at bounding box center [1131, 278] width 72 height 31
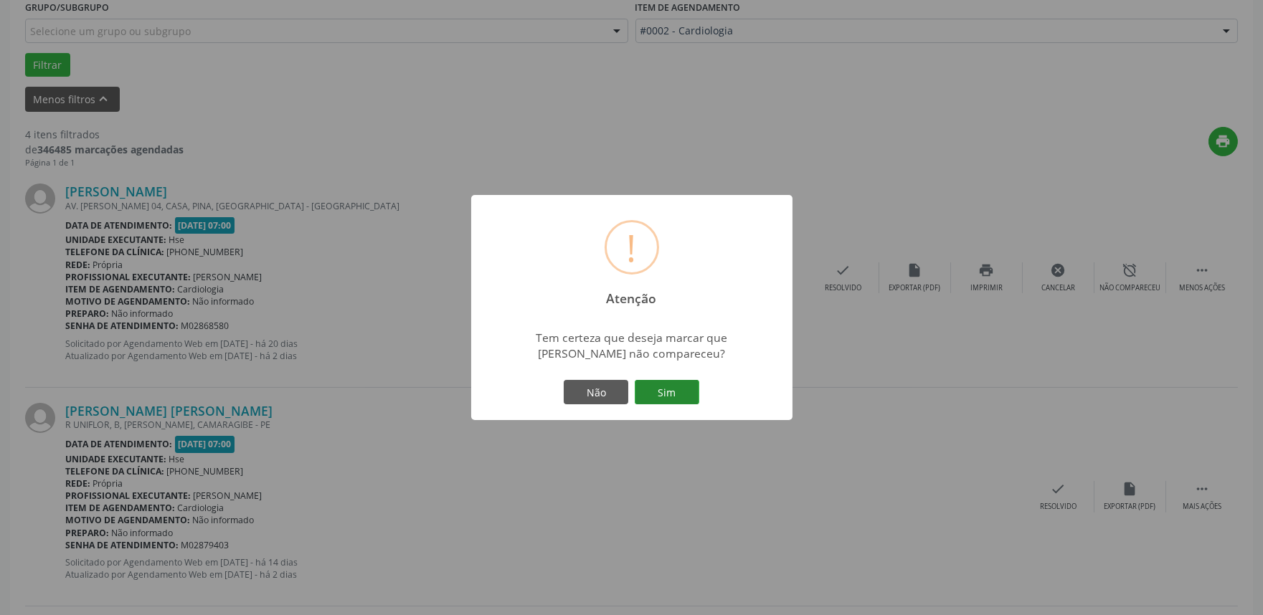
click at [659, 395] on button "Sim" at bounding box center [667, 392] width 65 height 24
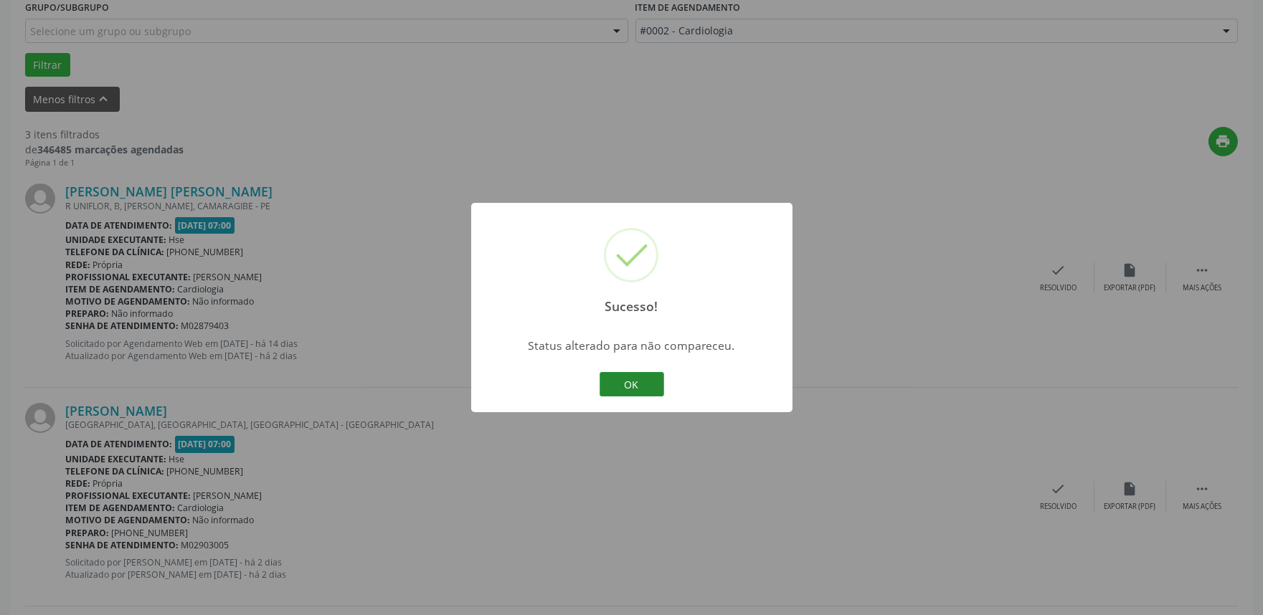
click at [641, 390] on button "OK" at bounding box center [632, 384] width 65 height 24
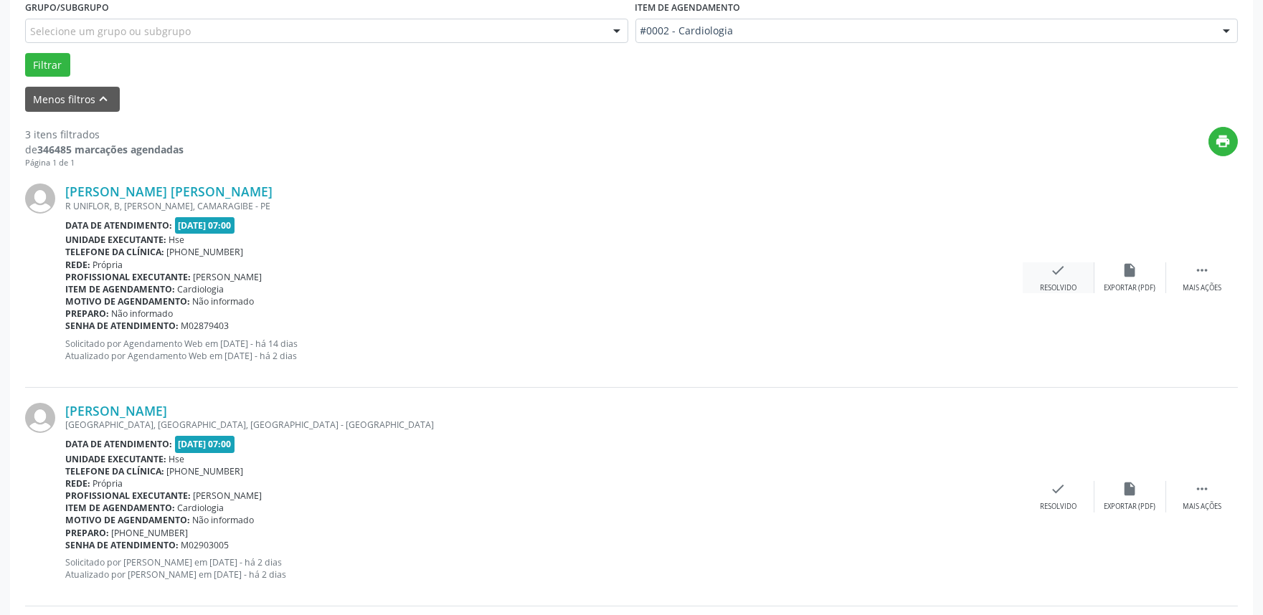
click at [1053, 273] on icon "check" at bounding box center [1059, 271] width 16 height 16
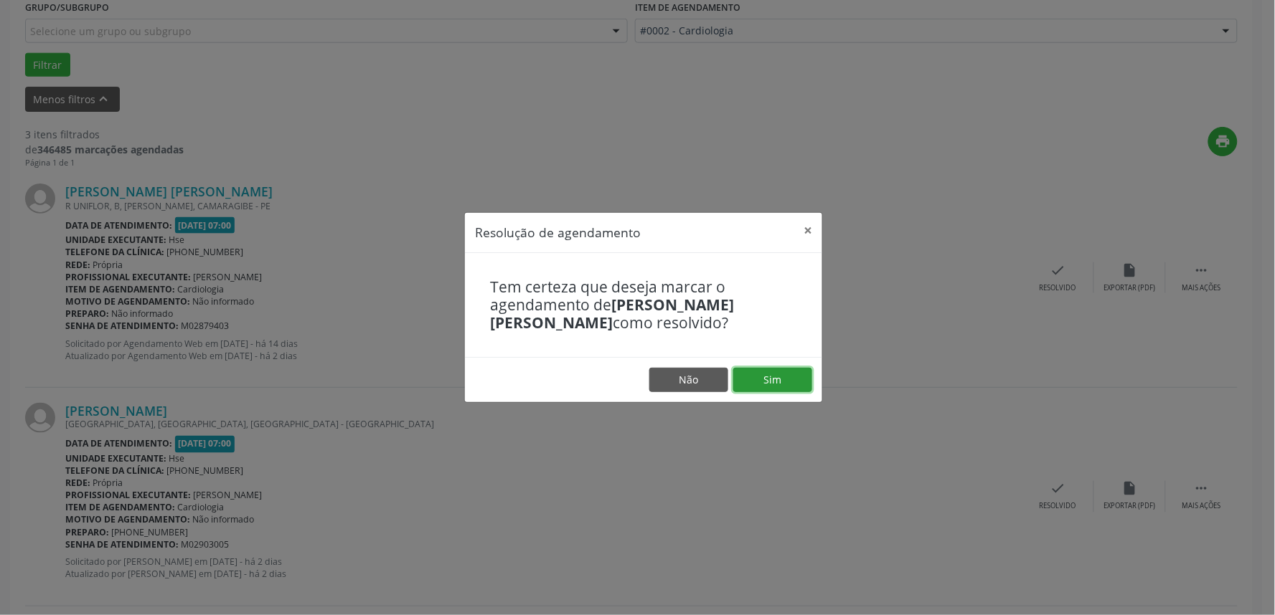
click at [761, 389] on button "Sim" at bounding box center [772, 380] width 79 height 24
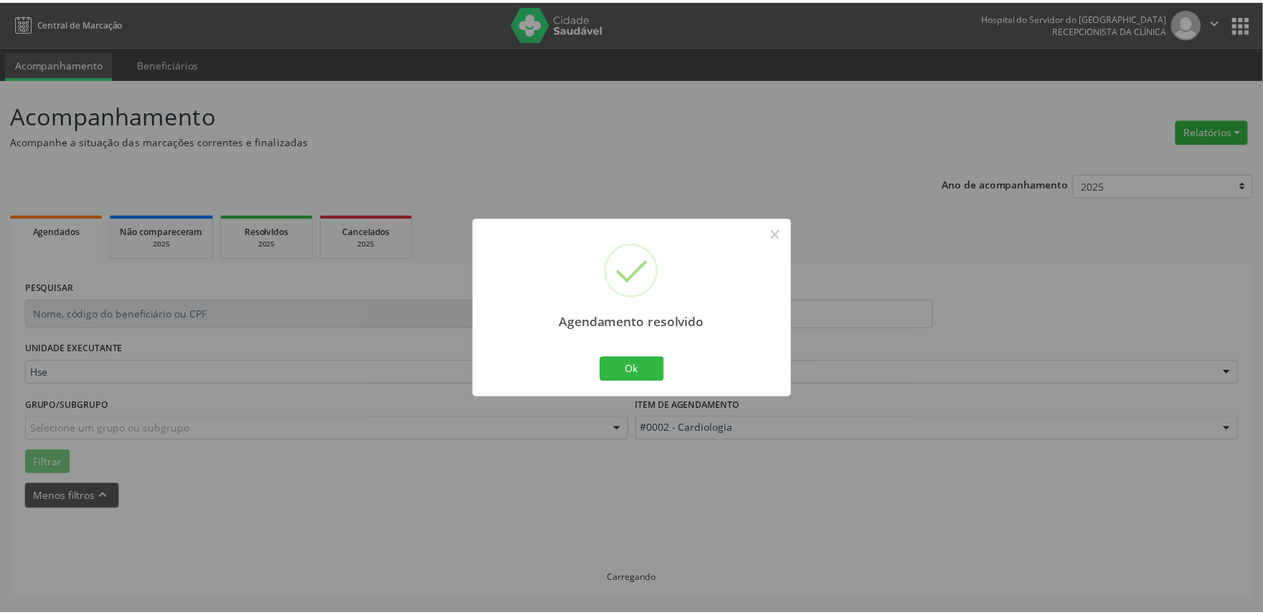
scroll to position [0, 0]
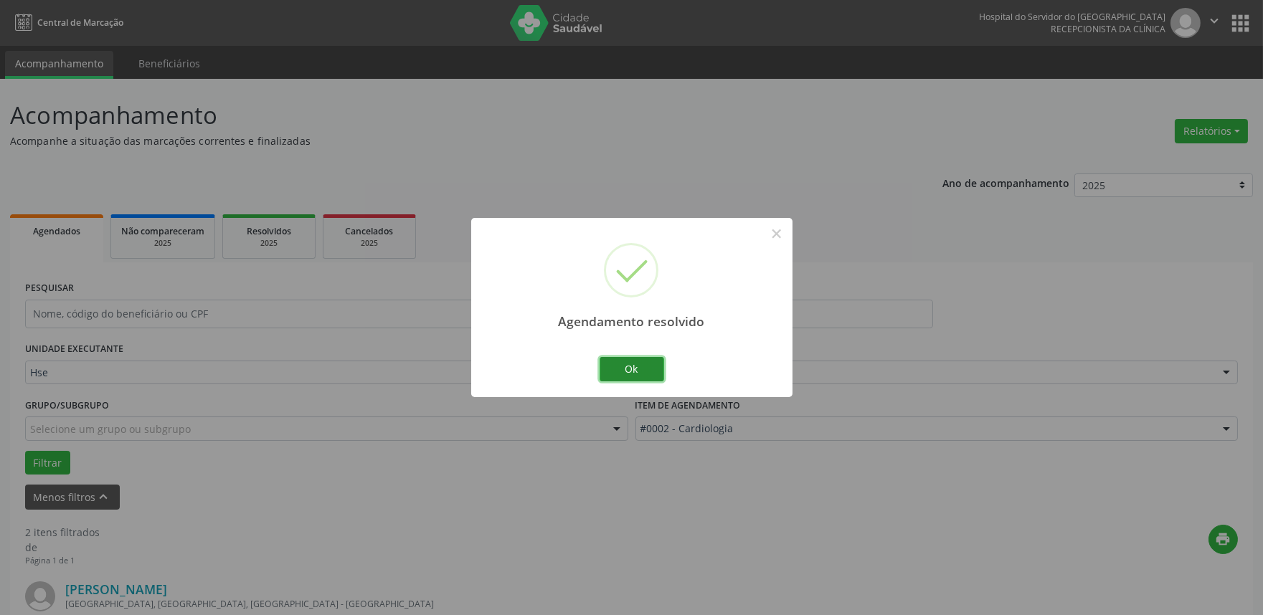
click at [613, 370] on button "Ok" at bounding box center [632, 369] width 65 height 24
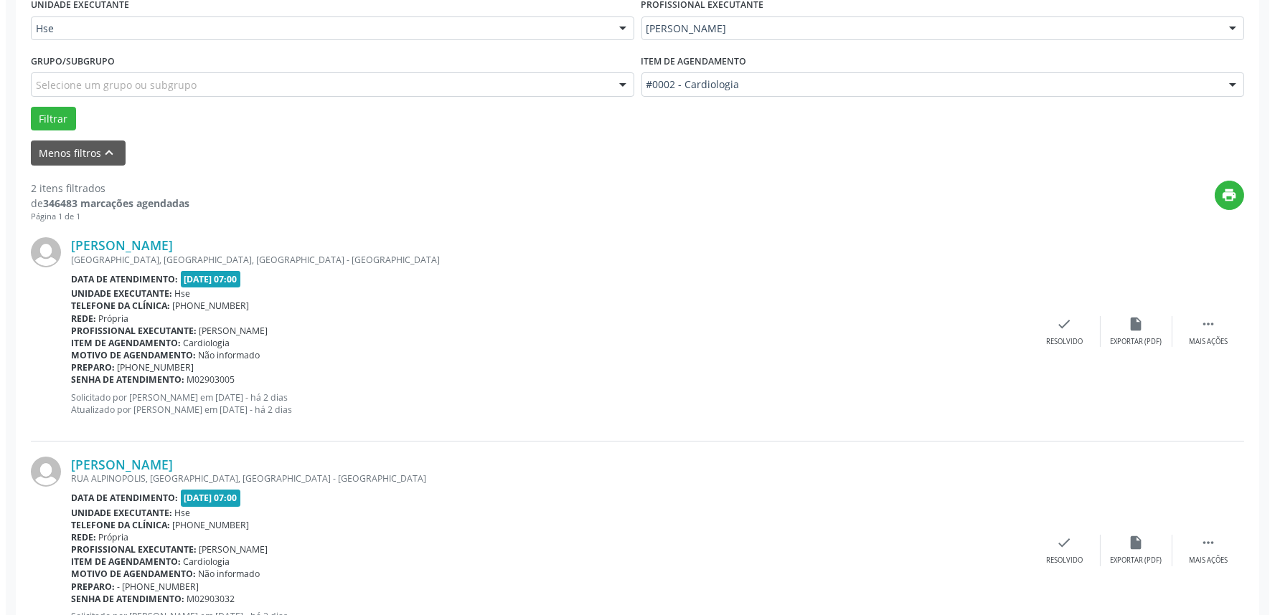
scroll to position [398, 0]
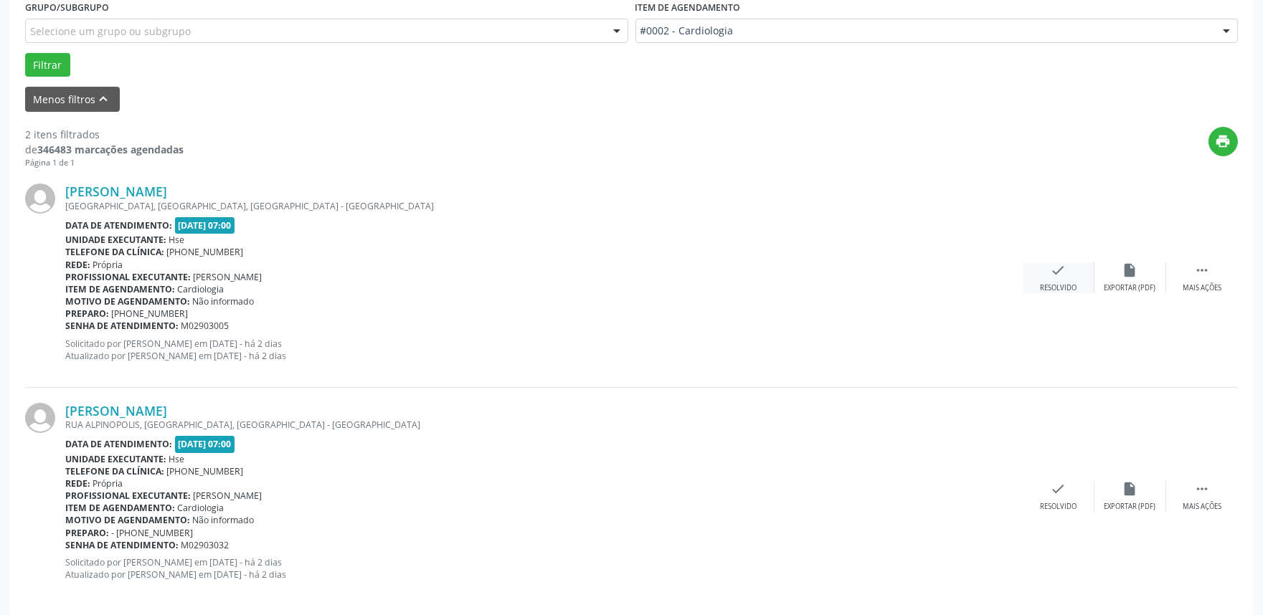
click at [1059, 273] on icon "check" at bounding box center [1059, 271] width 16 height 16
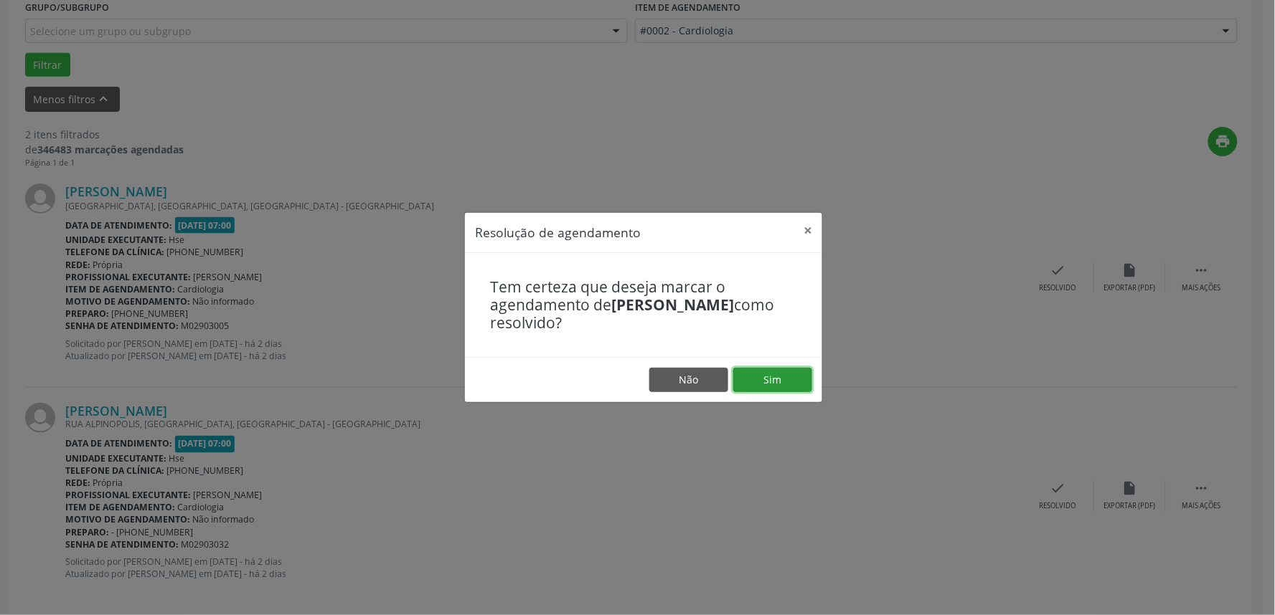
click at [784, 377] on button "Sim" at bounding box center [772, 380] width 79 height 24
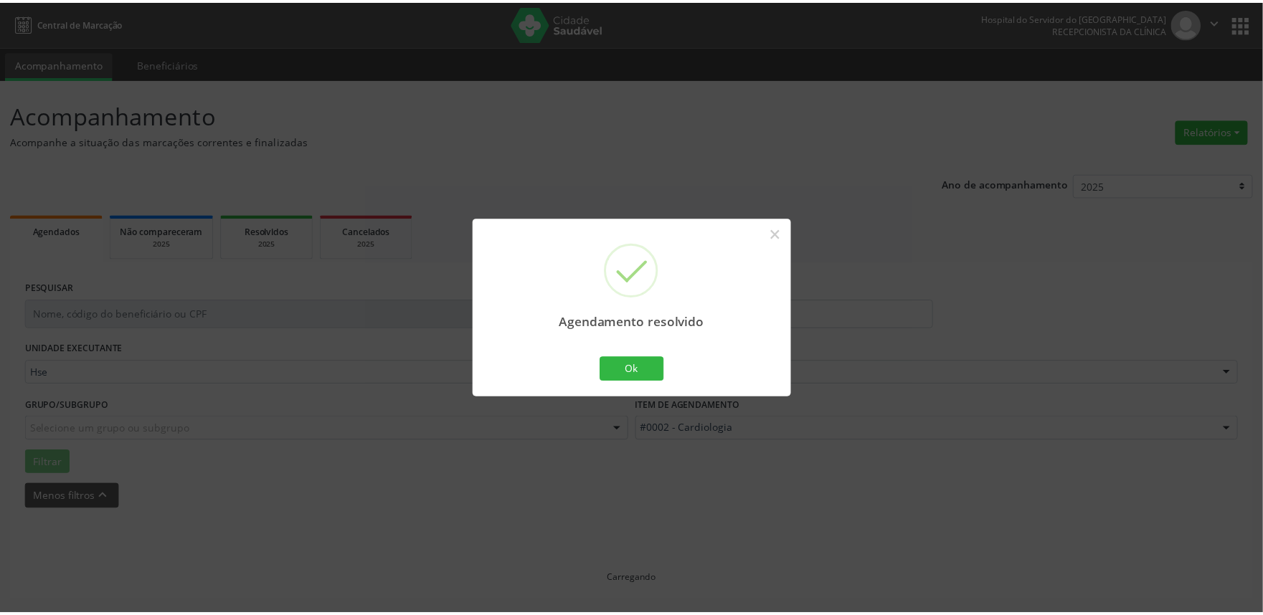
scroll to position [0, 0]
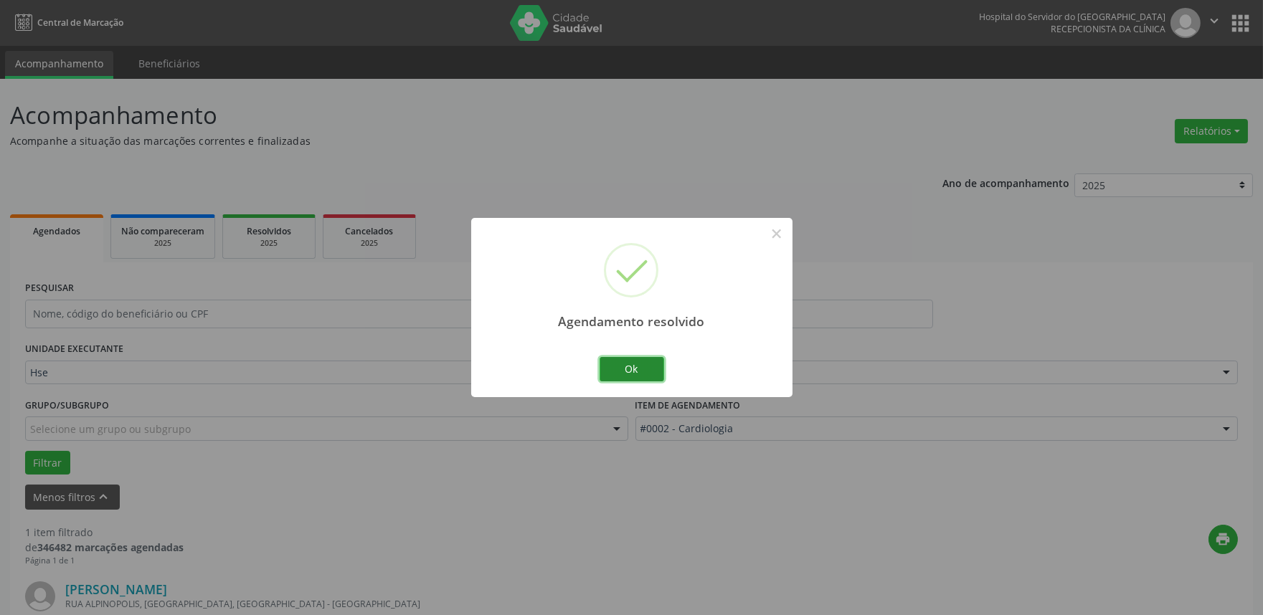
click at [641, 375] on button "Ok" at bounding box center [632, 369] width 65 height 24
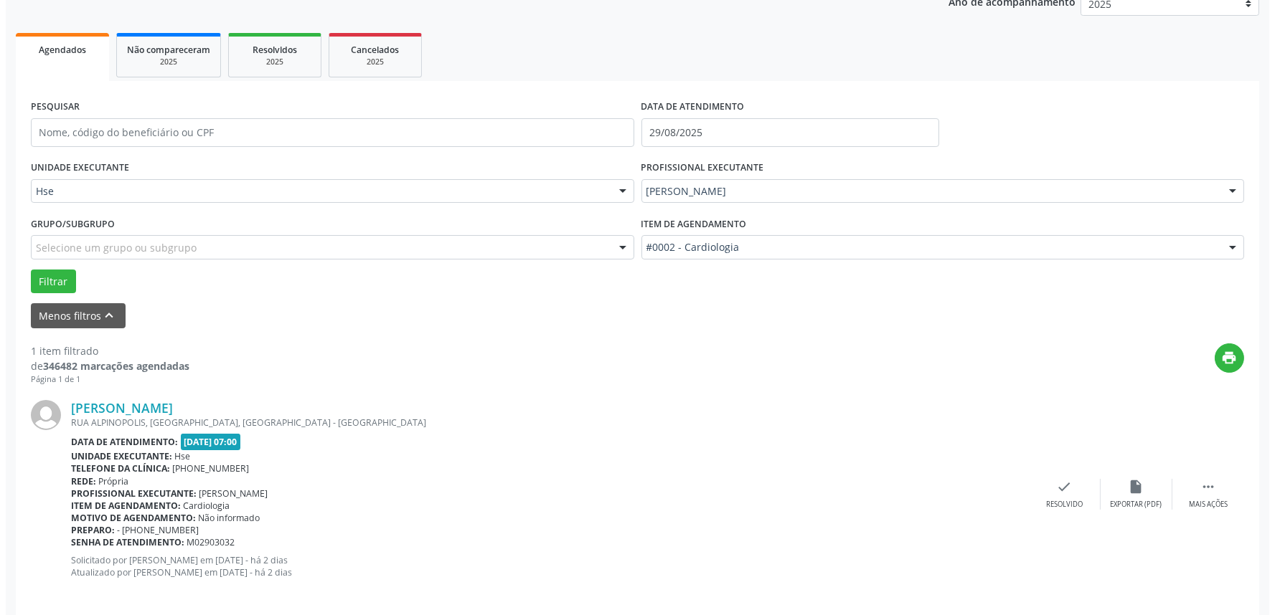
scroll to position [194, 0]
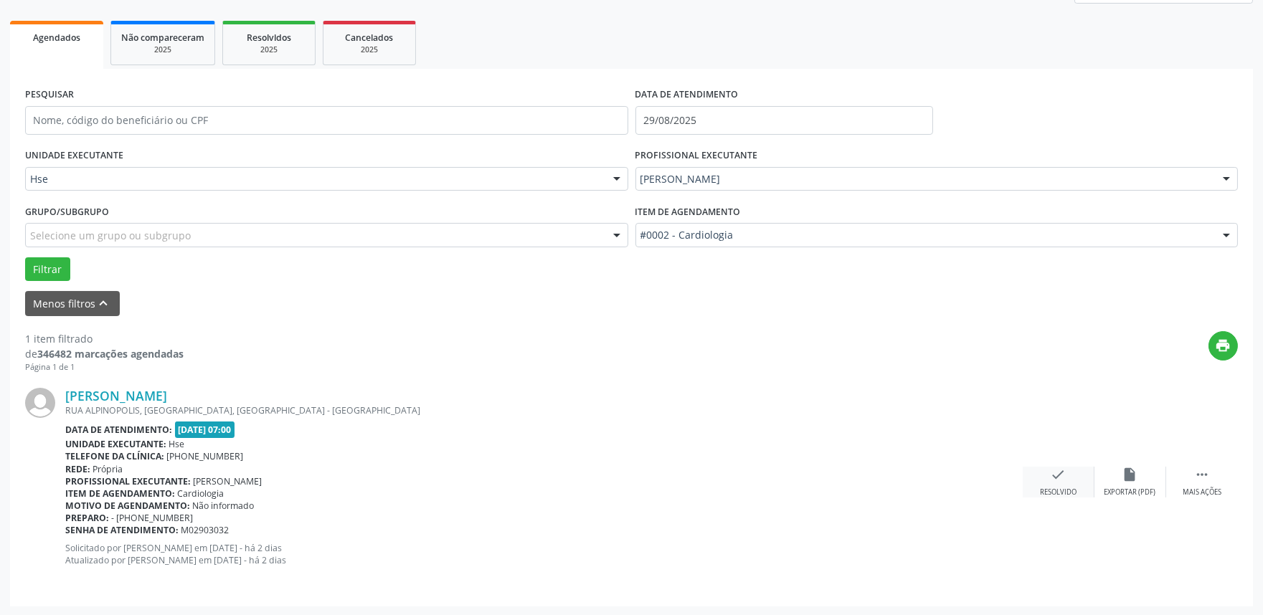
click at [1056, 486] on div "check Resolvido" at bounding box center [1059, 482] width 72 height 31
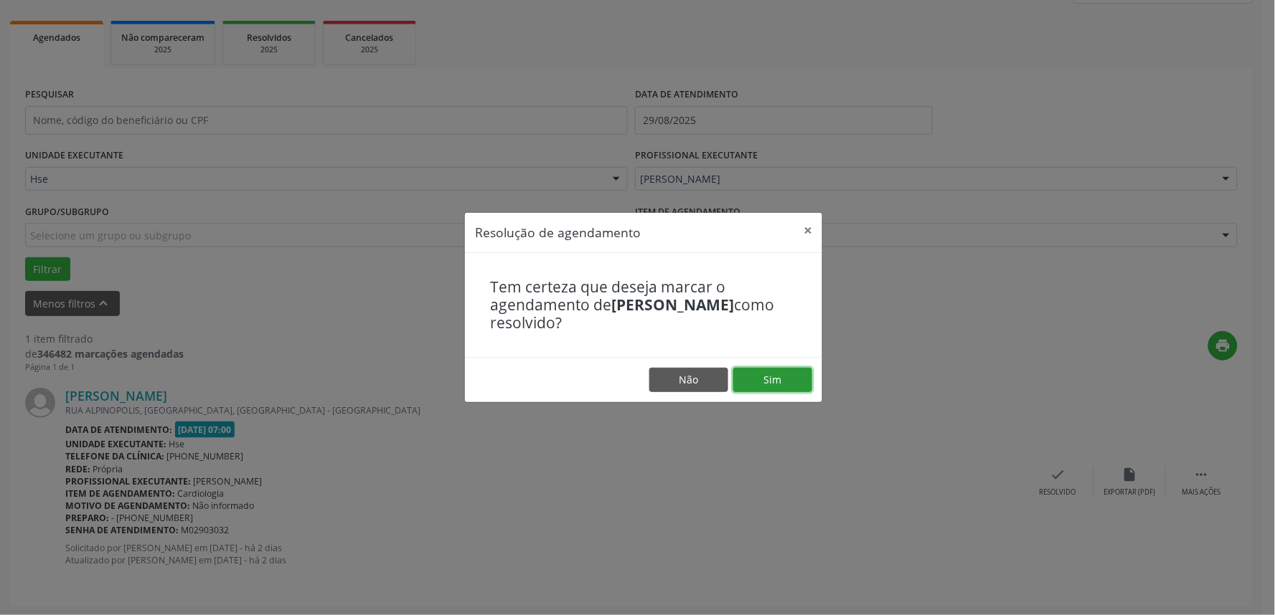
click at [778, 377] on button "Sim" at bounding box center [772, 380] width 79 height 24
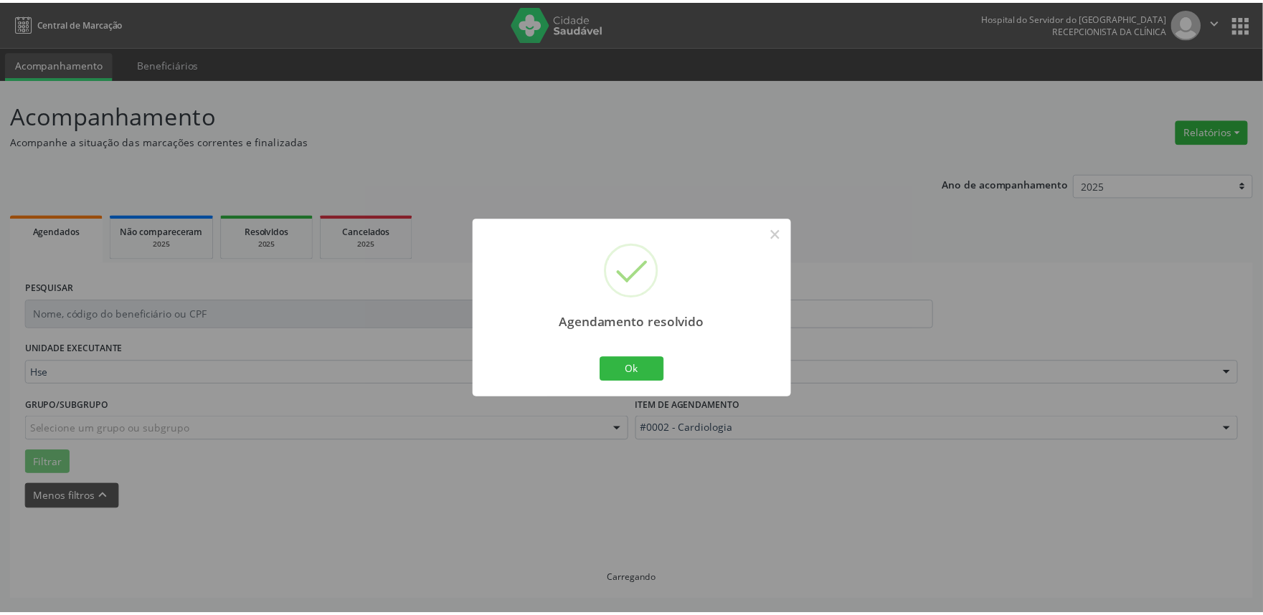
scroll to position [0, 0]
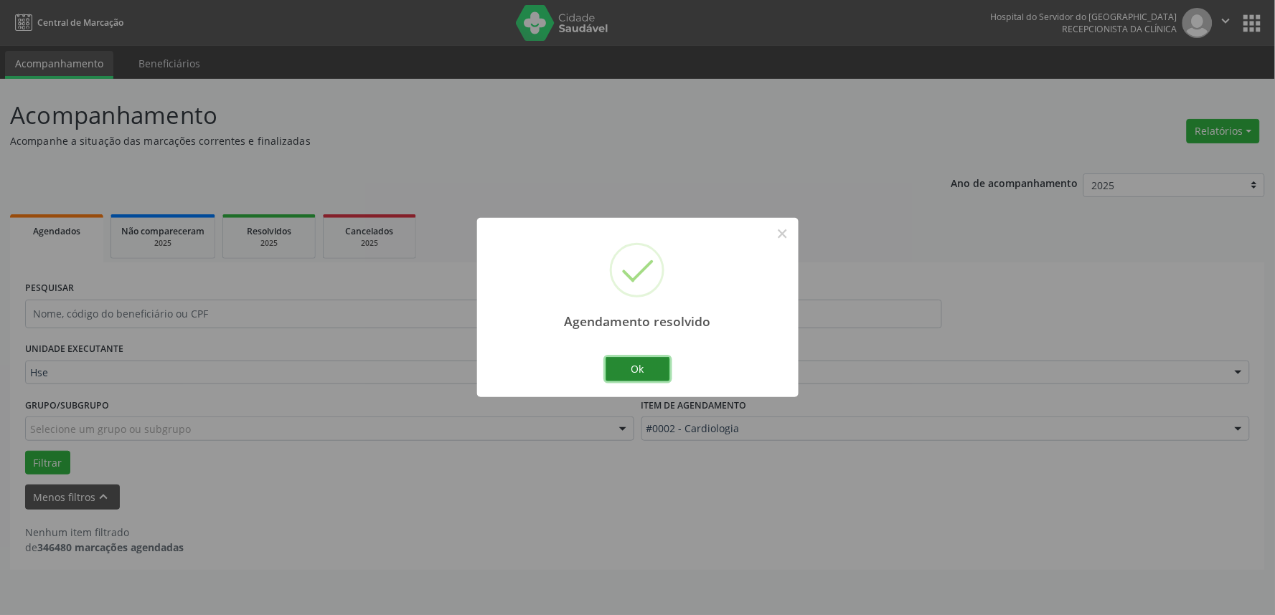
click at [613, 370] on button "Ok" at bounding box center [637, 369] width 65 height 24
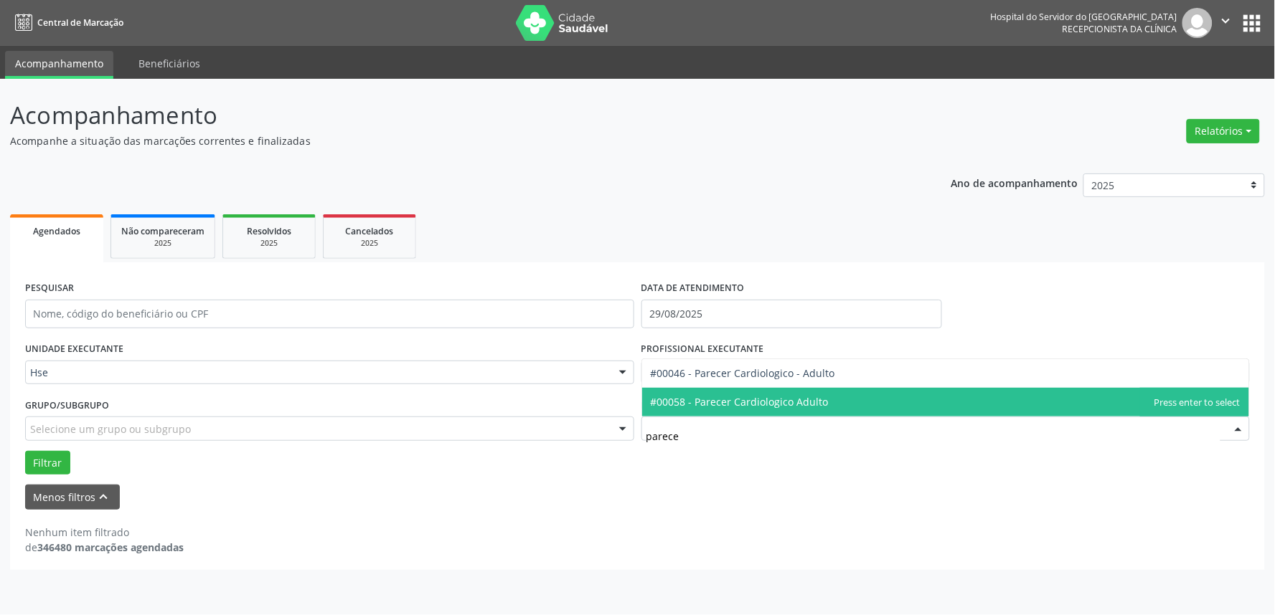
type input "parecer"
click at [838, 404] on span "#00058 - Parecer Cardiologico Adulto" at bounding box center [946, 402] width 608 height 29
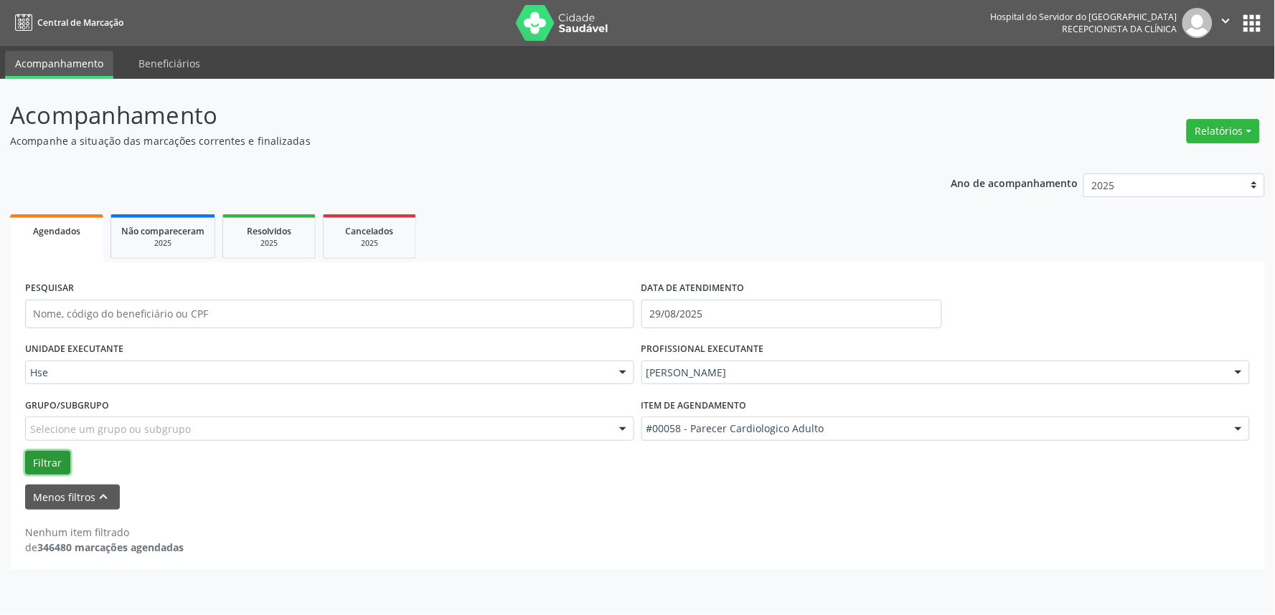
click at [37, 461] on button "Filtrar" at bounding box center [47, 463] width 45 height 24
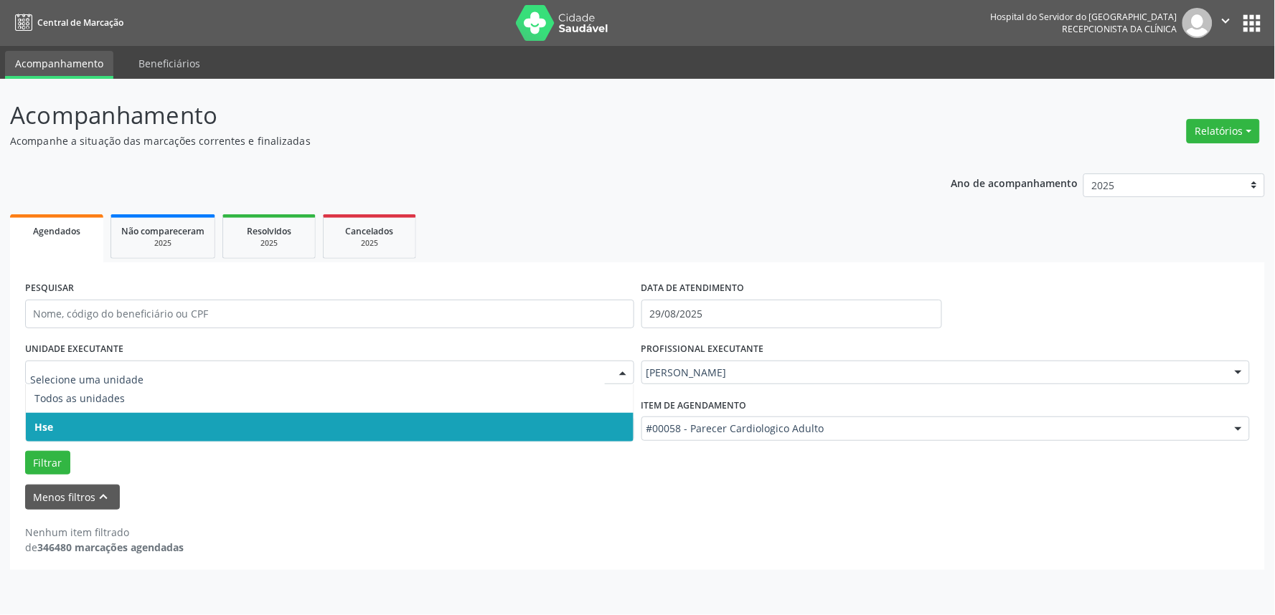
click at [103, 433] on span "Hse" at bounding box center [330, 427] width 608 height 29
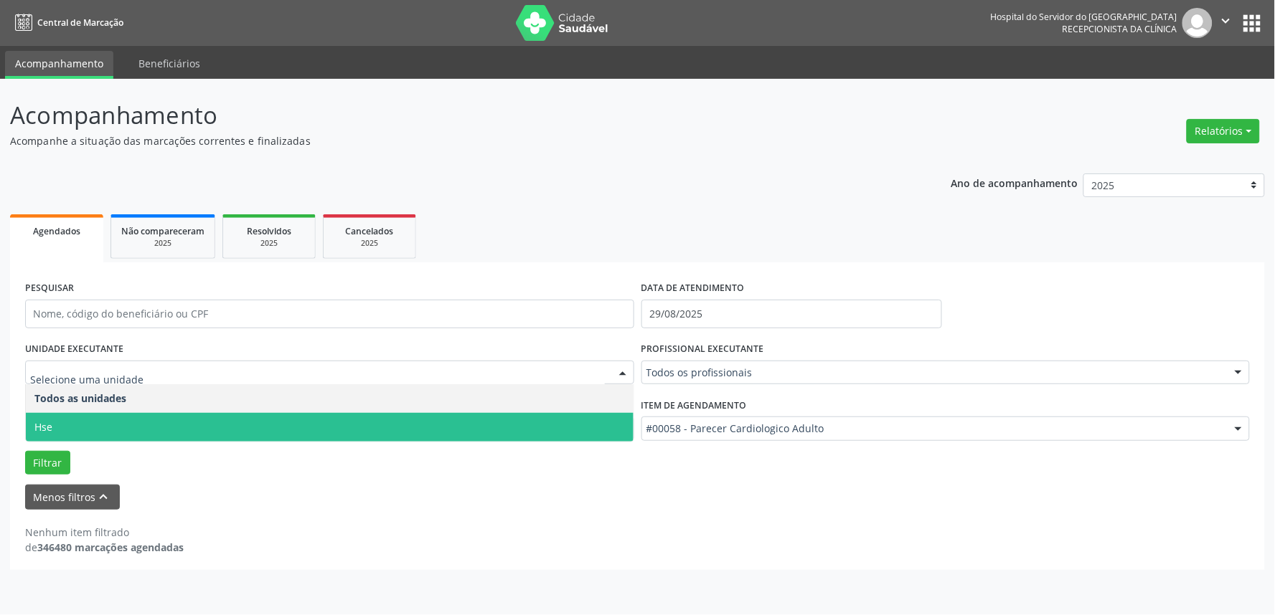
click at [108, 419] on span "Hse" at bounding box center [330, 427] width 608 height 29
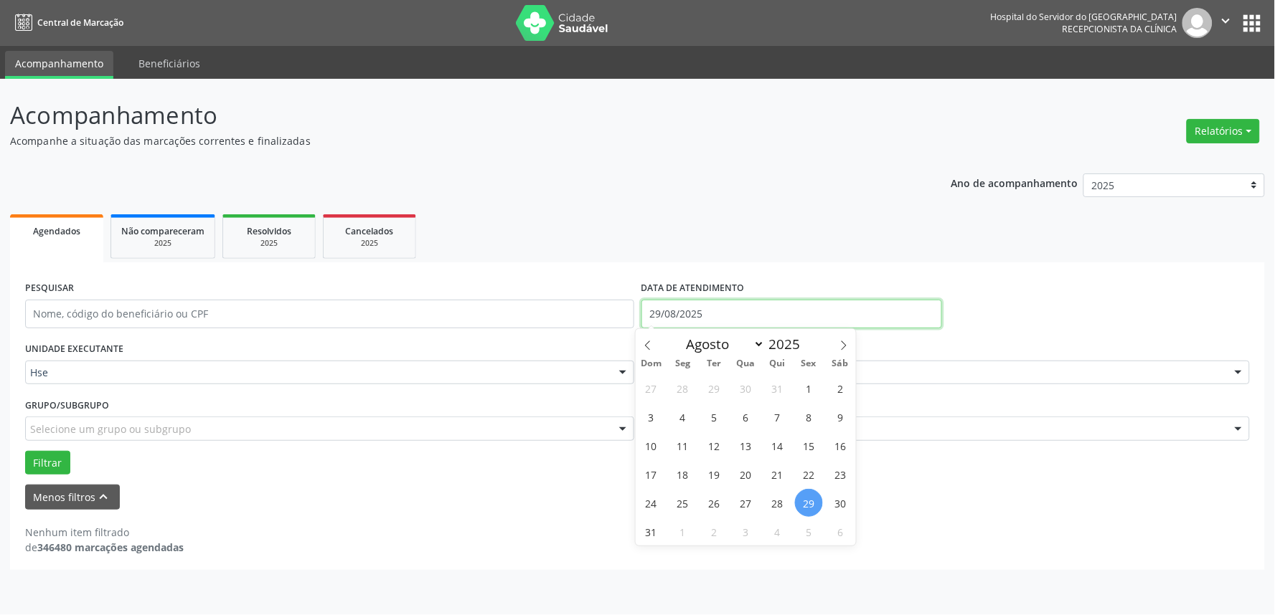
click at [769, 300] on input "29/08/2025" at bounding box center [791, 314] width 301 height 29
click at [808, 511] on span "29" at bounding box center [809, 503] width 28 height 28
type input "29/08/2025"
click at [808, 511] on span "29" at bounding box center [809, 503] width 28 height 28
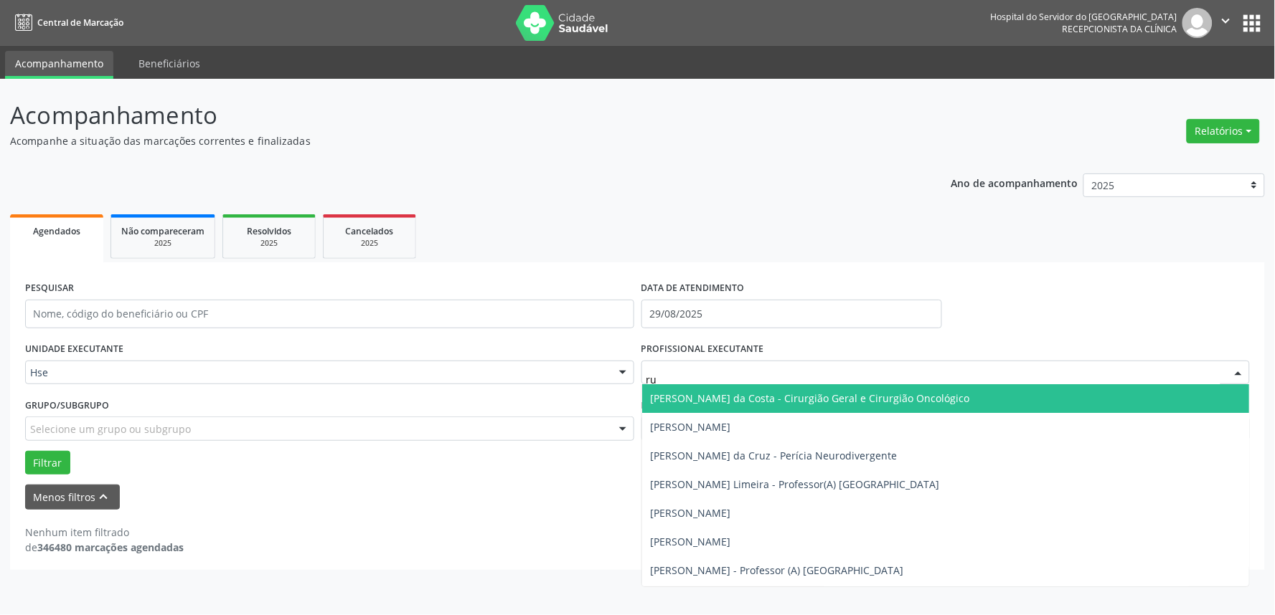
type input "rui"
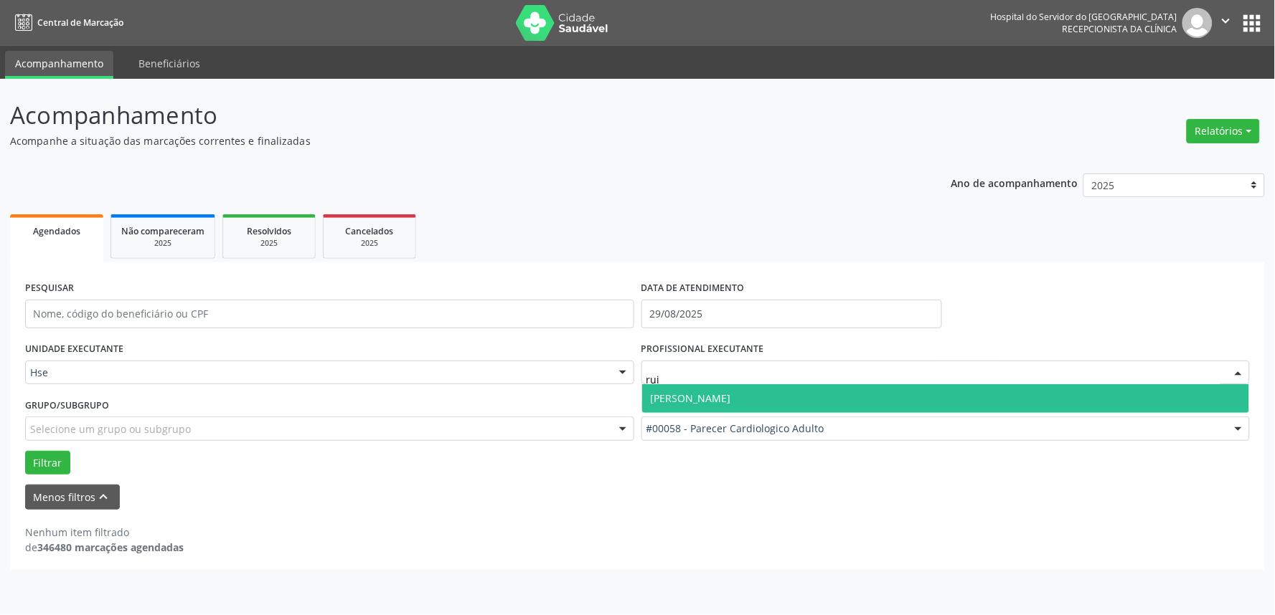
click at [713, 399] on span "[PERSON_NAME]" at bounding box center [691, 399] width 80 height 14
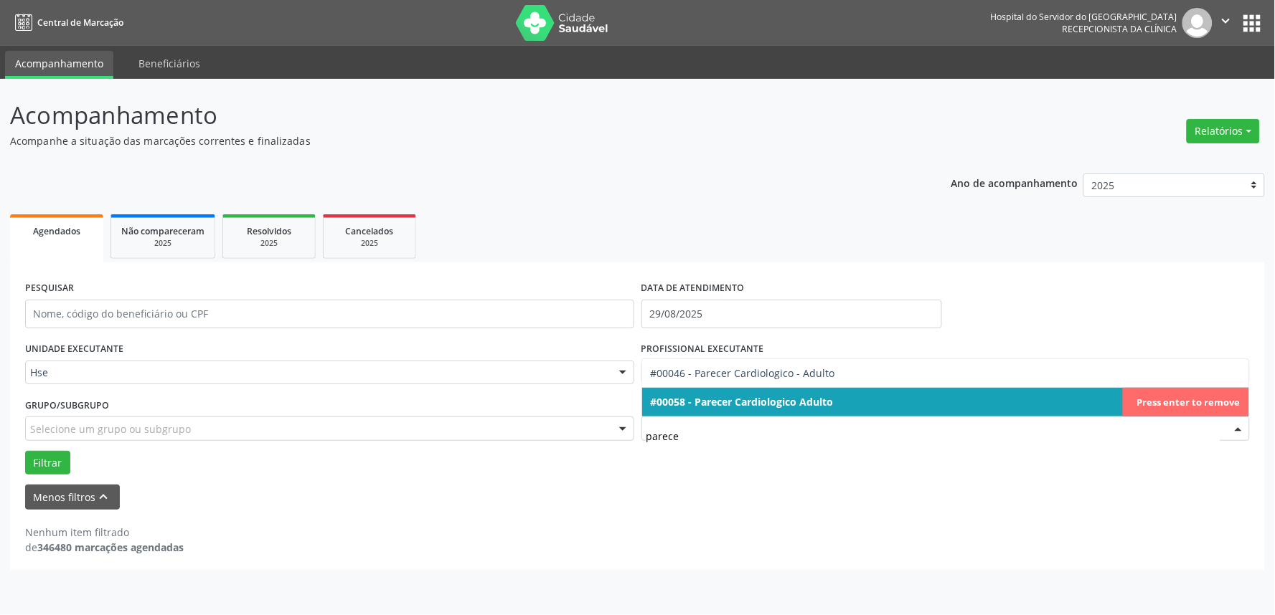
type input "parecer"
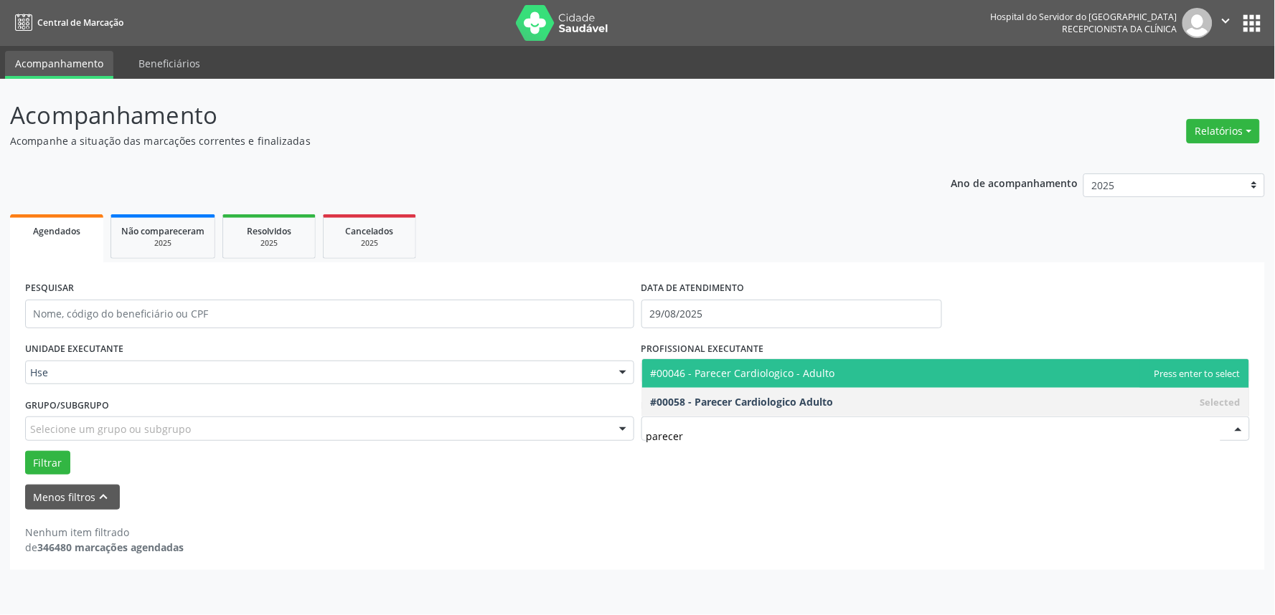
click at [804, 374] on span "#00046 - Parecer Cardiologico - Adulto" at bounding box center [743, 374] width 184 height 14
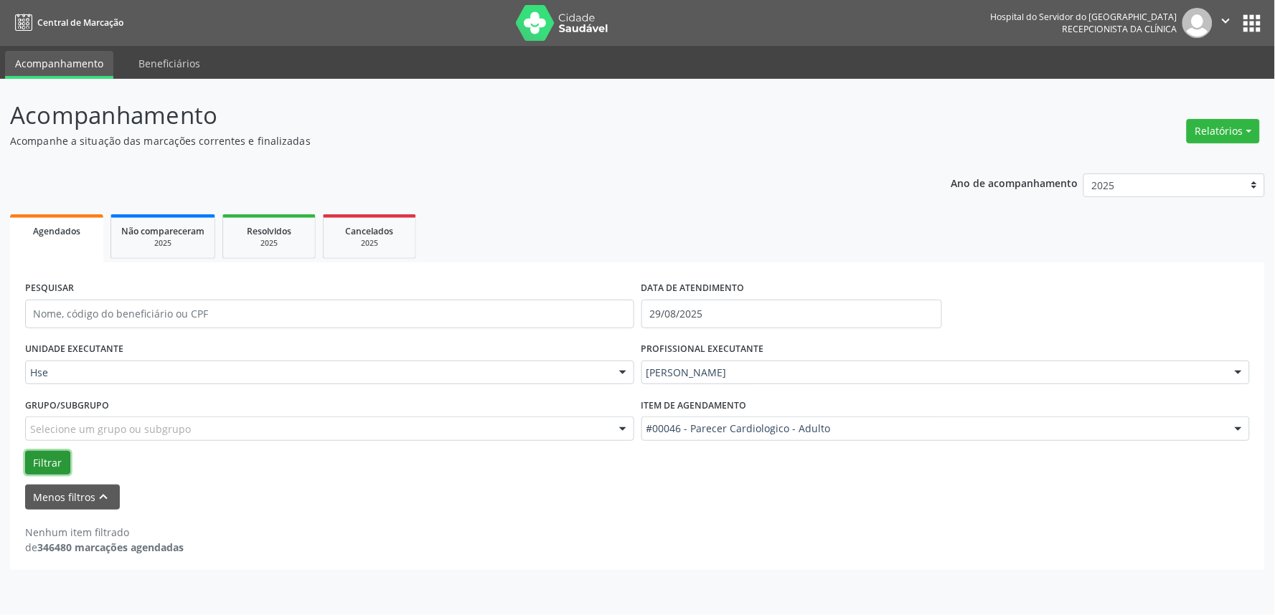
click at [44, 463] on button "Filtrar" at bounding box center [47, 463] width 45 height 24
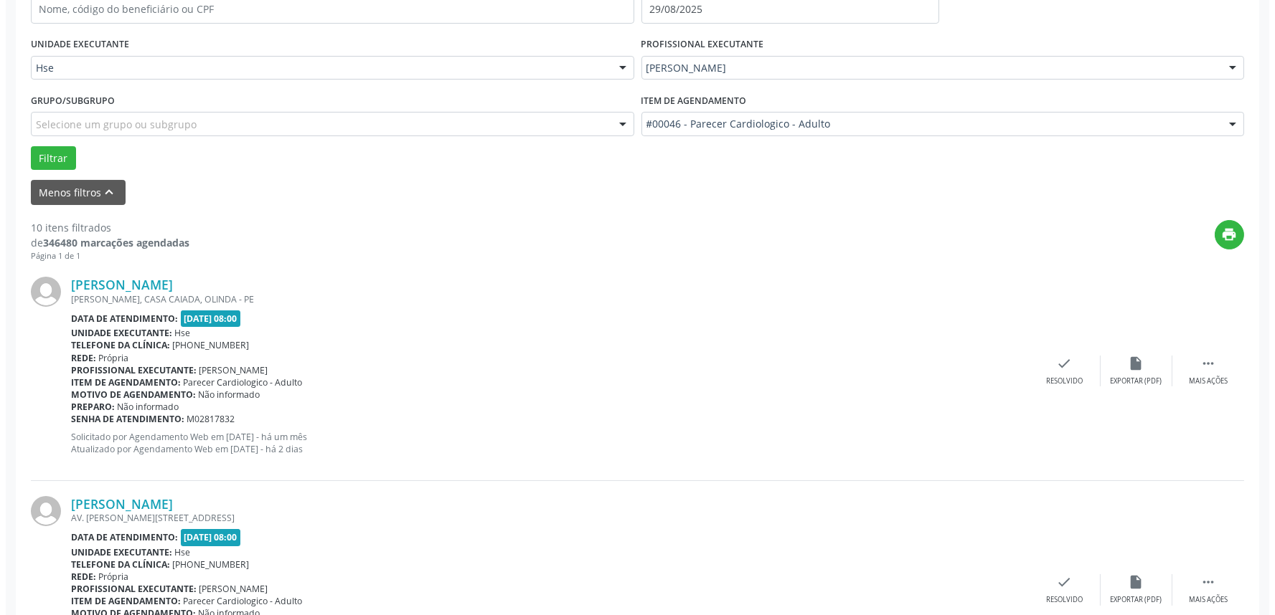
scroll to position [318, 0]
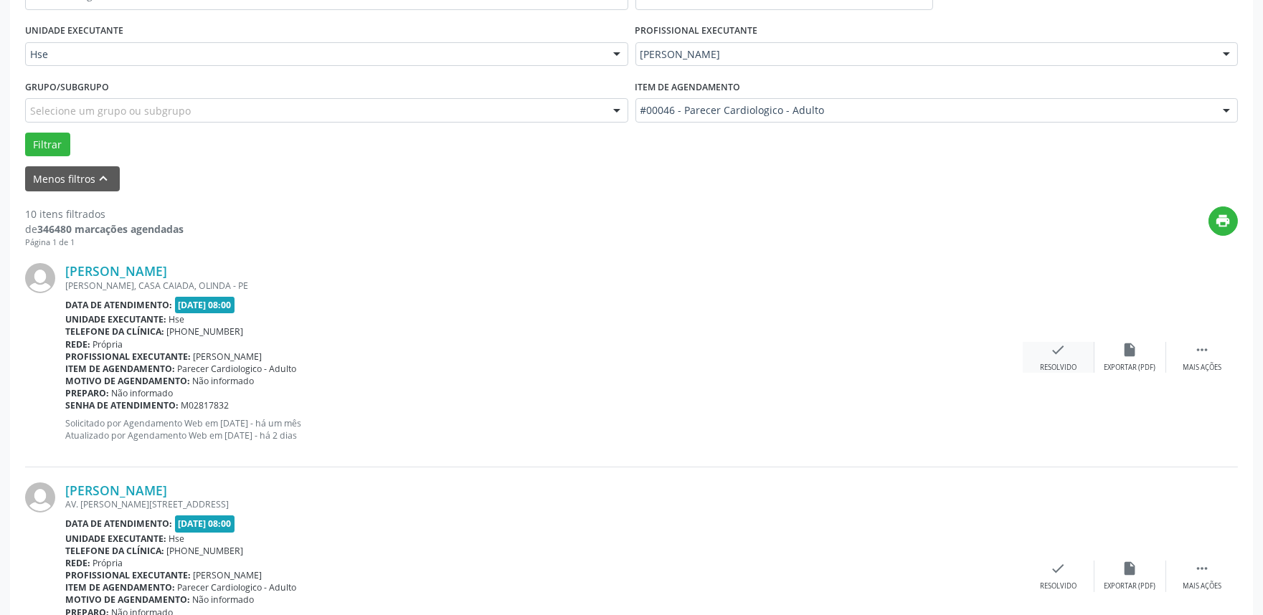
click at [1067, 353] on div "check Resolvido" at bounding box center [1059, 357] width 72 height 31
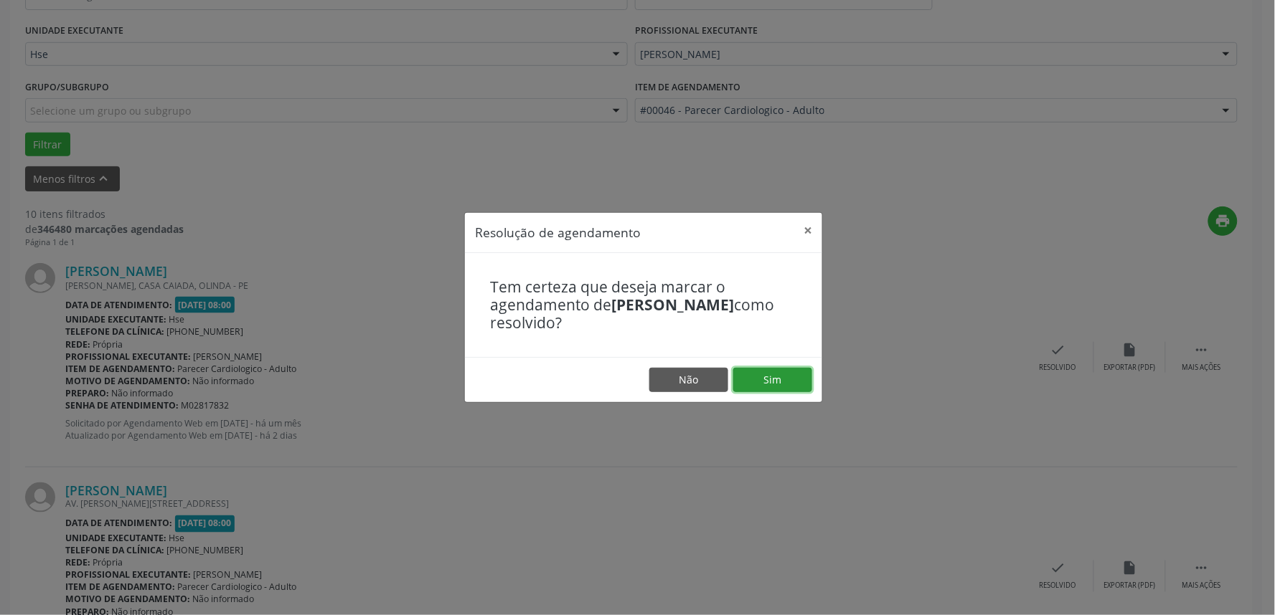
click at [786, 371] on button "Sim" at bounding box center [772, 380] width 79 height 24
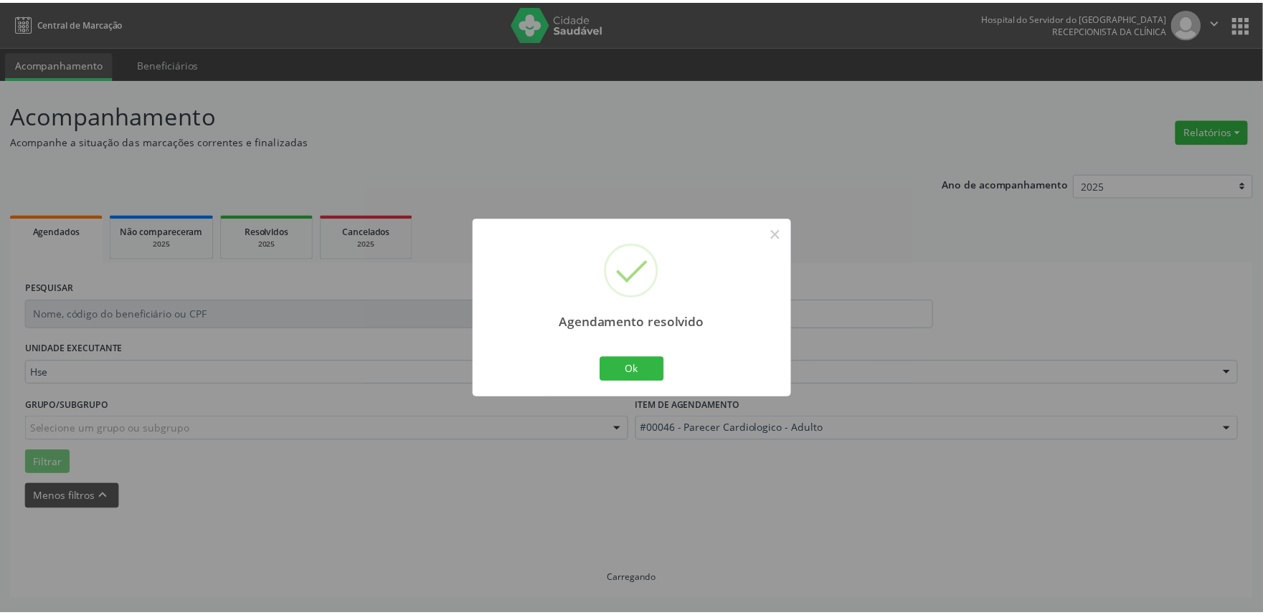
scroll to position [0, 0]
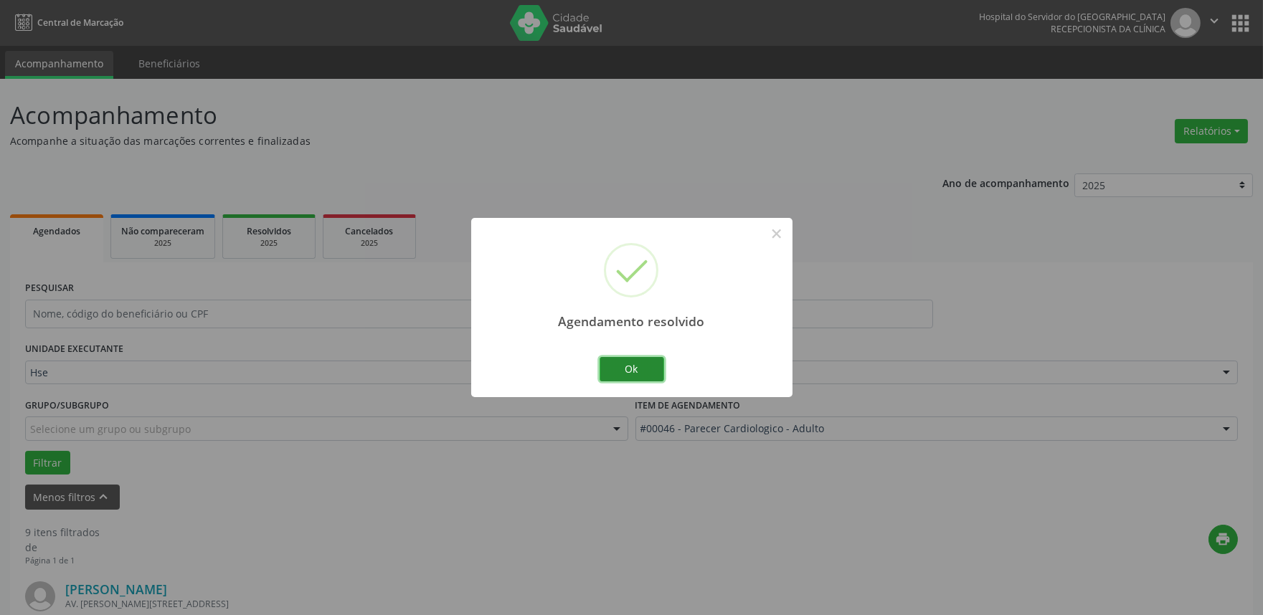
click at [618, 377] on button "Ok" at bounding box center [632, 369] width 65 height 24
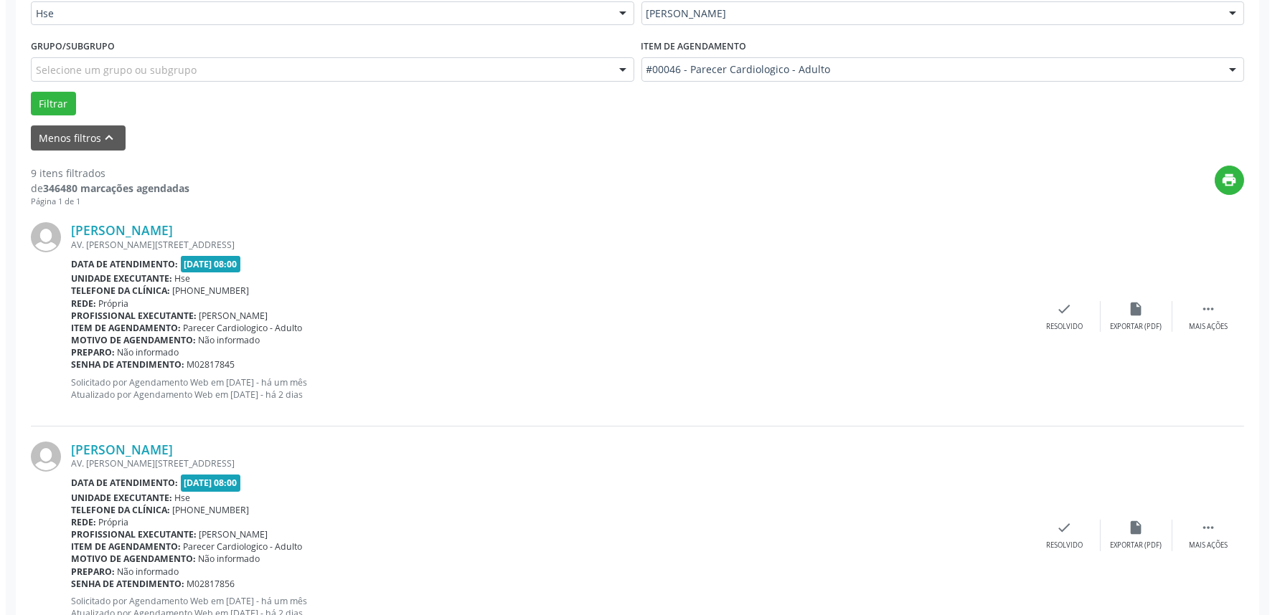
scroll to position [398, 0]
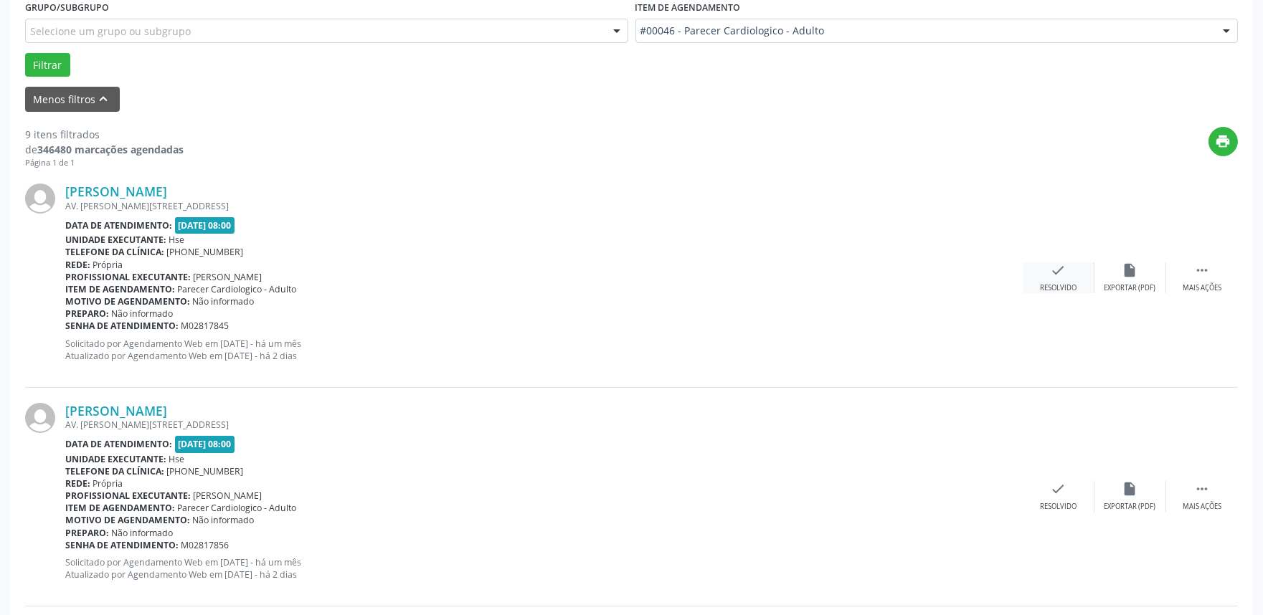
click at [1059, 283] on div "Resolvido" at bounding box center [1058, 288] width 37 height 10
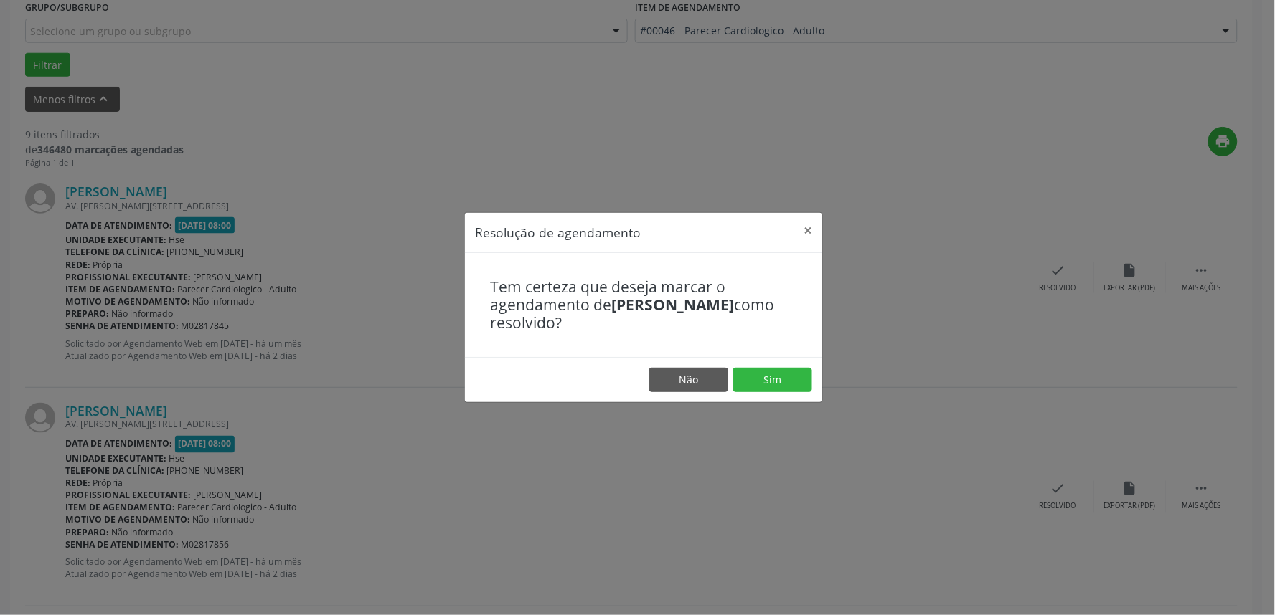
click at [763, 392] on footer "Não Sim" at bounding box center [643, 379] width 357 height 45
click at [763, 390] on button "Sim" at bounding box center [772, 380] width 79 height 24
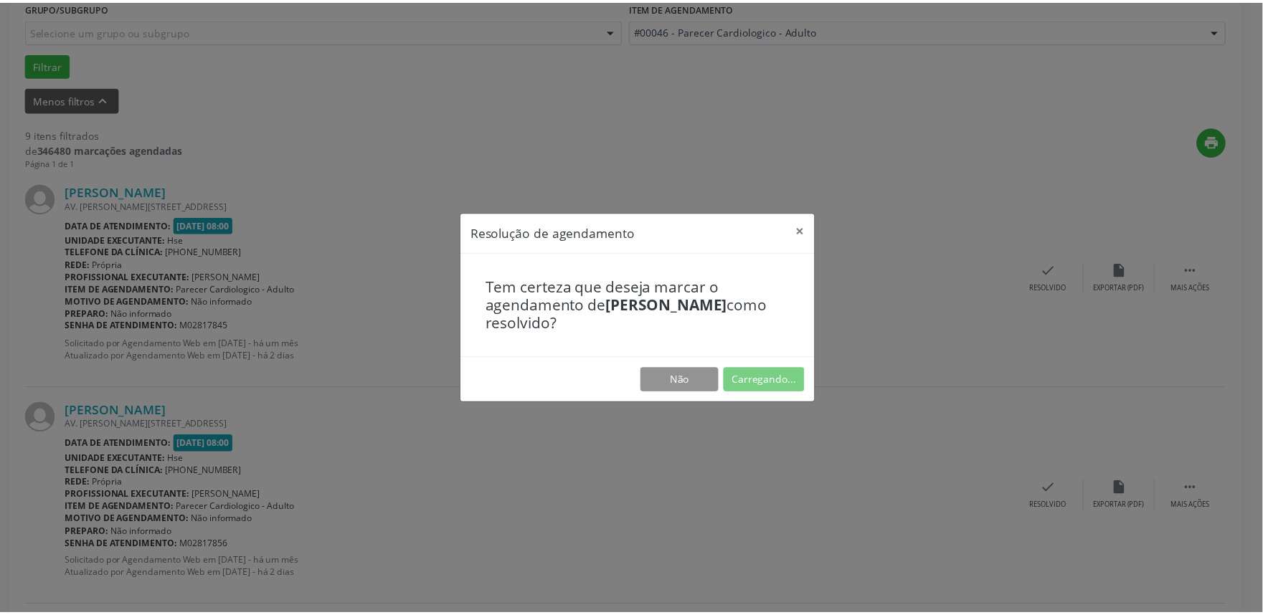
scroll to position [0, 0]
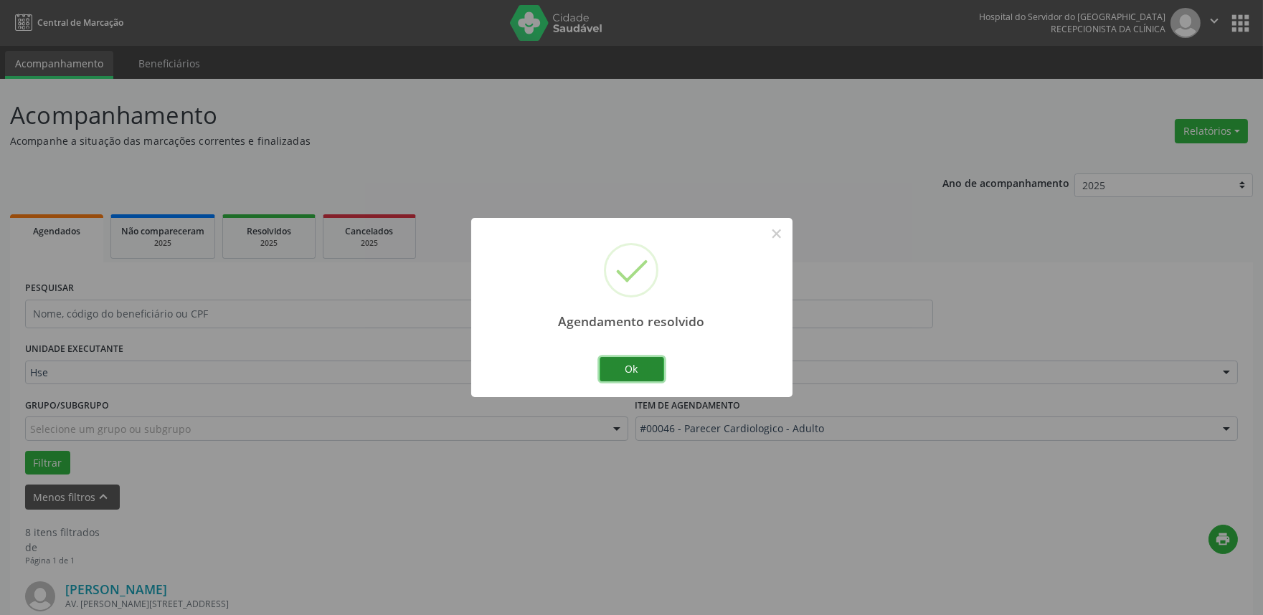
click at [646, 373] on button "Ok" at bounding box center [632, 369] width 65 height 24
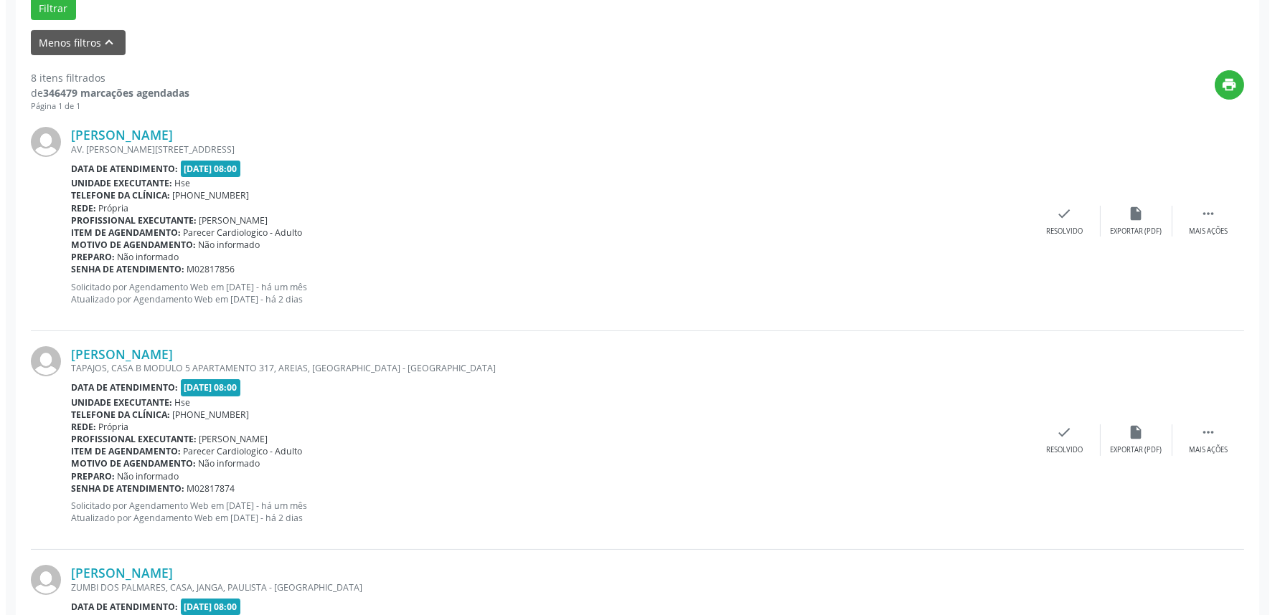
scroll to position [478, 0]
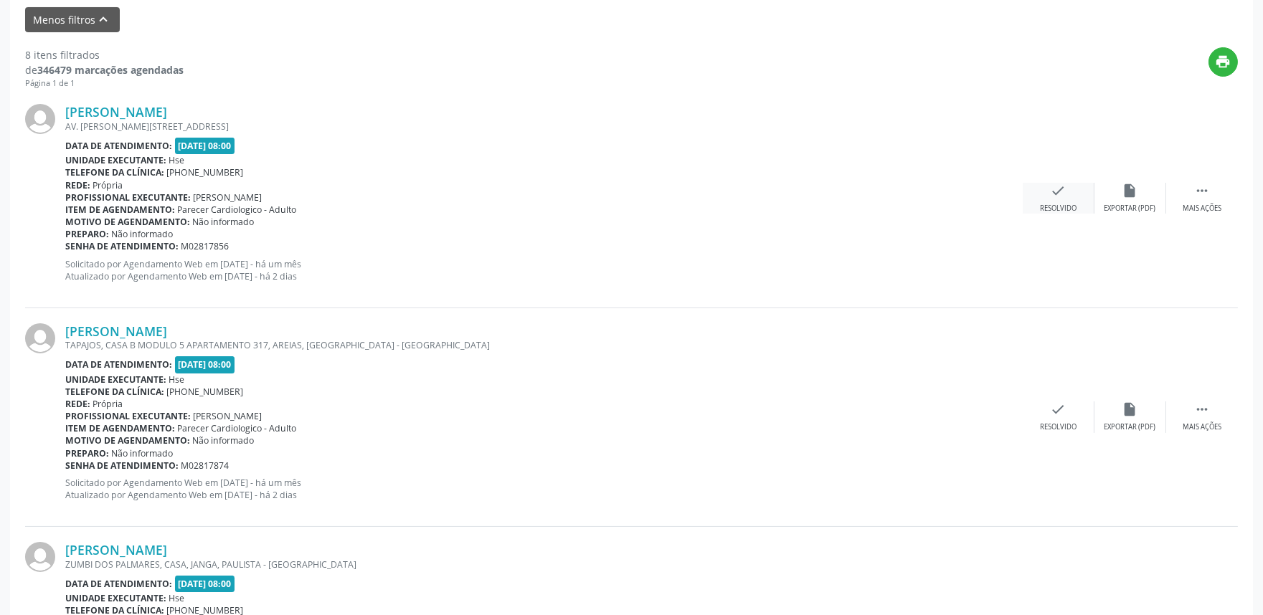
click at [1070, 184] on div "check Resolvido" at bounding box center [1059, 198] width 72 height 31
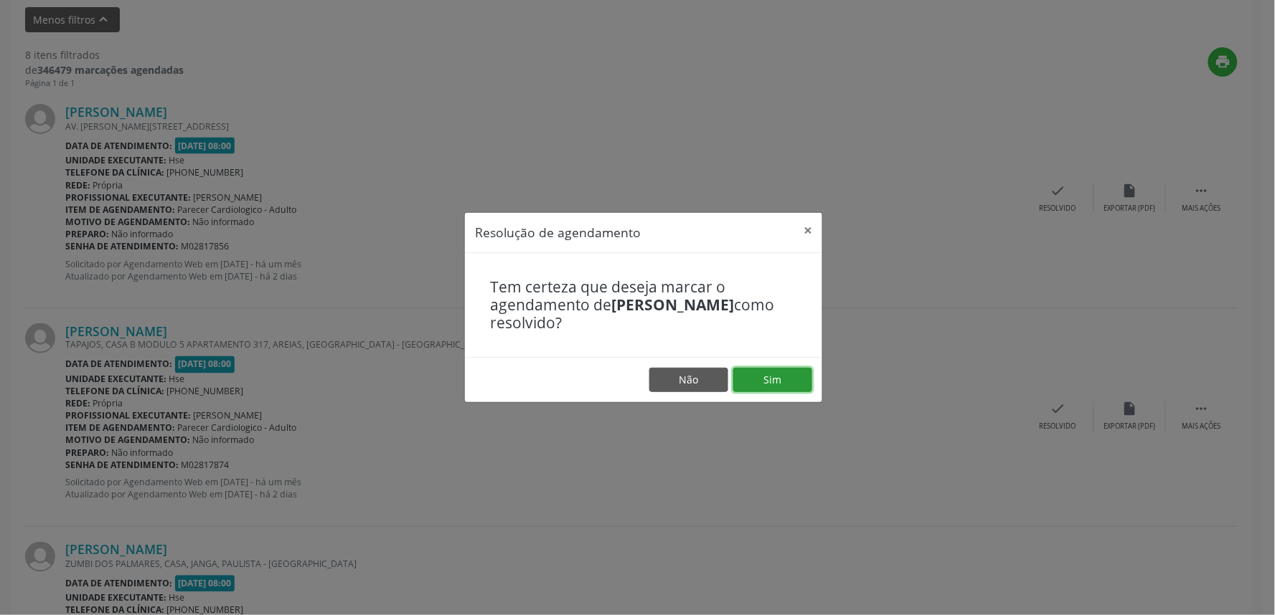
click at [790, 378] on button "Sim" at bounding box center [772, 380] width 79 height 24
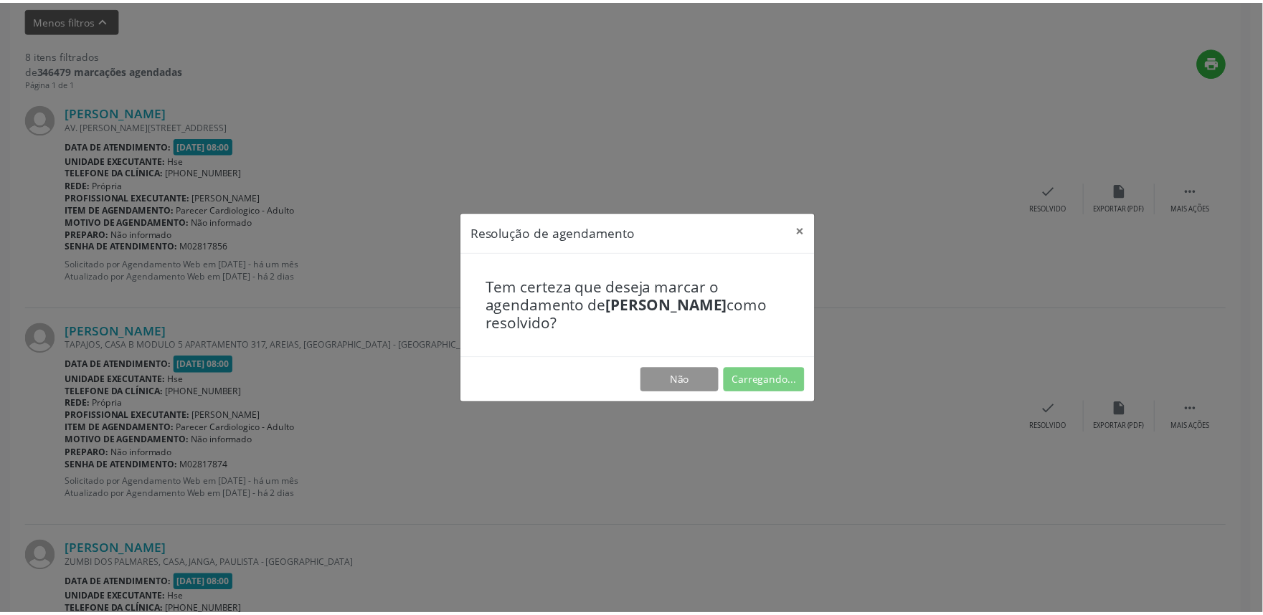
scroll to position [0, 0]
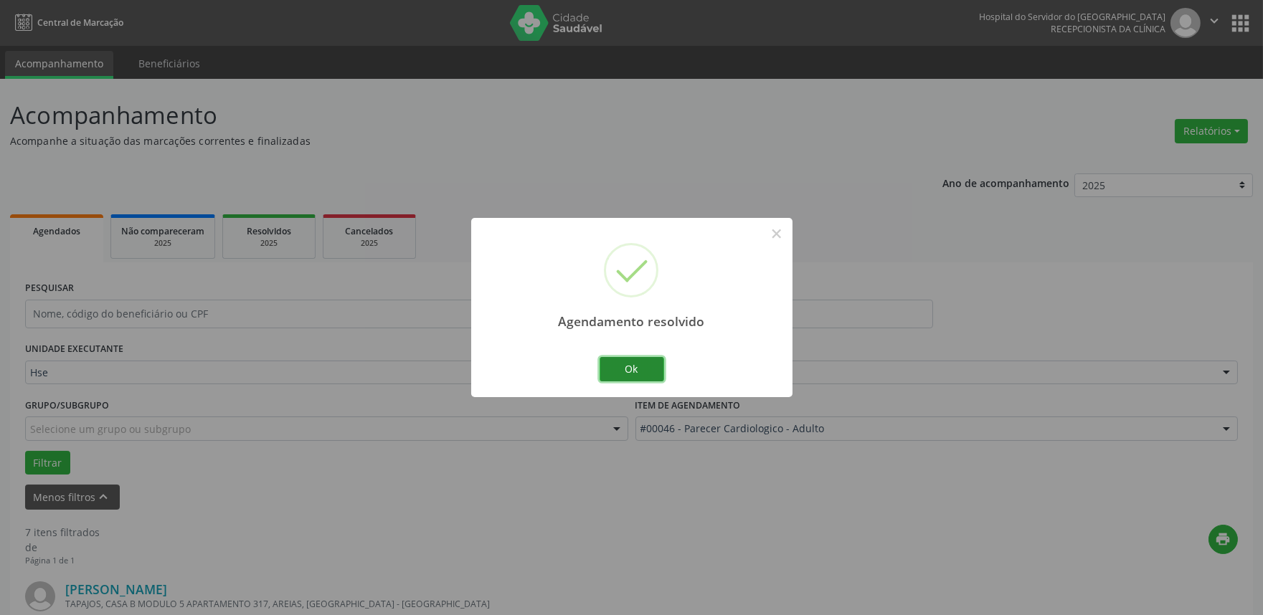
click at [631, 366] on button "Ok" at bounding box center [632, 369] width 65 height 24
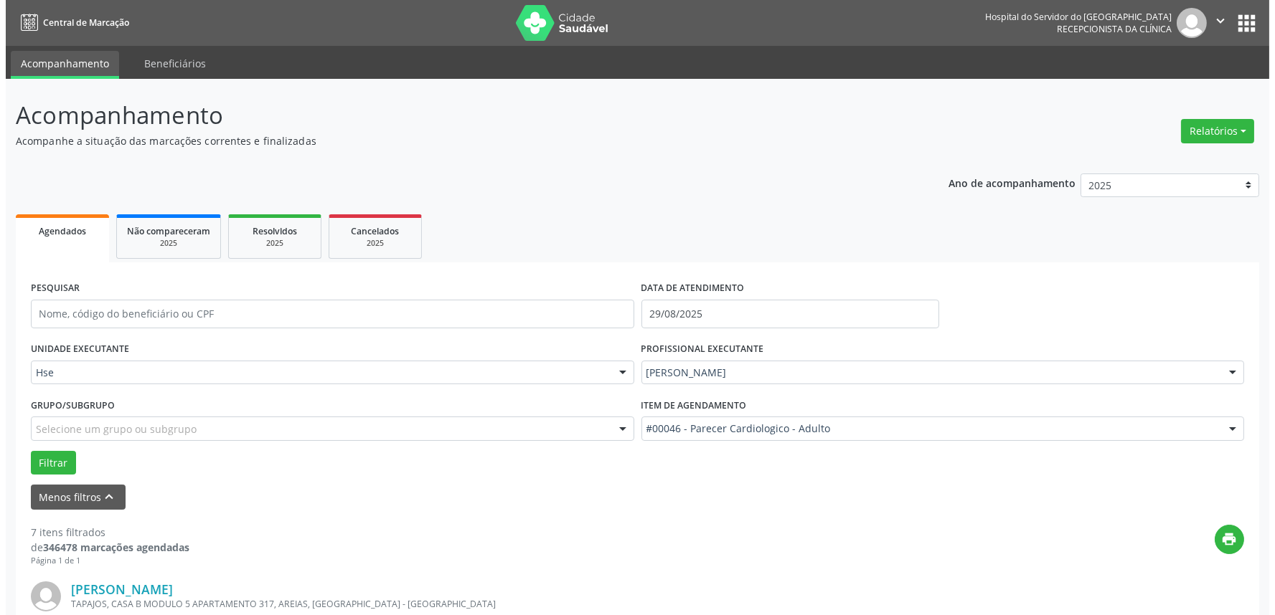
scroll to position [239, 0]
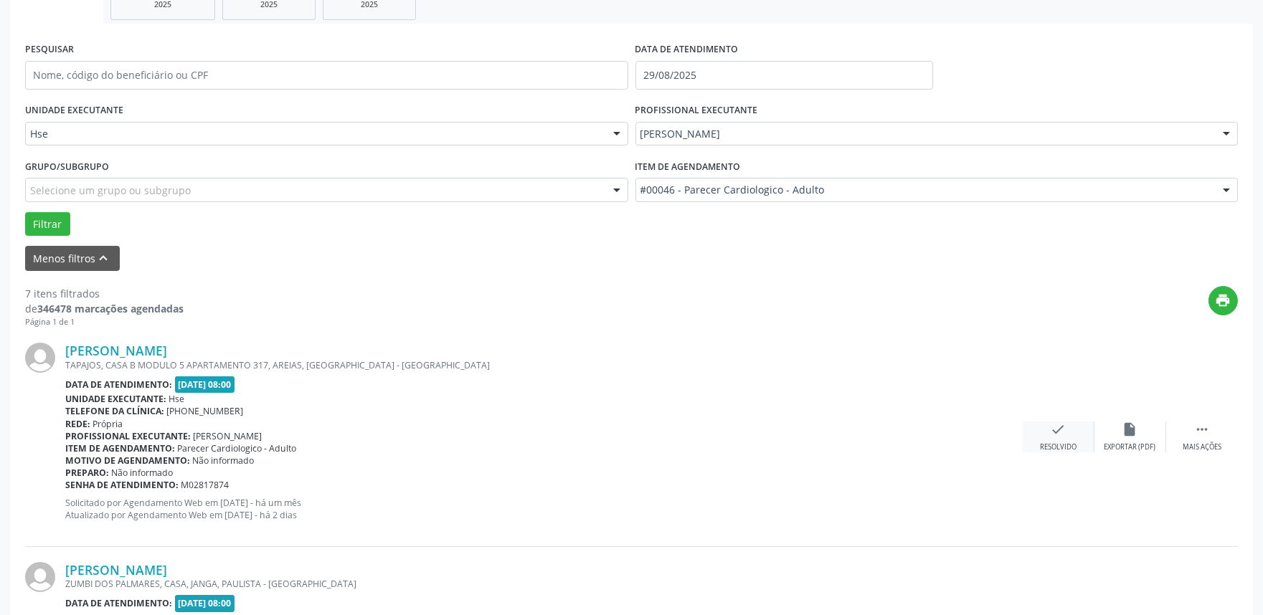
click at [1052, 446] on div "Resolvido" at bounding box center [1058, 448] width 37 height 10
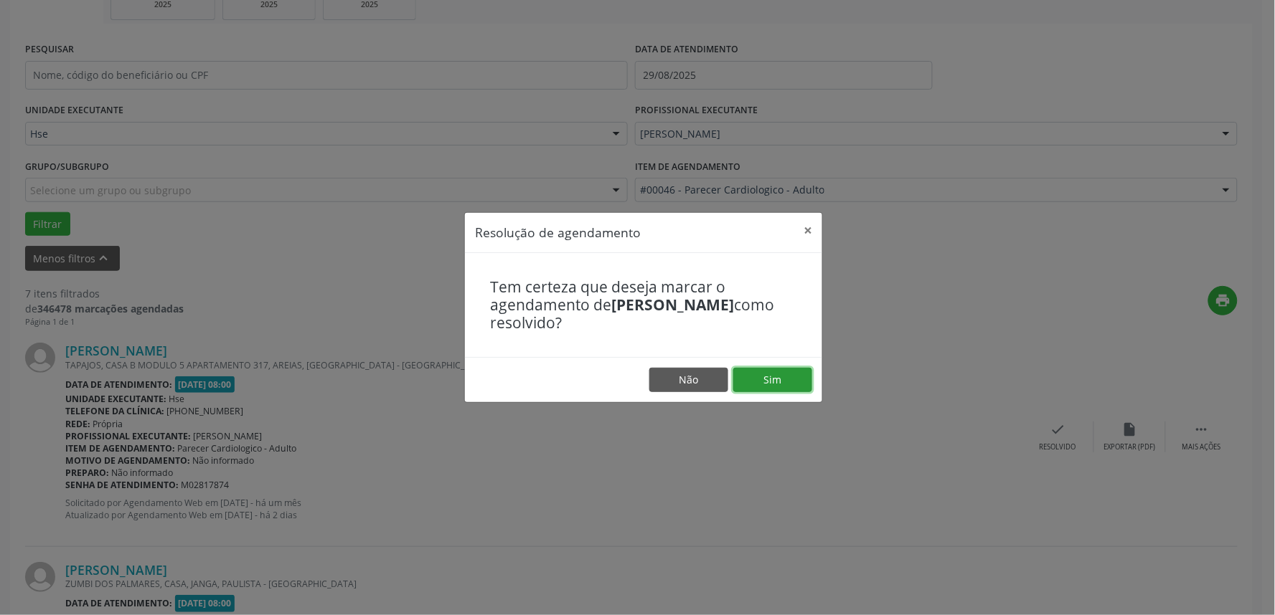
click at [770, 381] on button "Sim" at bounding box center [772, 380] width 79 height 24
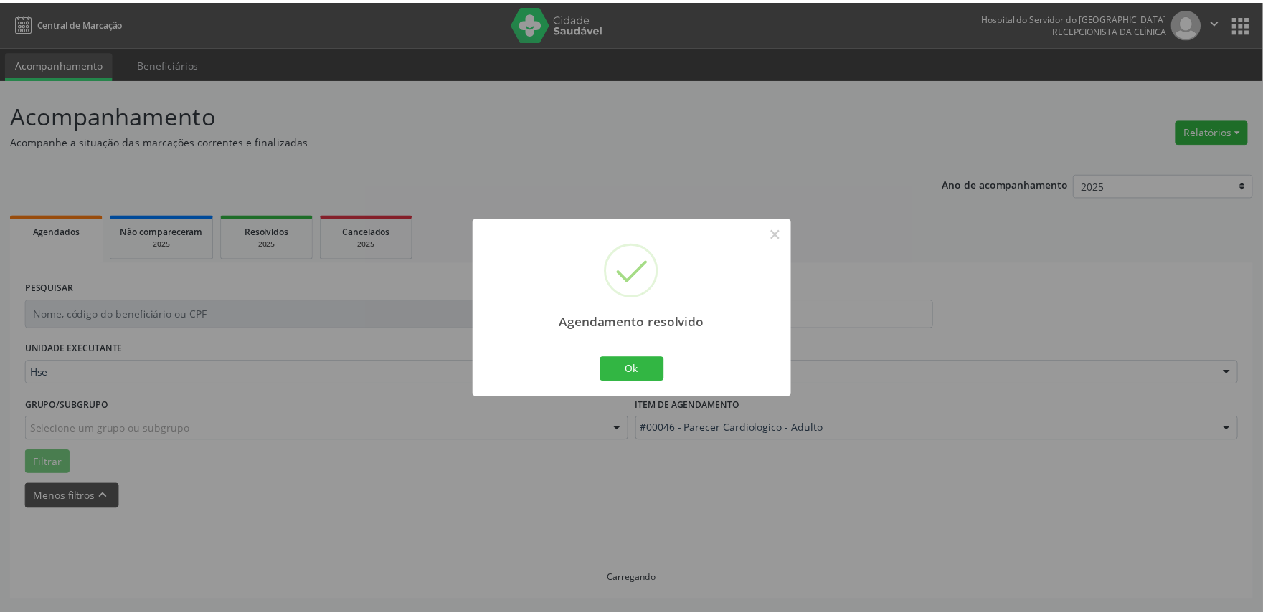
scroll to position [0, 0]
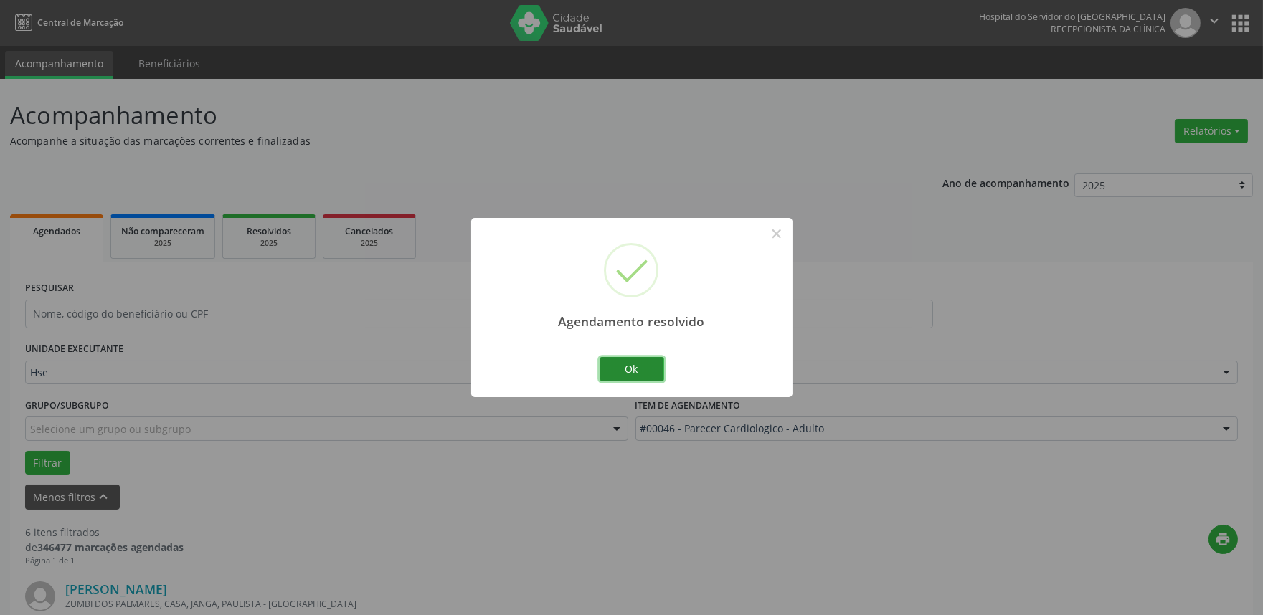
click at [623, 377] on button "Ok" at bounding box center [632, 369] width 65 height 24
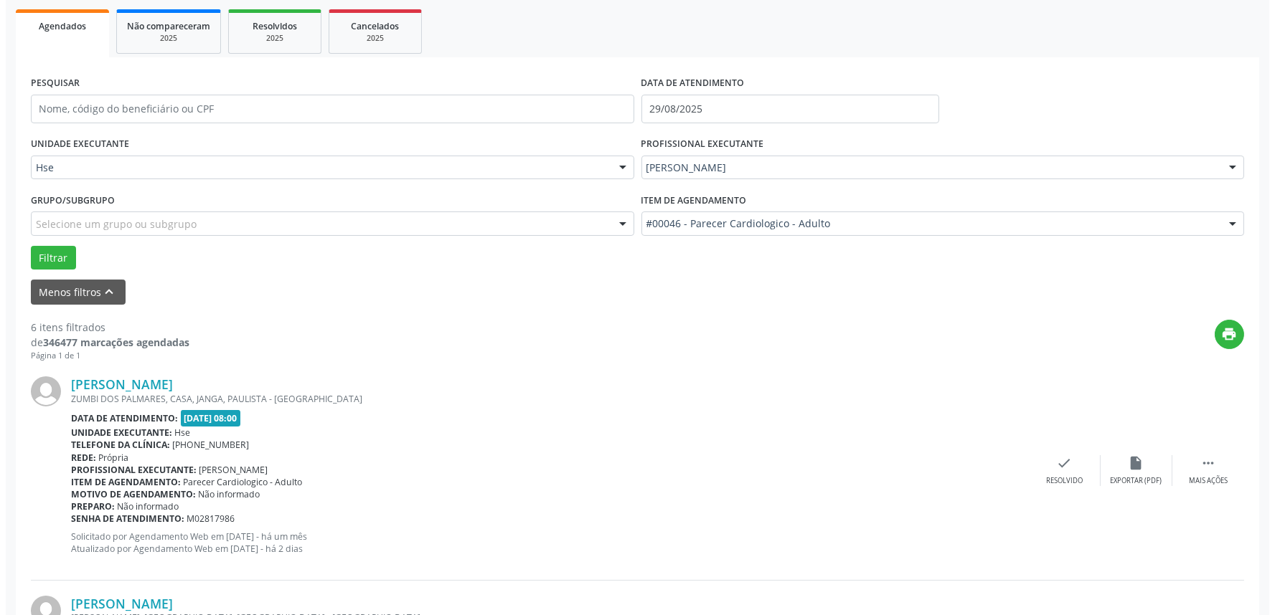
scroll to position [239, 0]
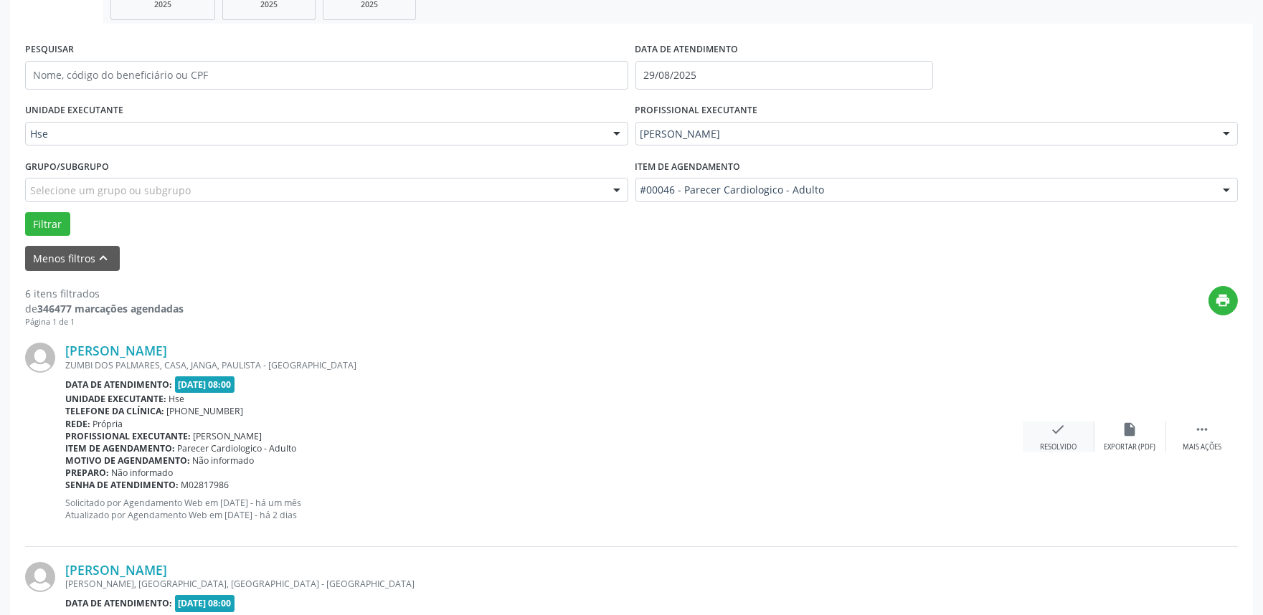
click at [1065, 440] on div "check Resolvido" at bounding box center [1059, 437] width 72 height 31
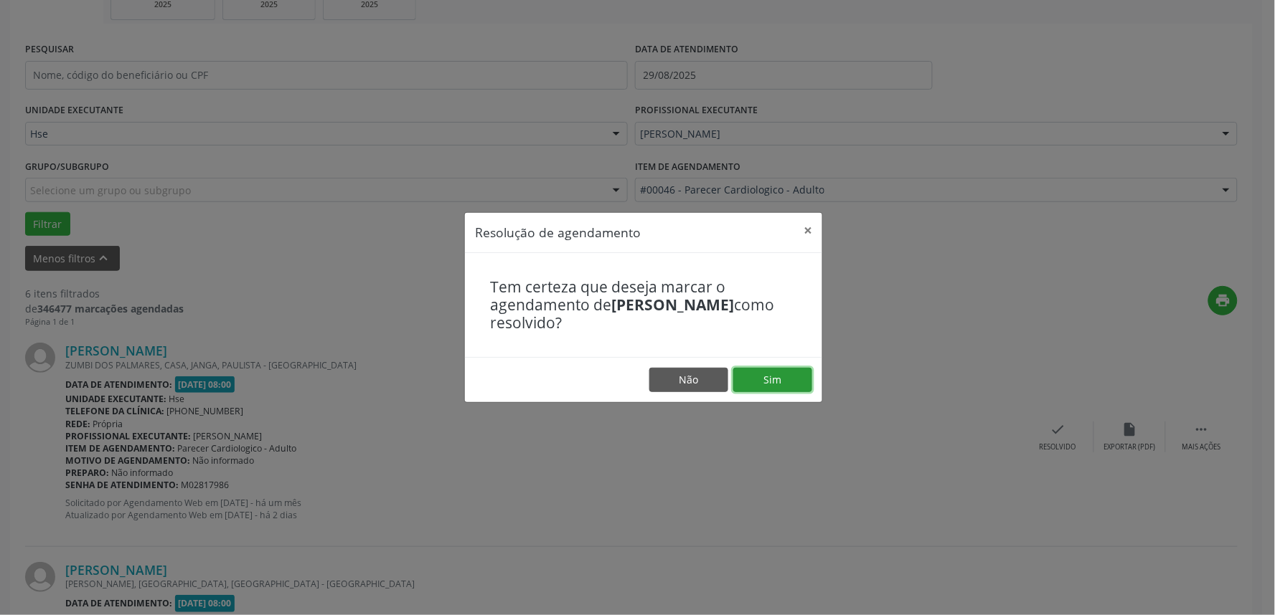
click at [784, 379] on button "Sim" at bounding box center [772, 380] width 79 height 24
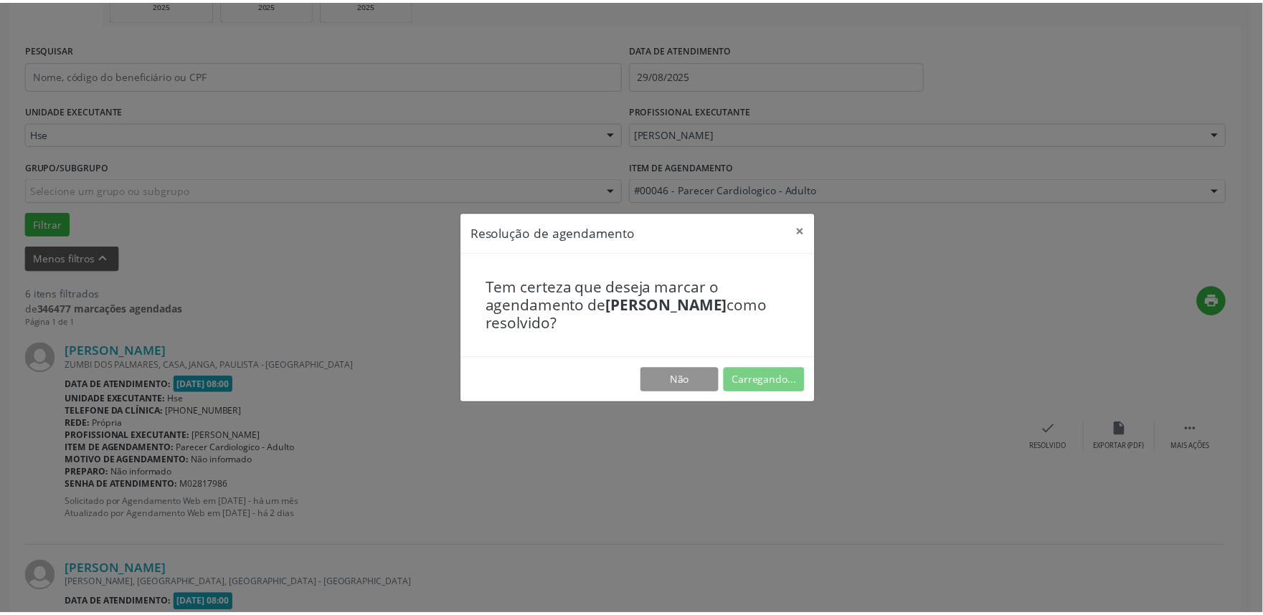
scroll to position [0, 0]
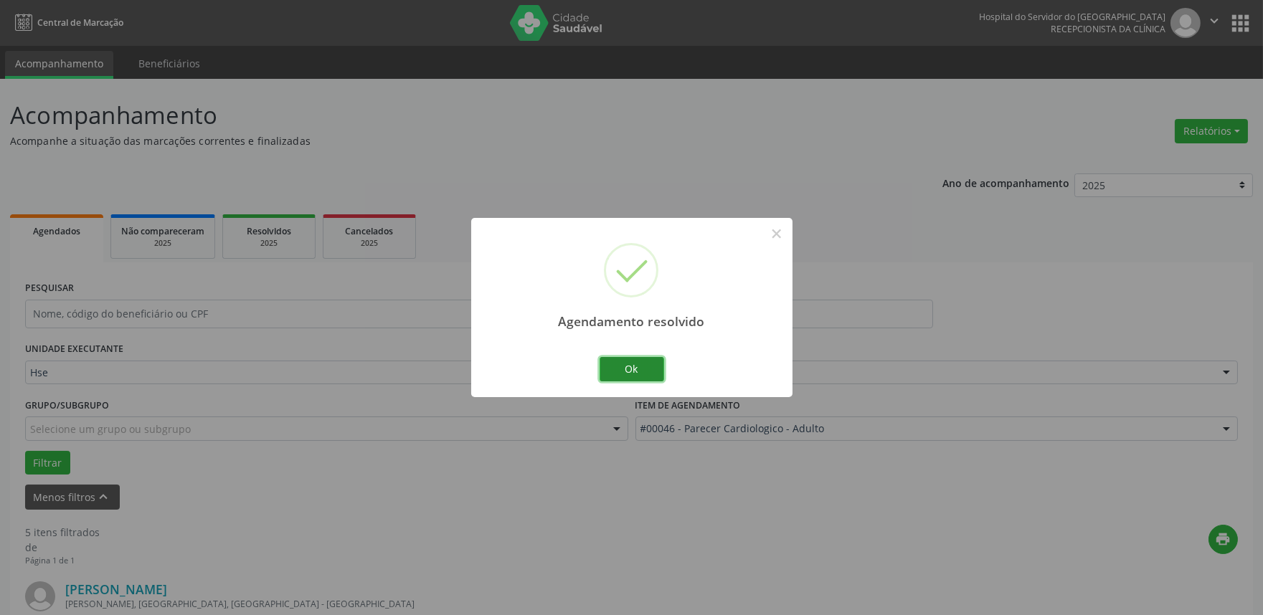
click at [641, 371] on button "Ok" at bounding box center [632, 369] width 65 height 24
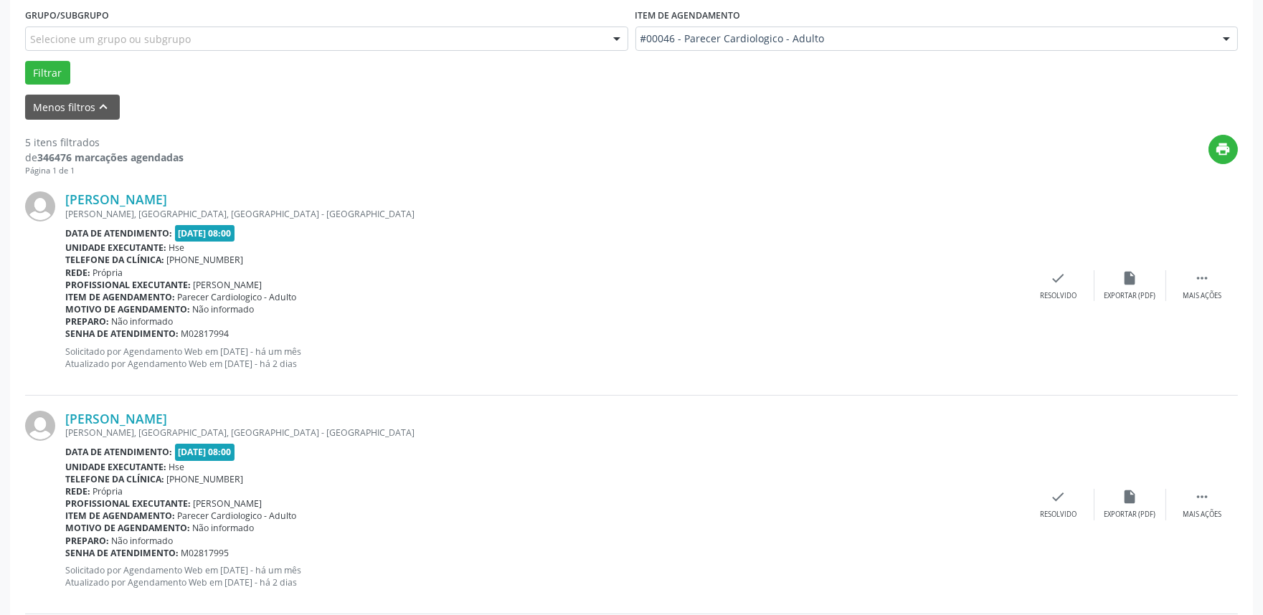
scroll to position [398, 0]
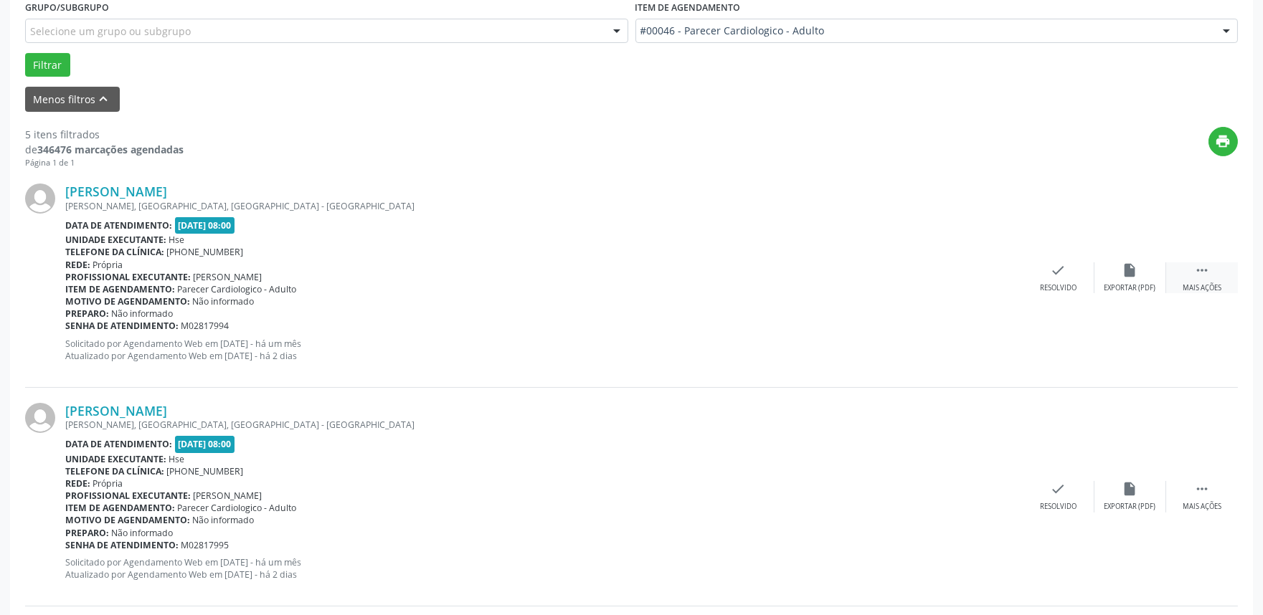
click at [1210, 276] on div " Mais ações" at bounding box center [1202, 278] width 72 height 31
click at [1127, 277] on icon "alarm_off" at bounding box center [1131, 271] width 16 height 16
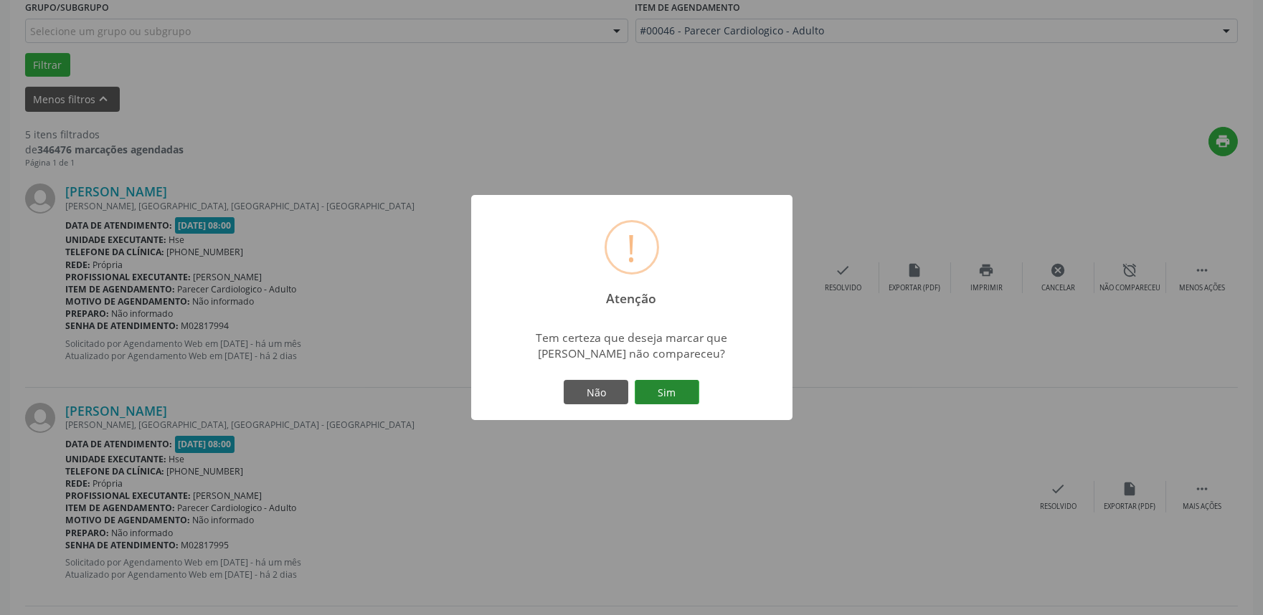
click at [682, 399] on button "Sim" at bounding box center [667, 392] width 65 height 24
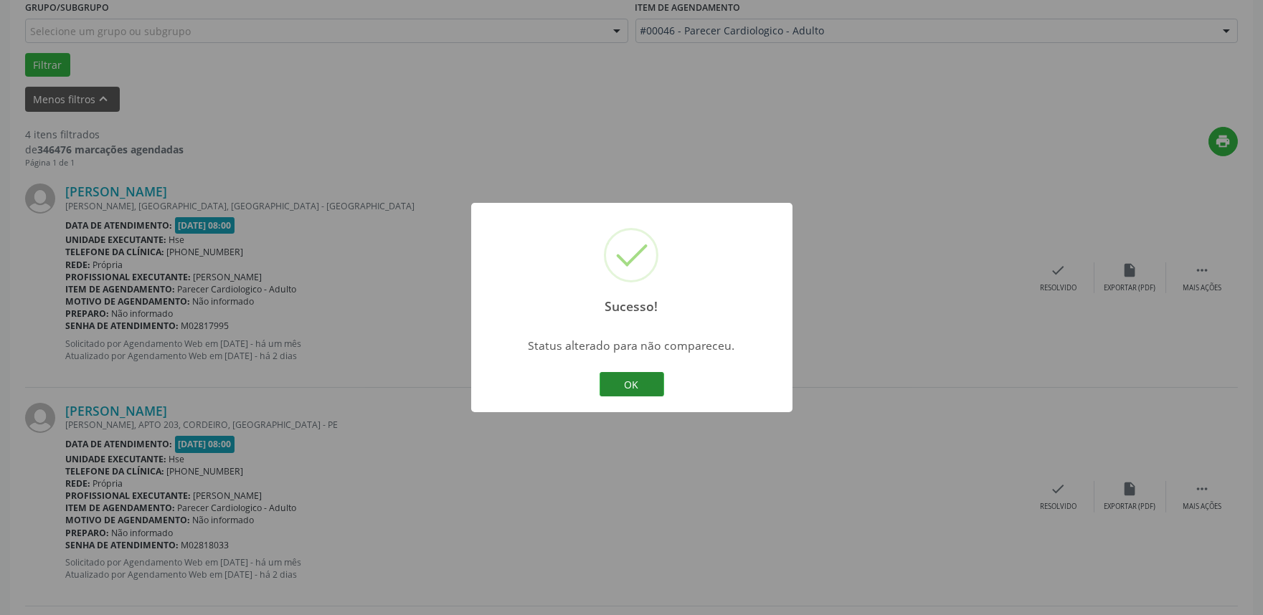
click at [628, 382] on button "OK" at bounding box center [632, 384] width 65 height 24
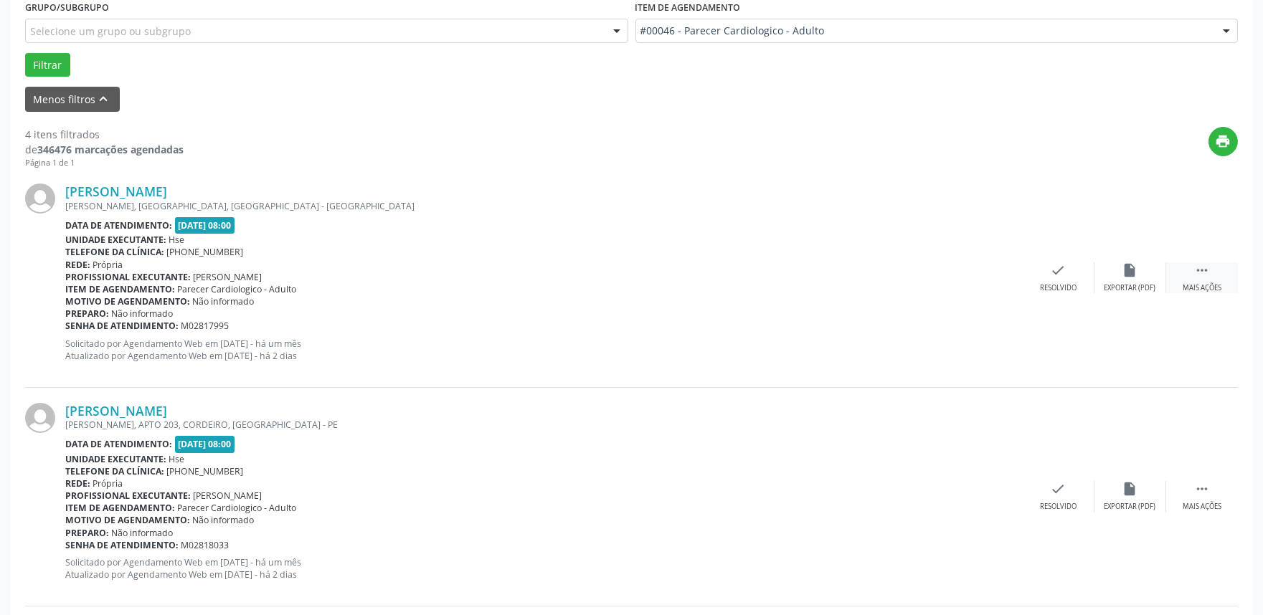
click at [1207, 274] on icon "" at bounding box center [1202, 271] width 16 height 16
click at [1131, 276] on icon "alarm_off" at bounding box center [1131, 271] width 16 height 16
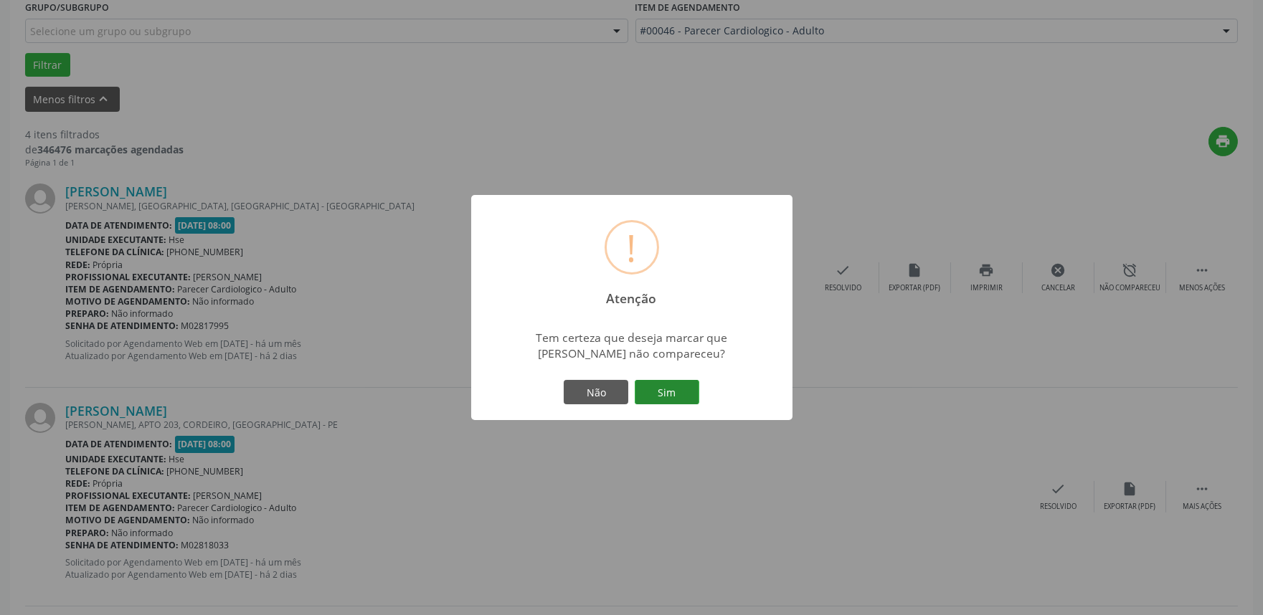
click at [671, 392] on button "Sim" at bounding box center [667, 392] width 65 height 24
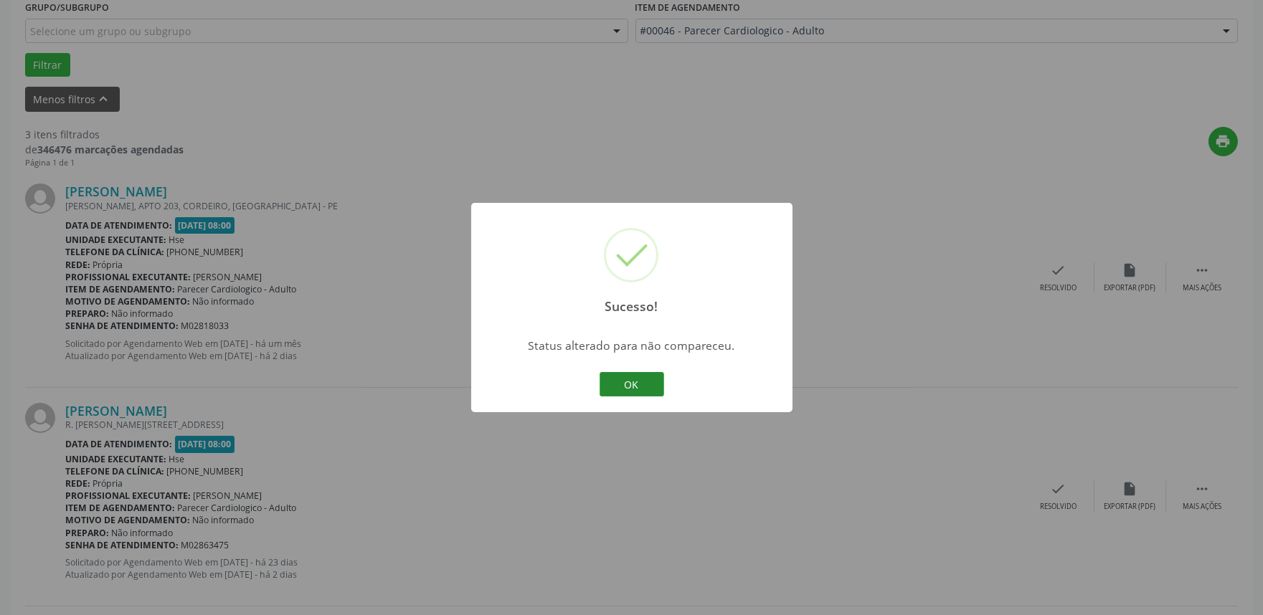
click at [643, 387] on button "OK" at bounding box center [632, 384] width 65 height 24
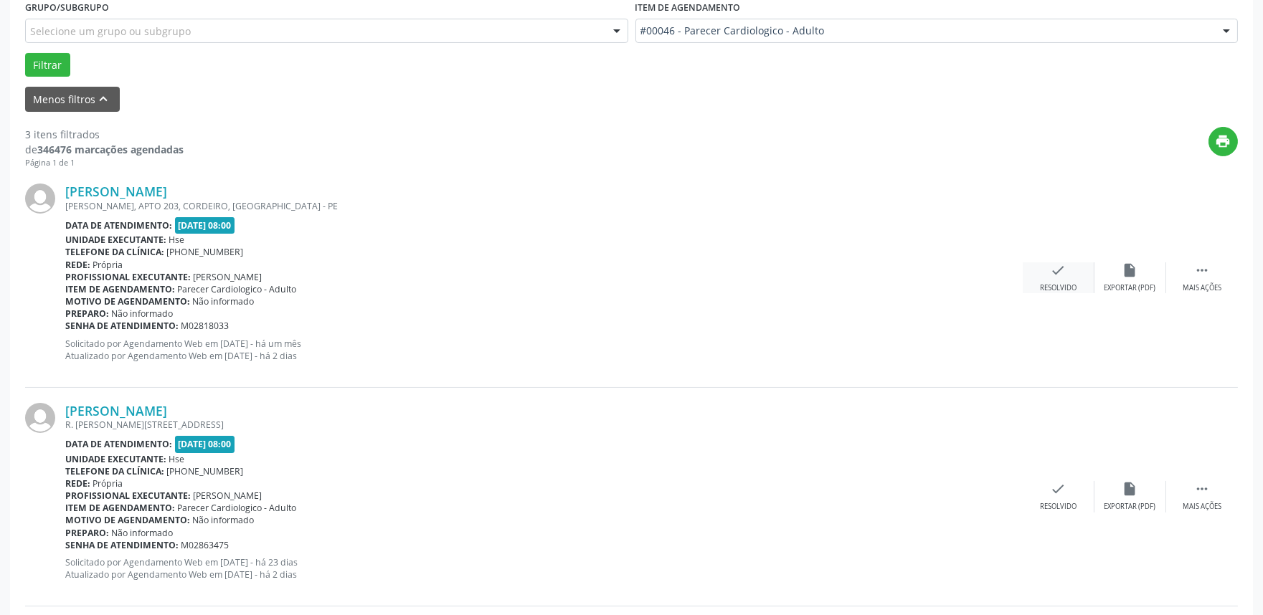
click at [1051, 275] on icon "check" at bounding box center [1059, 271] width 16 height 16
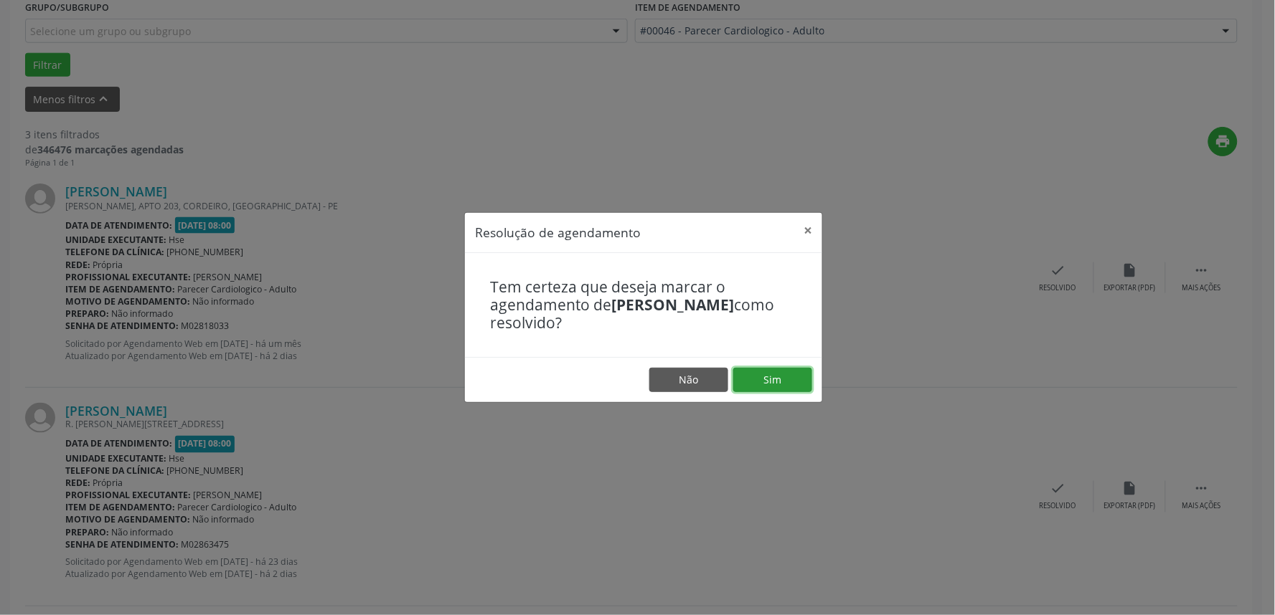
click at [765, 384] on button "Sim" at bounding box center [772, 380] width 79 height 24
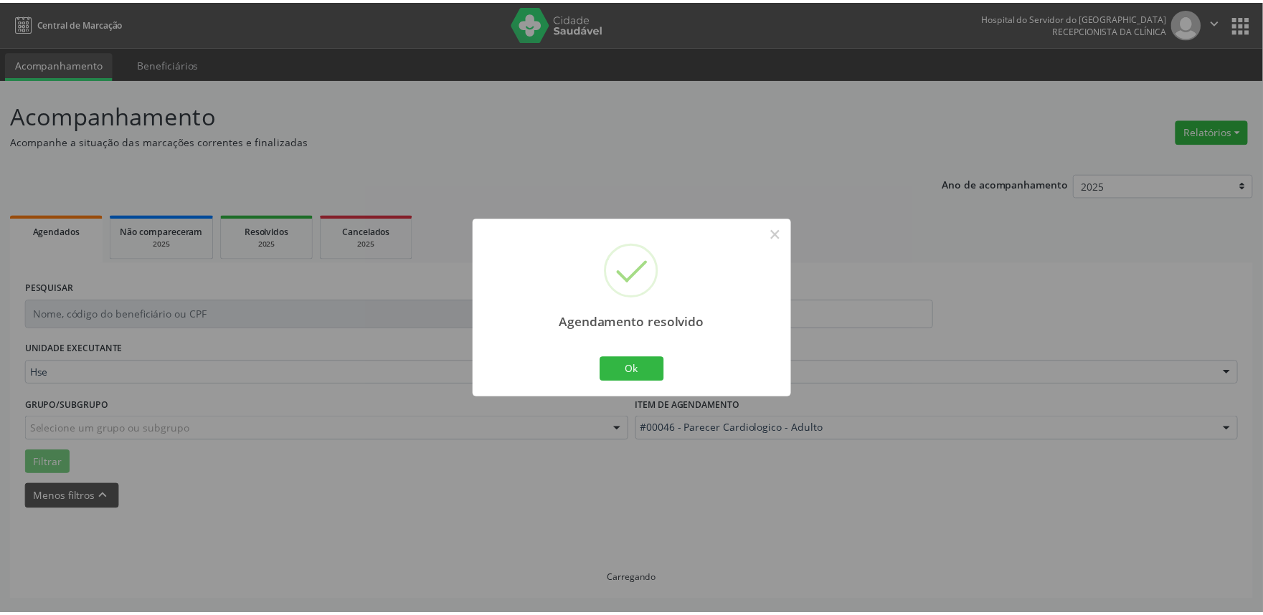
scroll to position [0, 0]
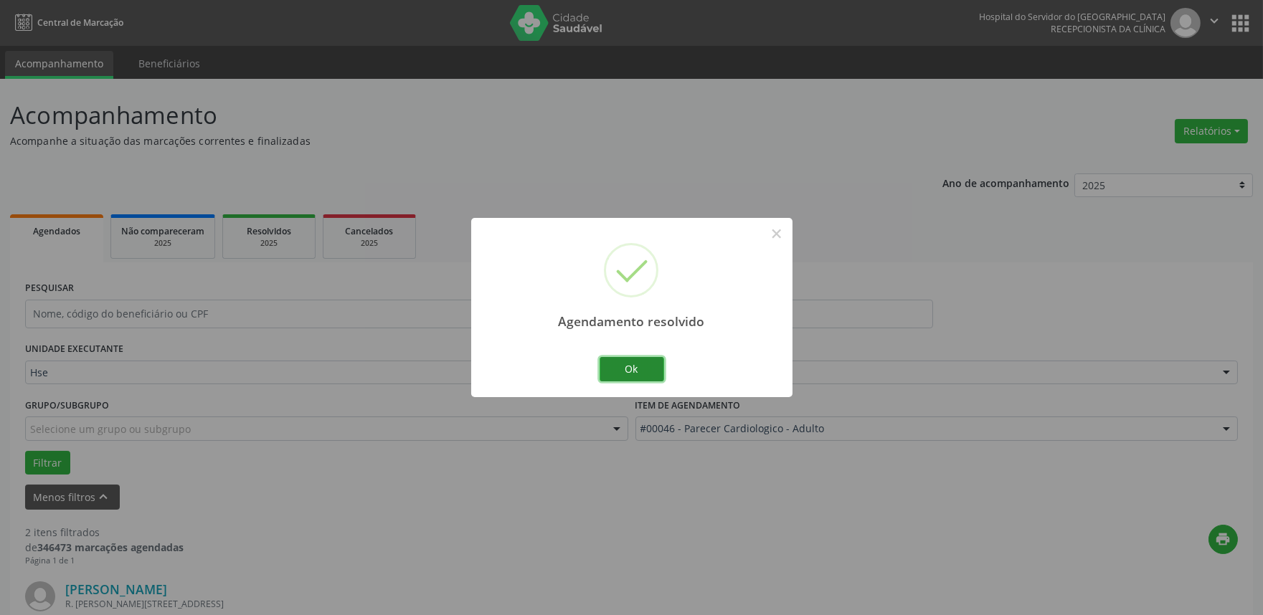
click at [613, 374] on button "Ok" at bounding box center [632, 369] width 65 height 24
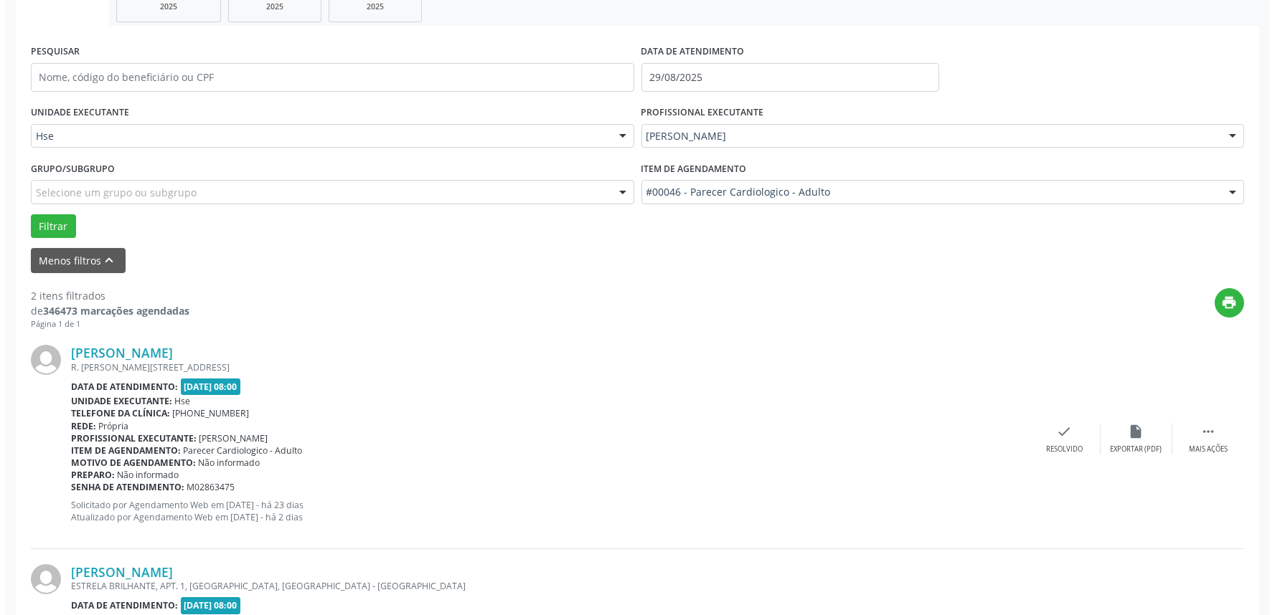
scroll to position [239, 0]
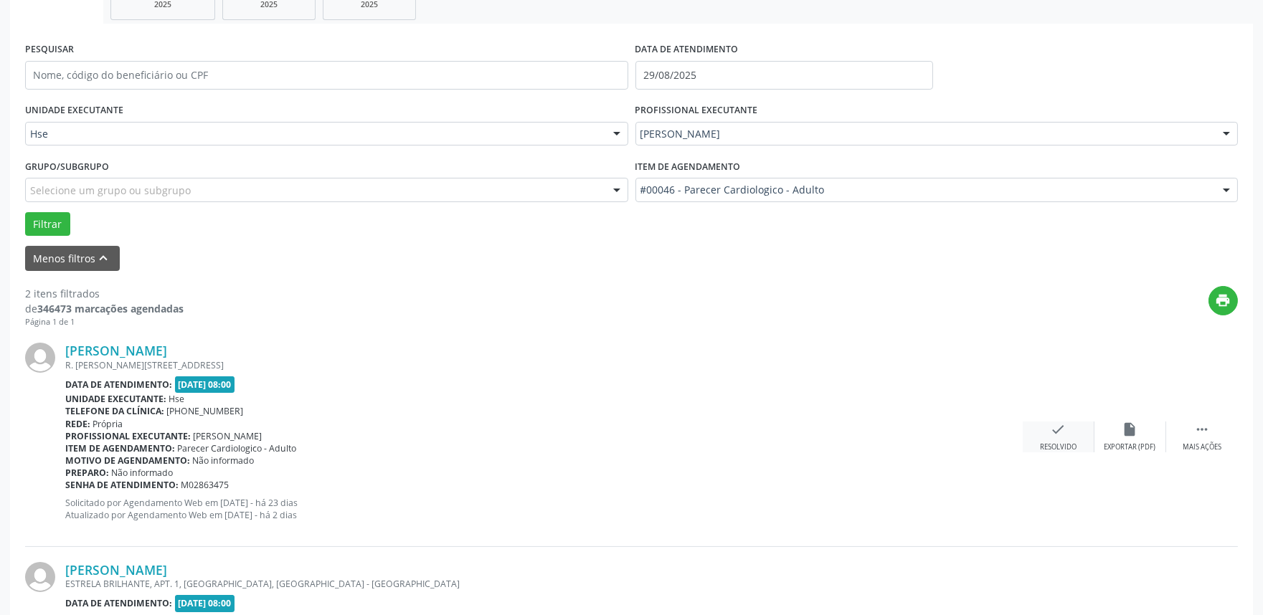
click at [1057, 448] on div "Resolvido" at bounding box center [1058, 448] width 37 height 10
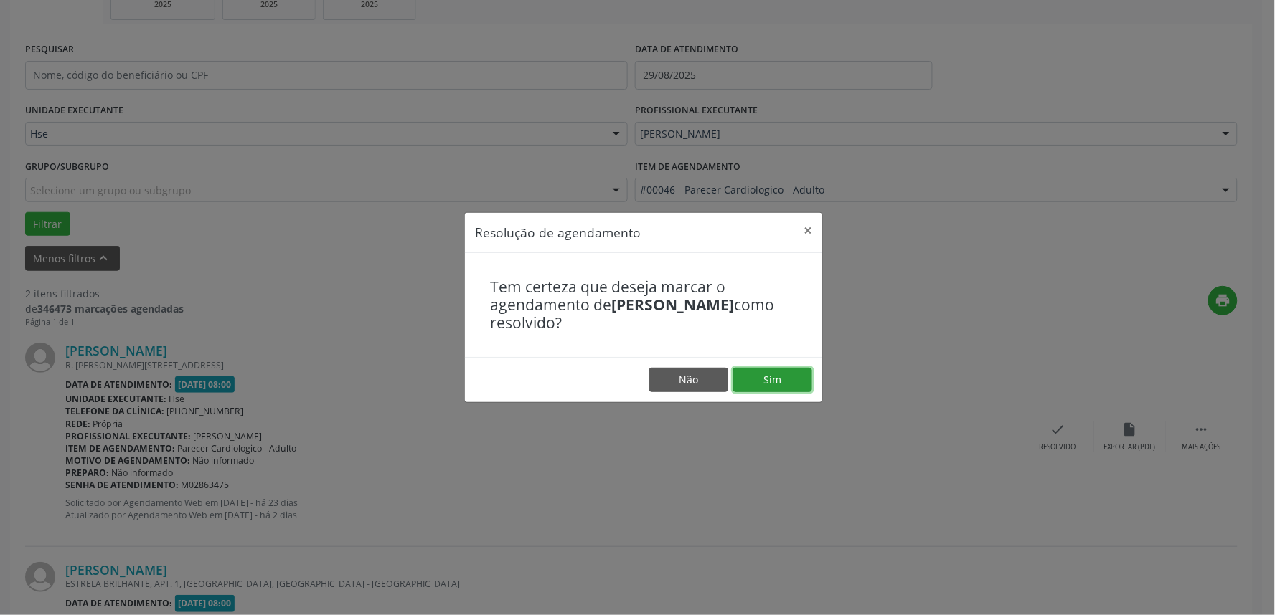
click at [785, 382] on button "Sim" at bounding box center [772, 380] width 79 height 24
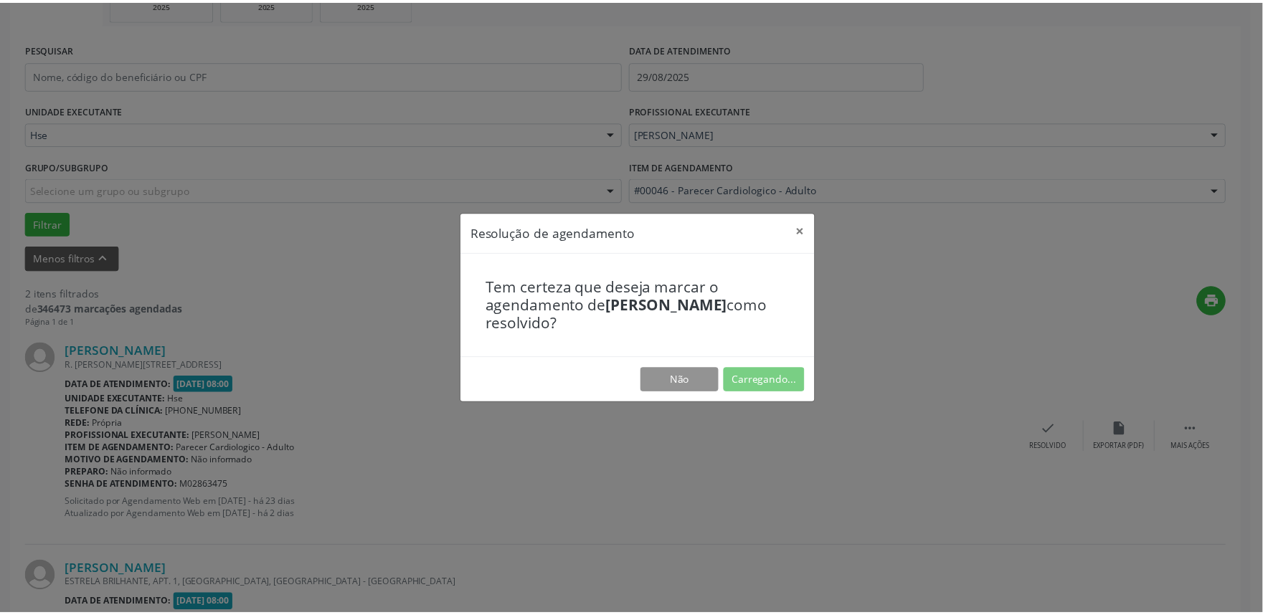
scroll to position [0, 0]
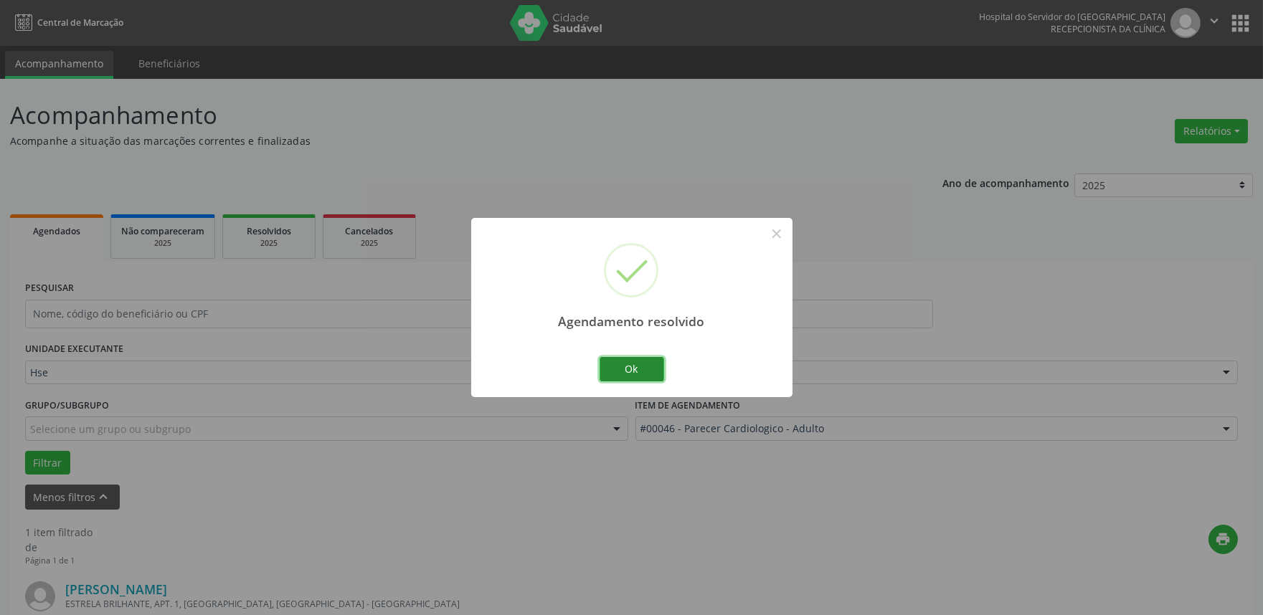
click at [626, 360] on button "Ok" at bounding box center [632, 369] width 65 height 24
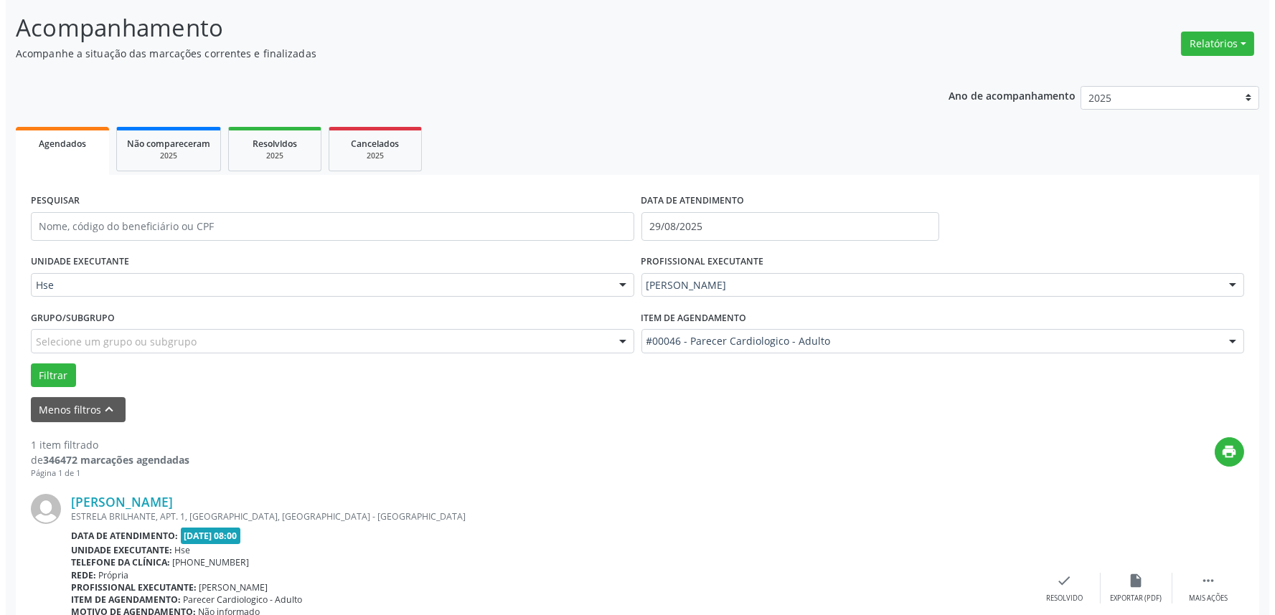
scroll to position [194, 0]
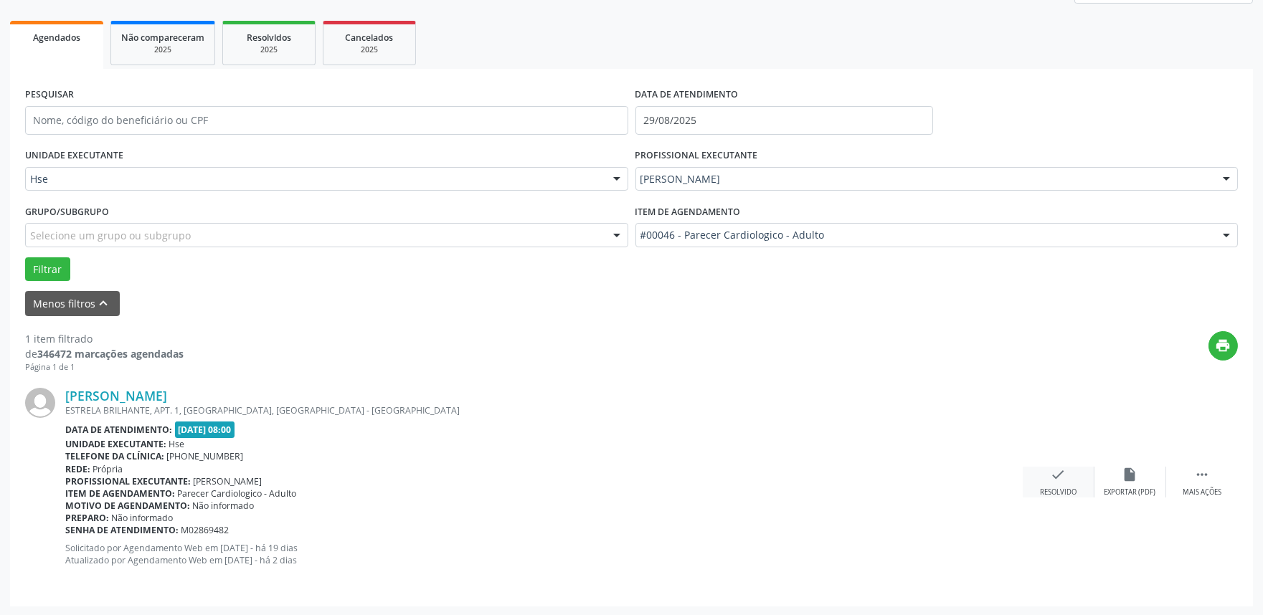
click at [1067, 471] on div "check Resolvido" at bounding box center [1059, 482] width 72 height 31
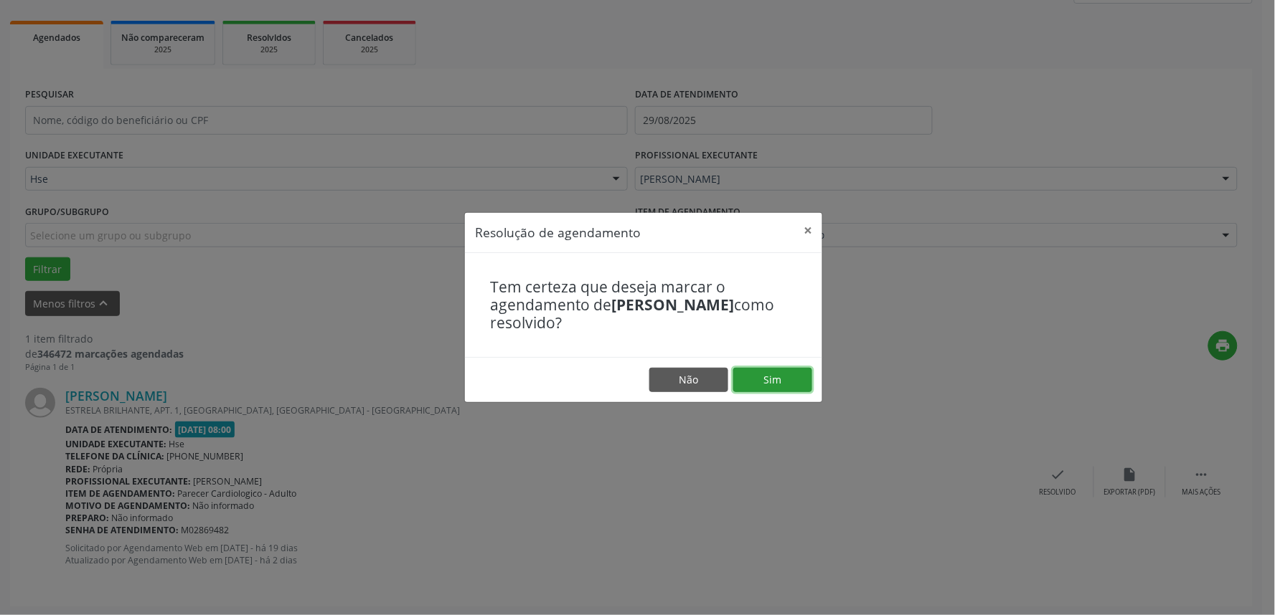
click at [792, 382] on button "Sim" at bounding box center [772, 380] width 79 height 24
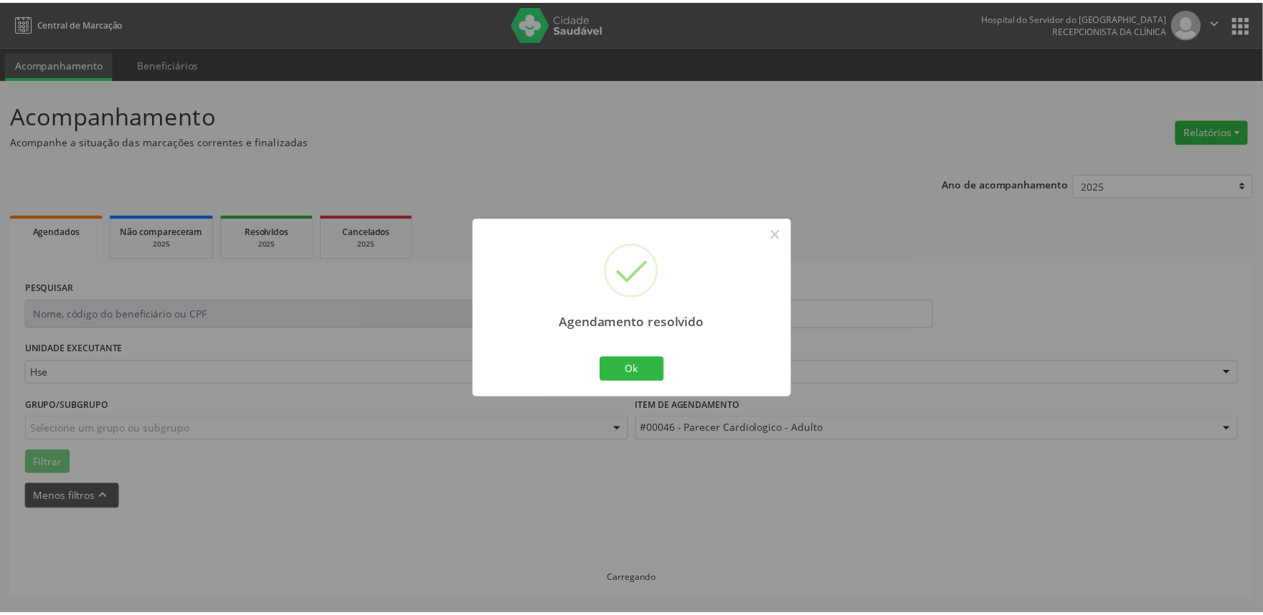
scroll to position [0, 0]
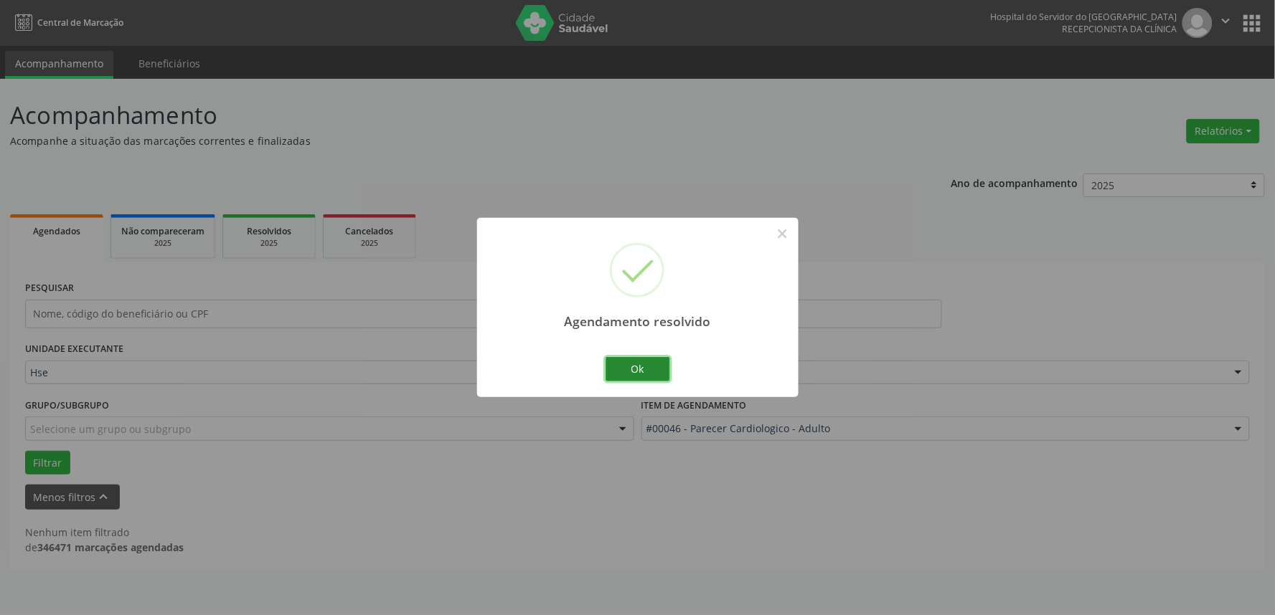
click at [625, 360] on button "Ok" at bounding box center [637, 369] width 65 height 24
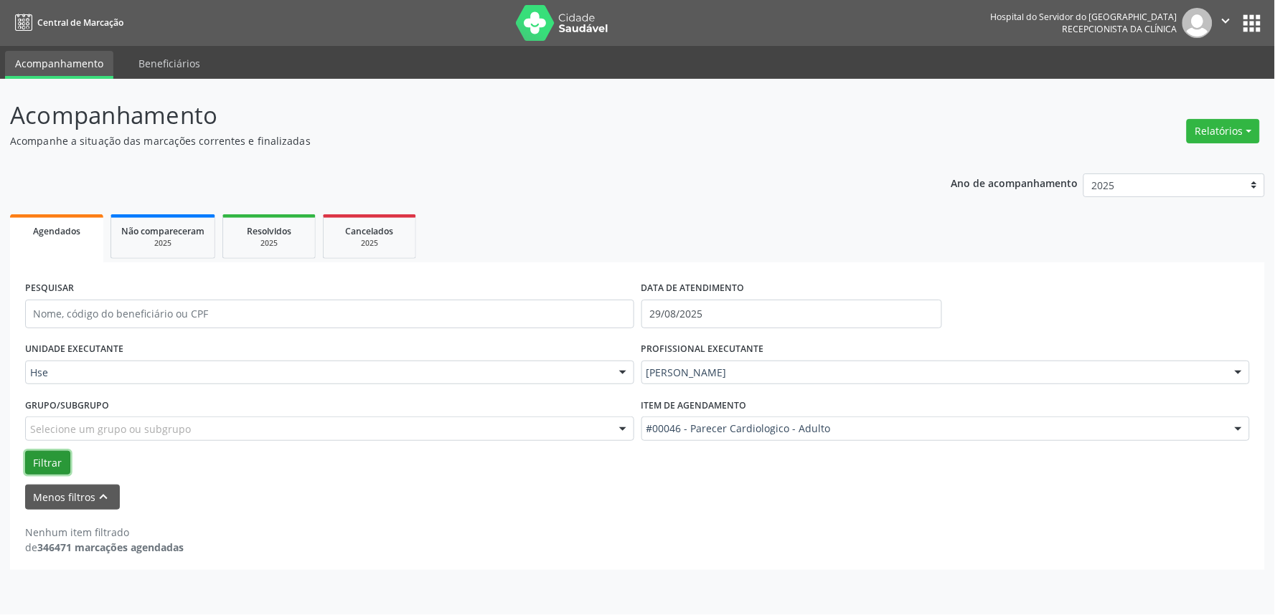
click at [29, 463] on button "Filtrar" at bounding box center [47, 463] width 45 height 24
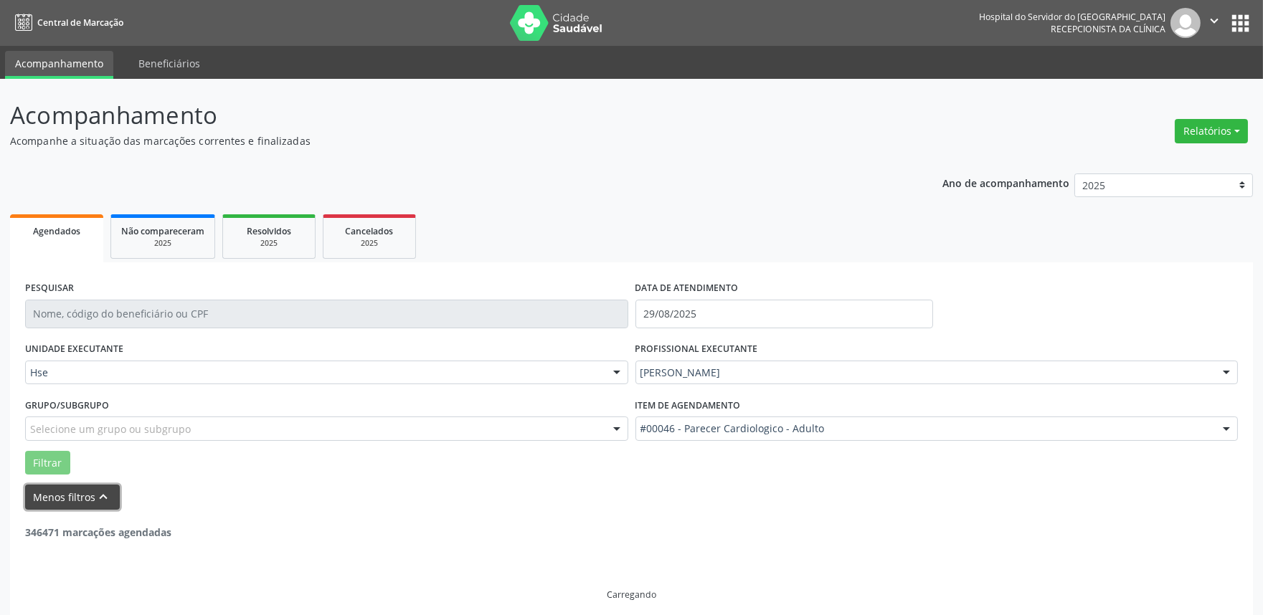
click at [77, 506] on button "Menos filtros keyboard_arrow_up" at bounding box center [72, 497] width 95 height 25
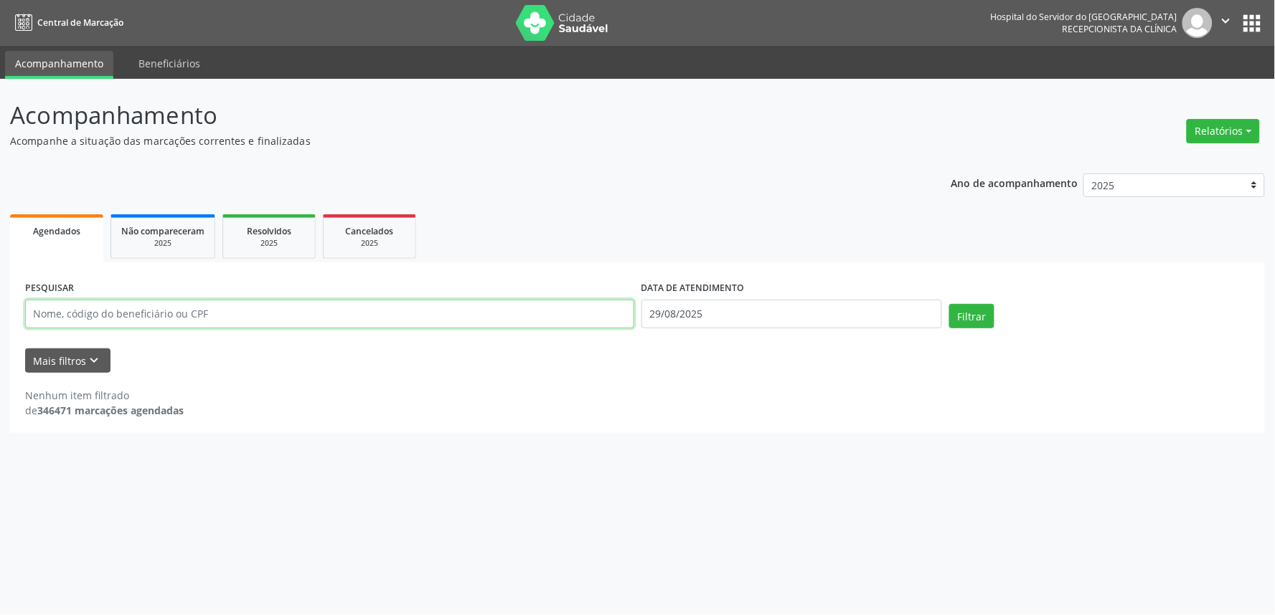
click at [363, 317] on input "text" at bounding box center [329, 314] width 609 height 29
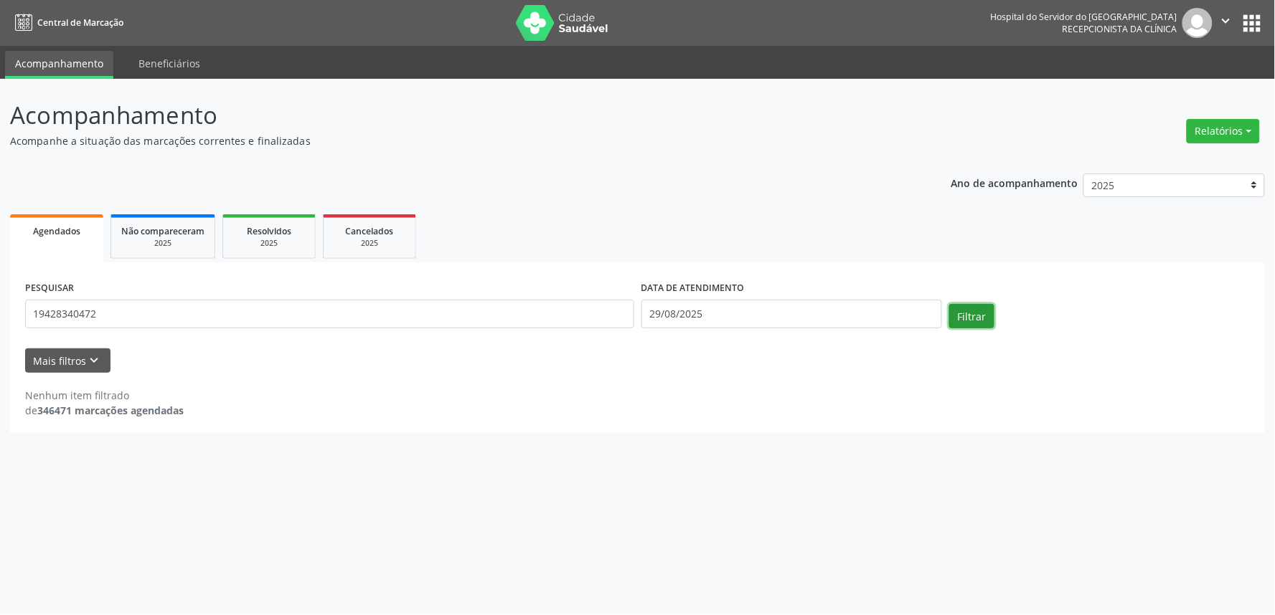
click at [962, 316] on button "Filtrar" at bounding box center [971, 316] width 45 height 24
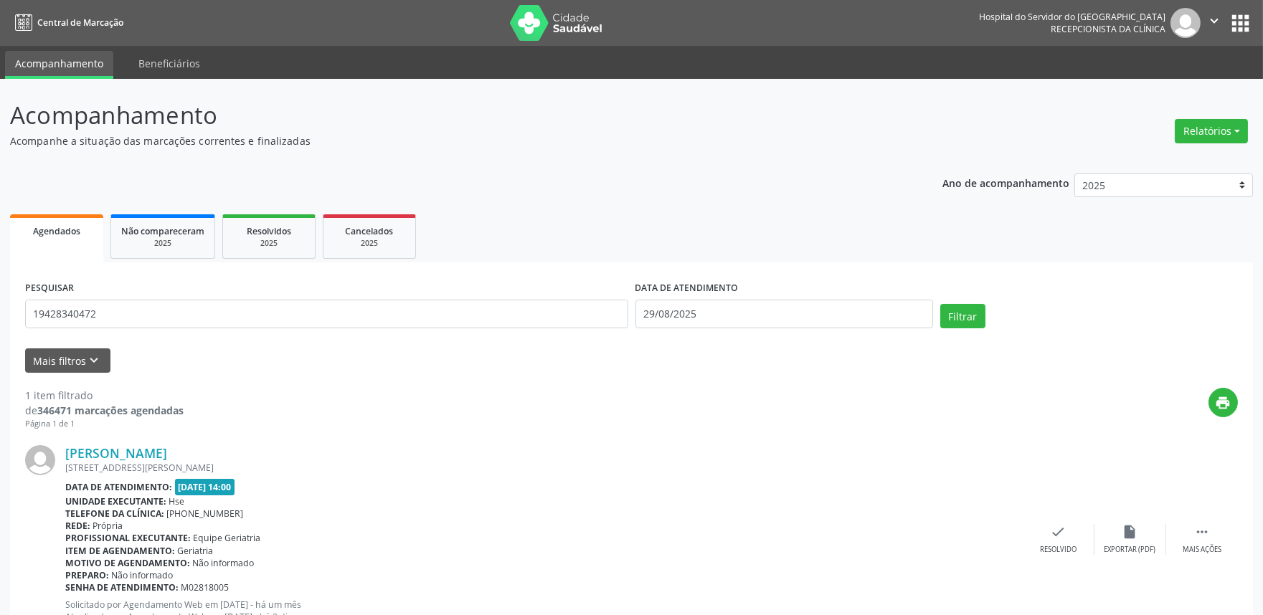
scroll to position [57, 0]
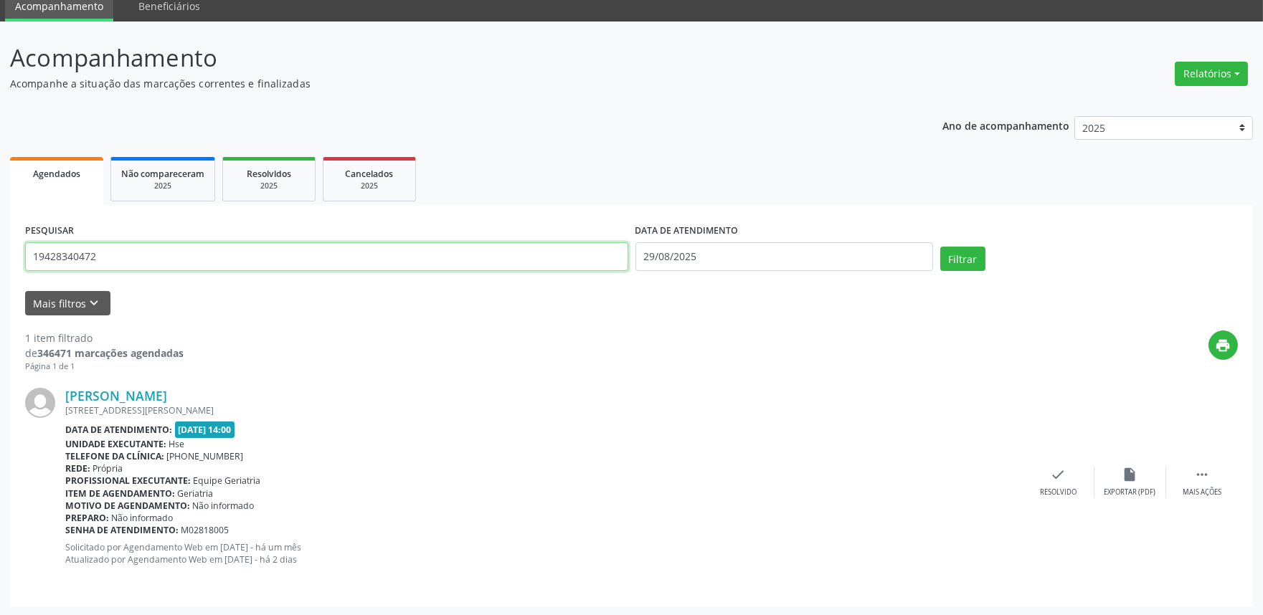
click at [113, 260] on input "19428340472" at bounding box center [326, 256] width 603 height 29
type input "1"
click at [960, 263] on button "Filtrar" at bounding box center [962, 259] width 45 height 24
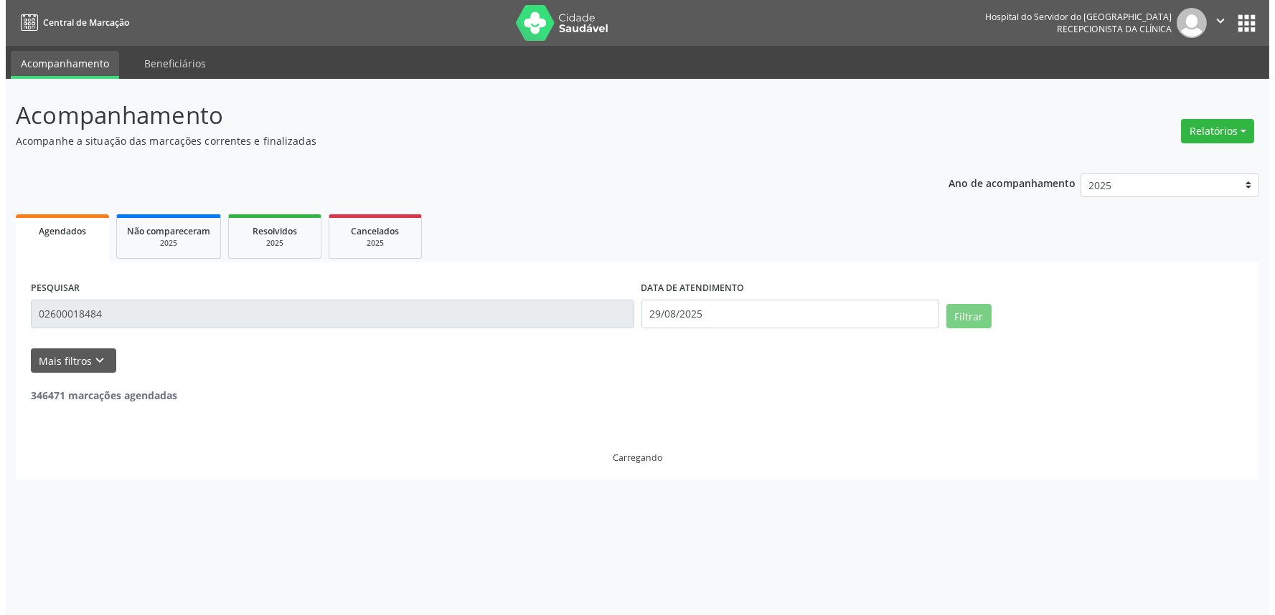
scroll to position [0, 0]
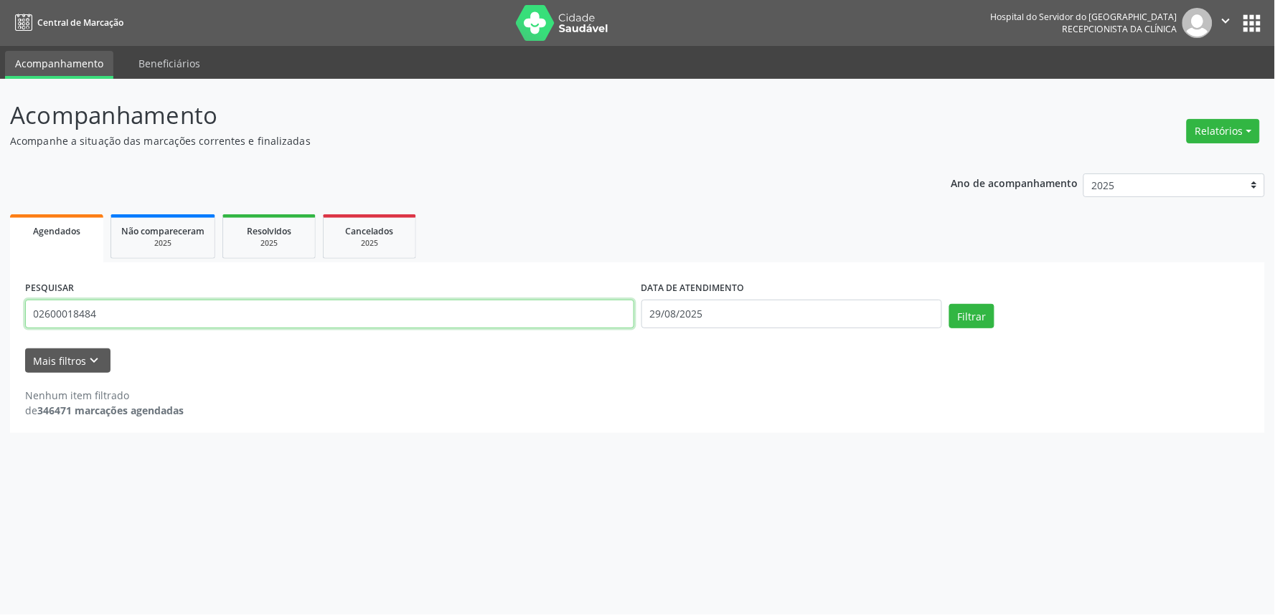
click at [166, 300] on input "02600018484" at bounding box center [329, 314] width 609 height 29
type input "0"
click at [1204, 126] on button "Relatórios" at bounding box center [1222, 131] width 73 height 24
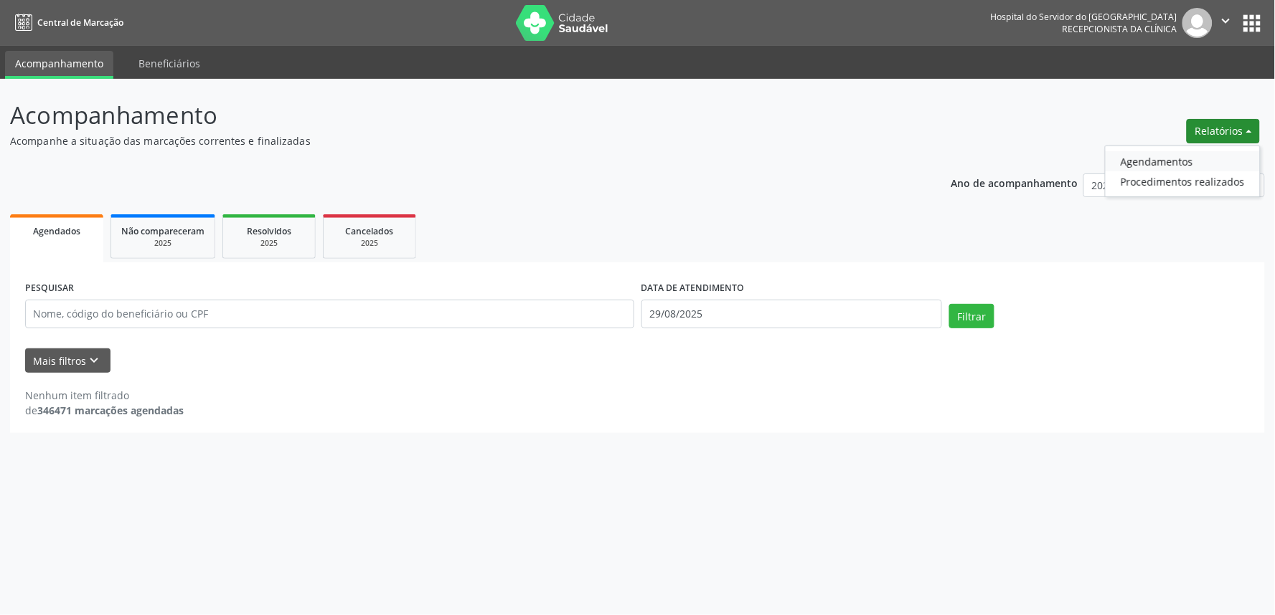
click at [1159, 164] on link "Agendamentos" at bounding box center [1182, 161] width 154 height 20
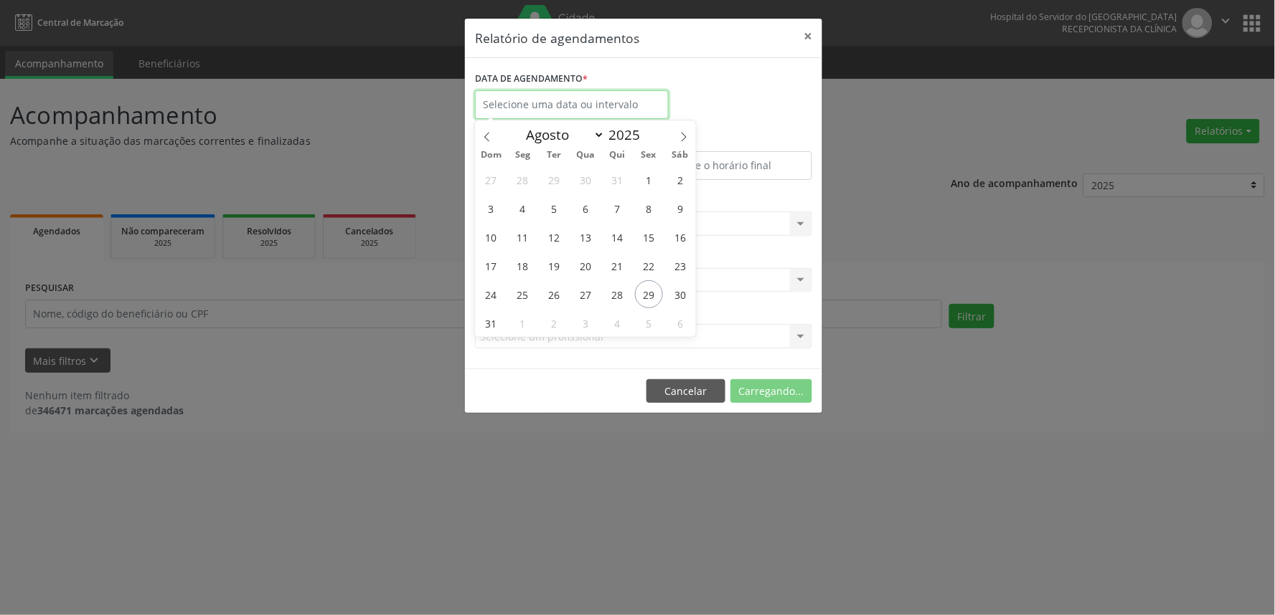
click at [544, 98] on input "text" at bounding box center [572, 104] width 194 height 29
click at [648, 295] on span "29" at bounding box center [649, 294] width 28 height 28
type input "29/08/2025"
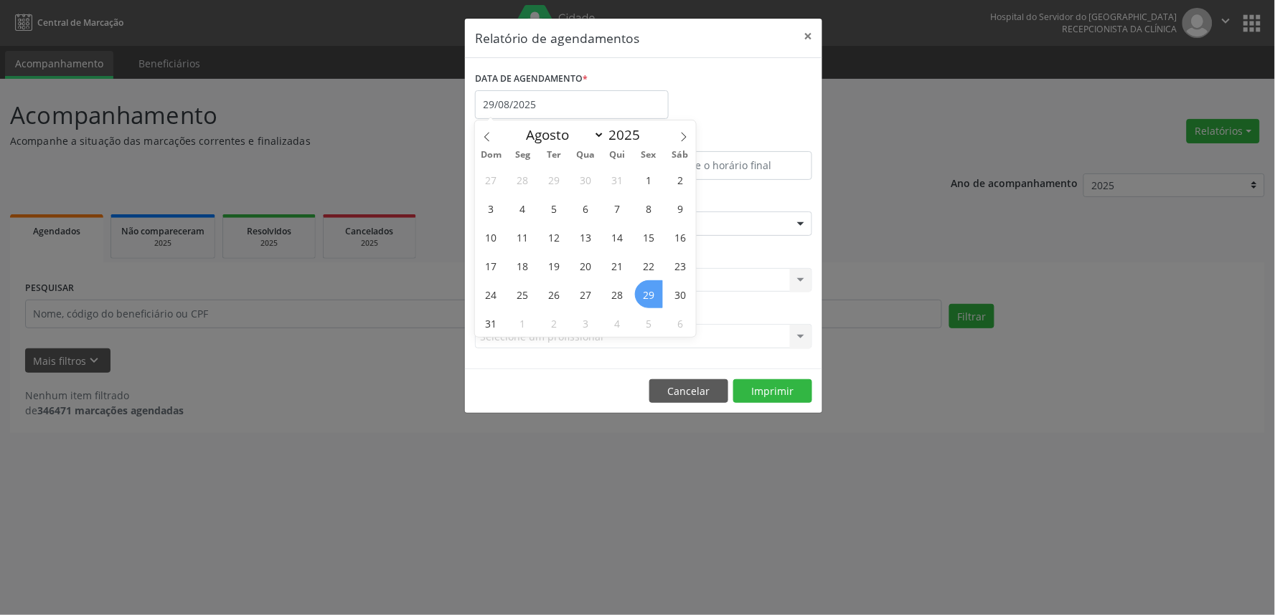
click at [648, 295] on span "29" at bounding box center [649, 294] width 28 height 28
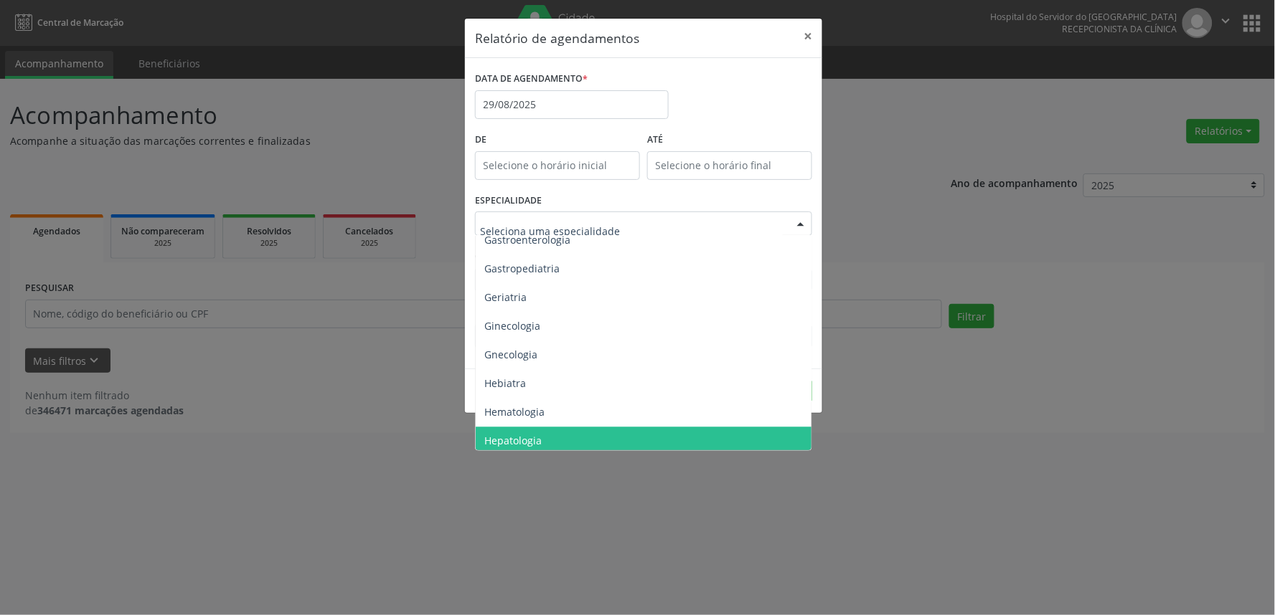
scroll to position [877, 0]
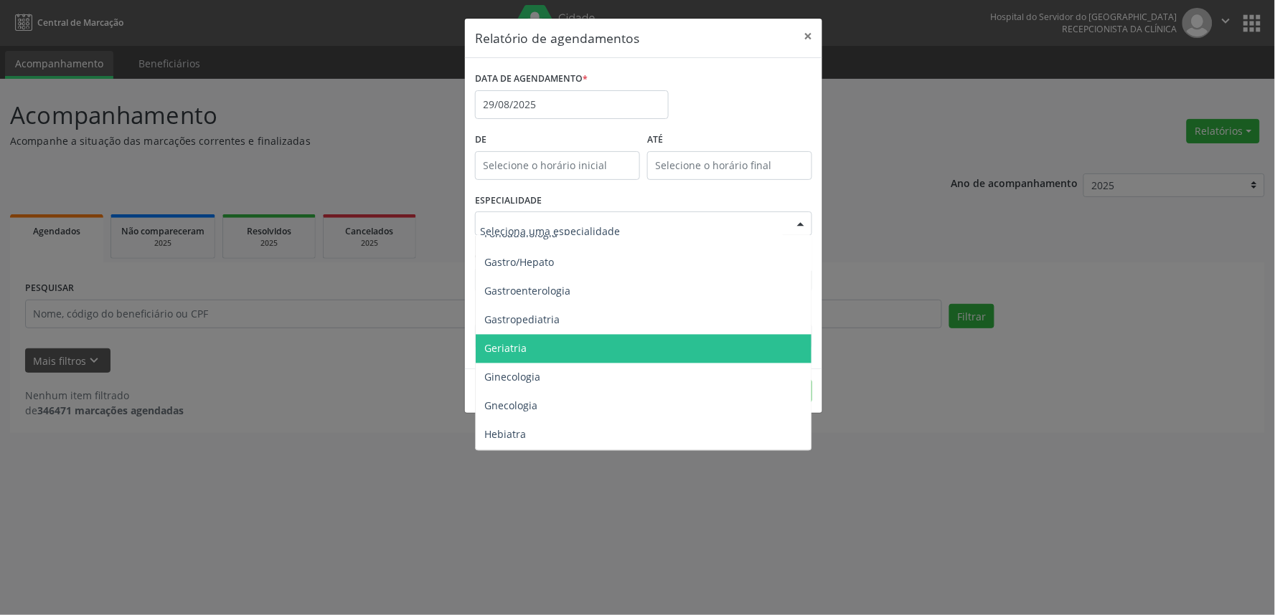
click at [504, 349] on span "Geriatria" at bounding box center [505, 349] width 42 height 14
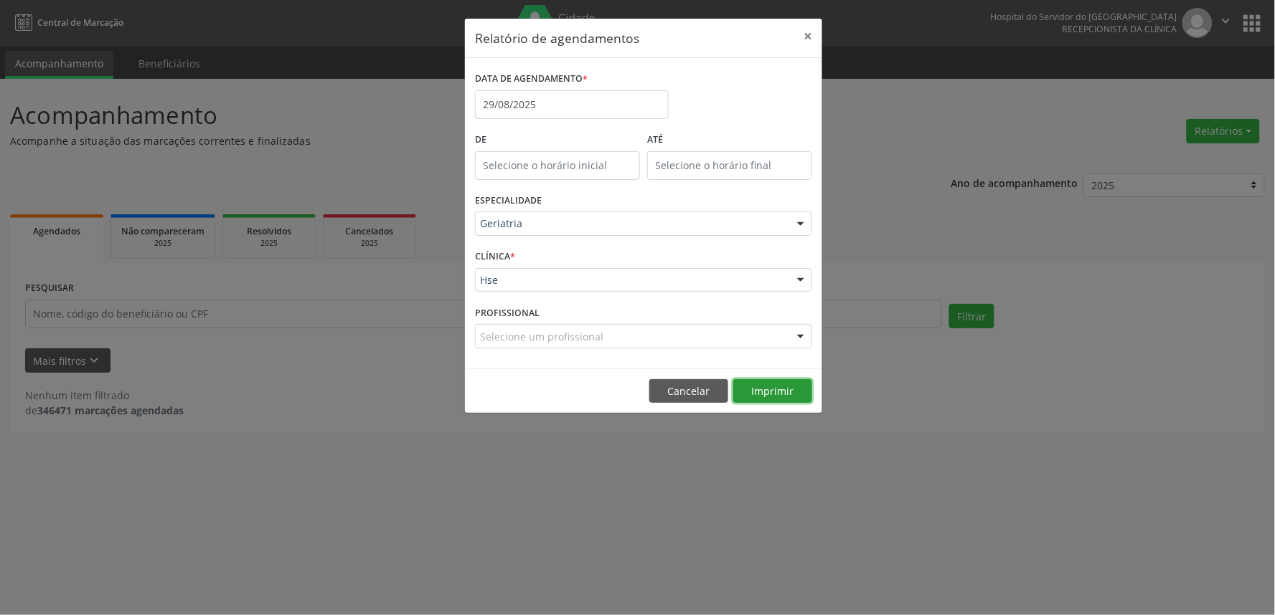
click at [763, 392] on button "Imprimir" at bounding box center [772, 391] width 79 height 24
